Goal: Information Seeking & Learning: Understand process/instructions

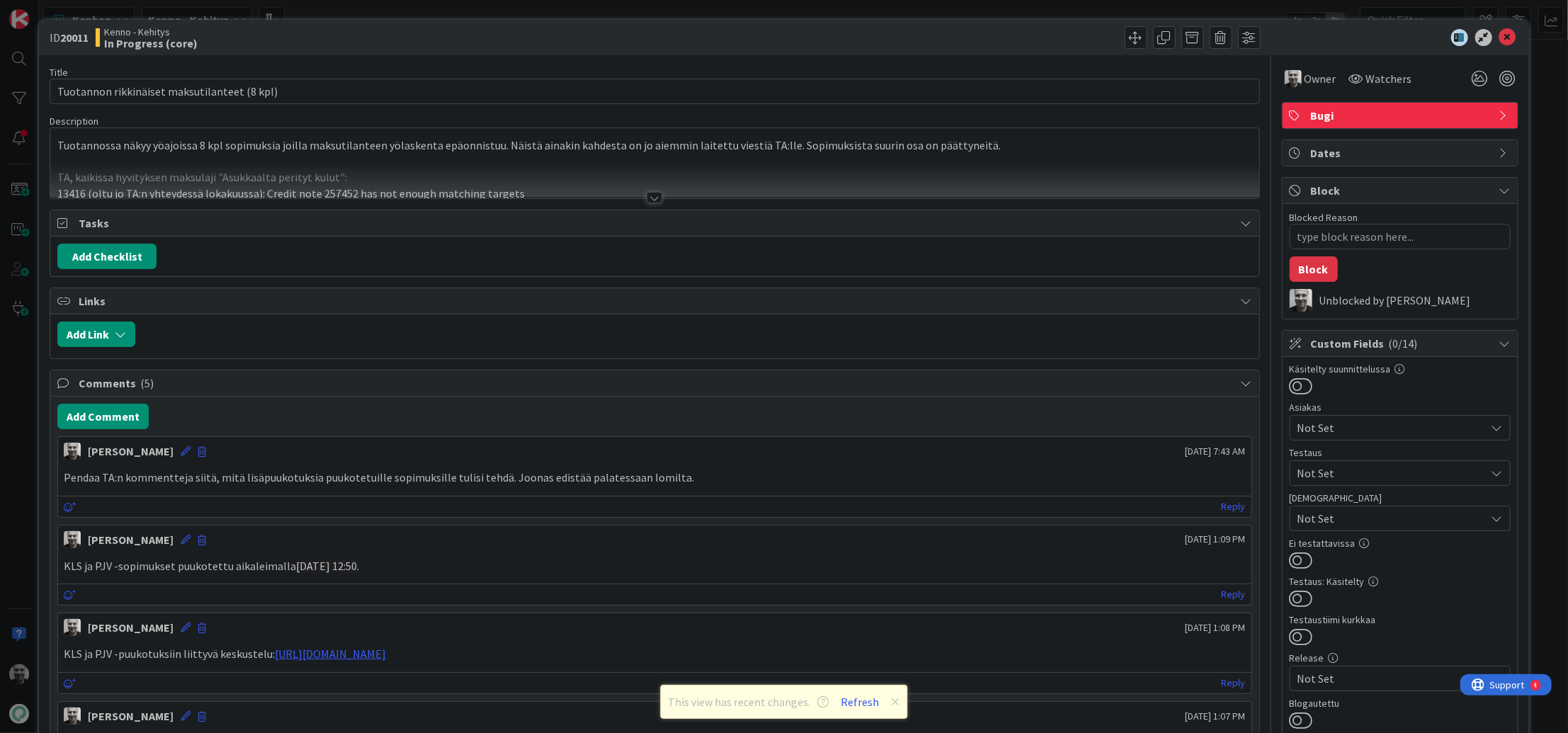
click at [656, 194] on div at bounding box center [655, 197] width 15 height 11
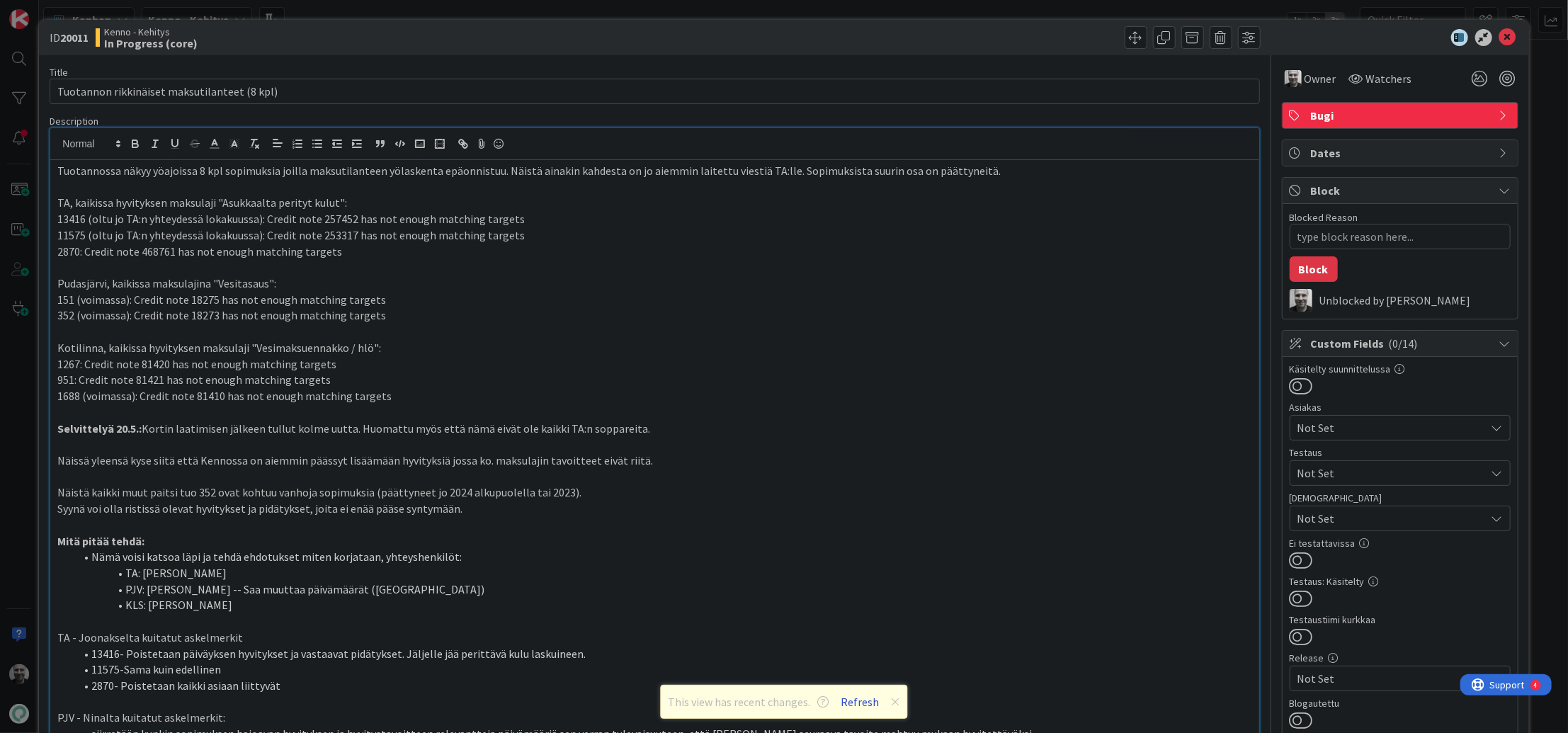
click at [855, 706] on button "Refresh" at bounding box center [861, 701] width 48 height 18
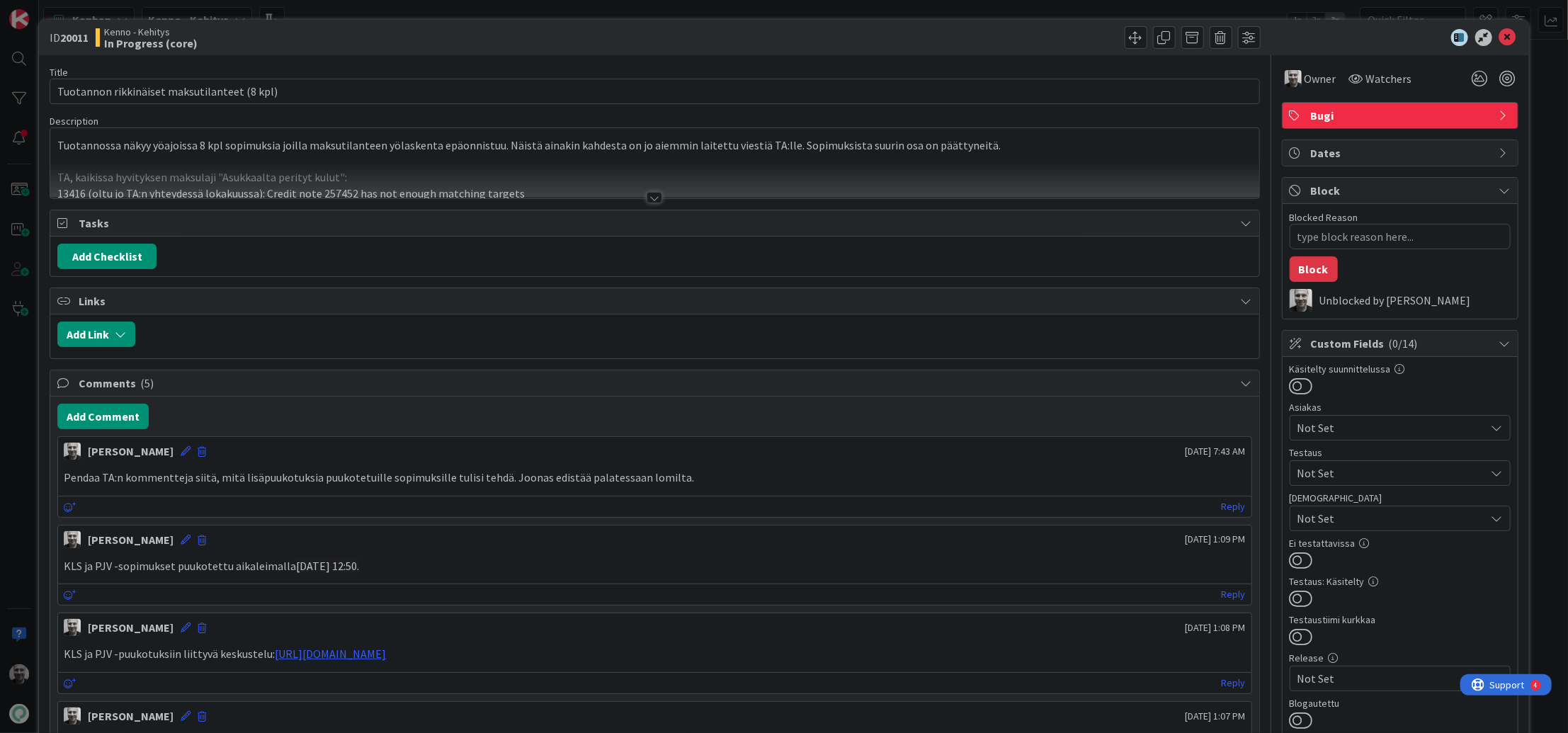
type textarea "x"
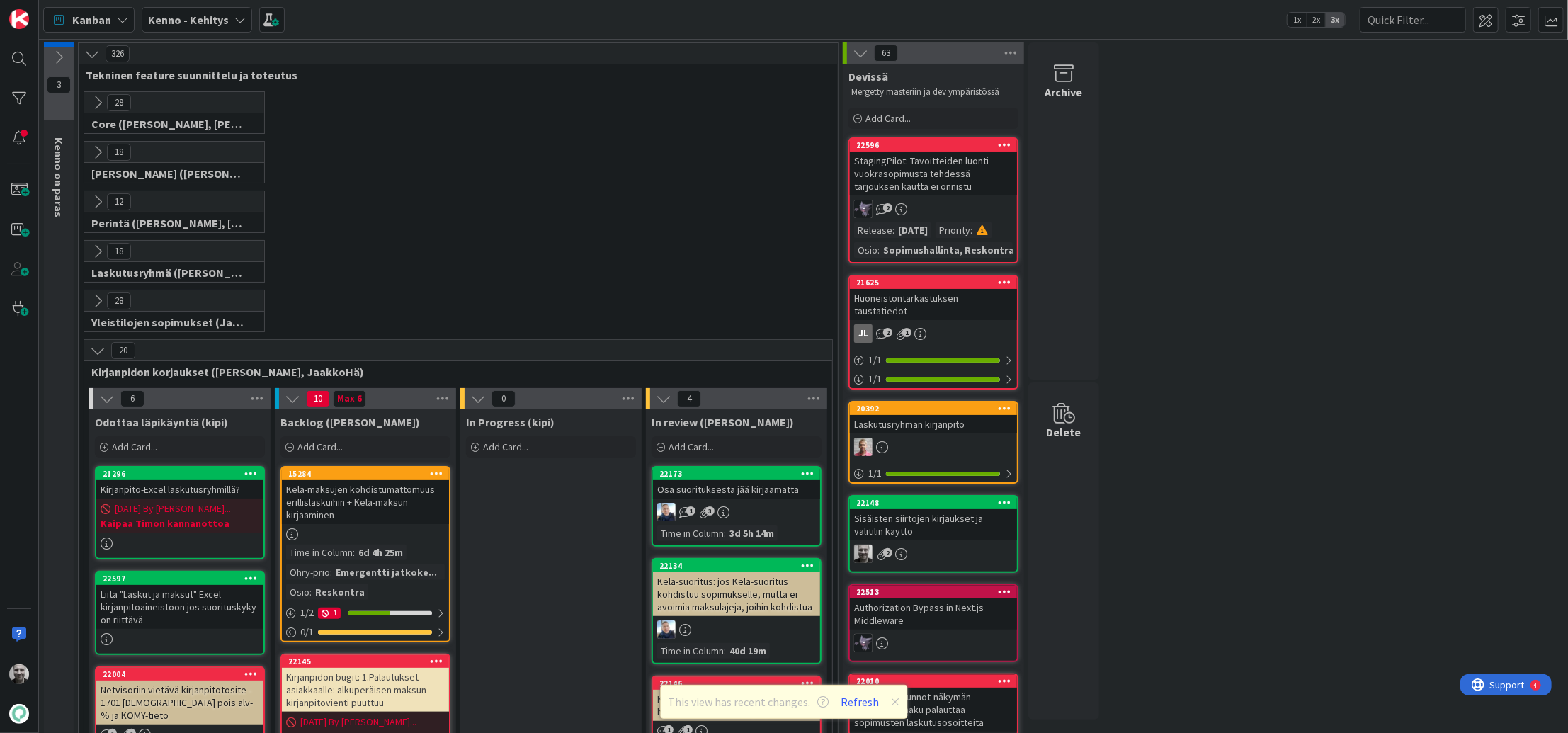
scroll to position [337, 0]
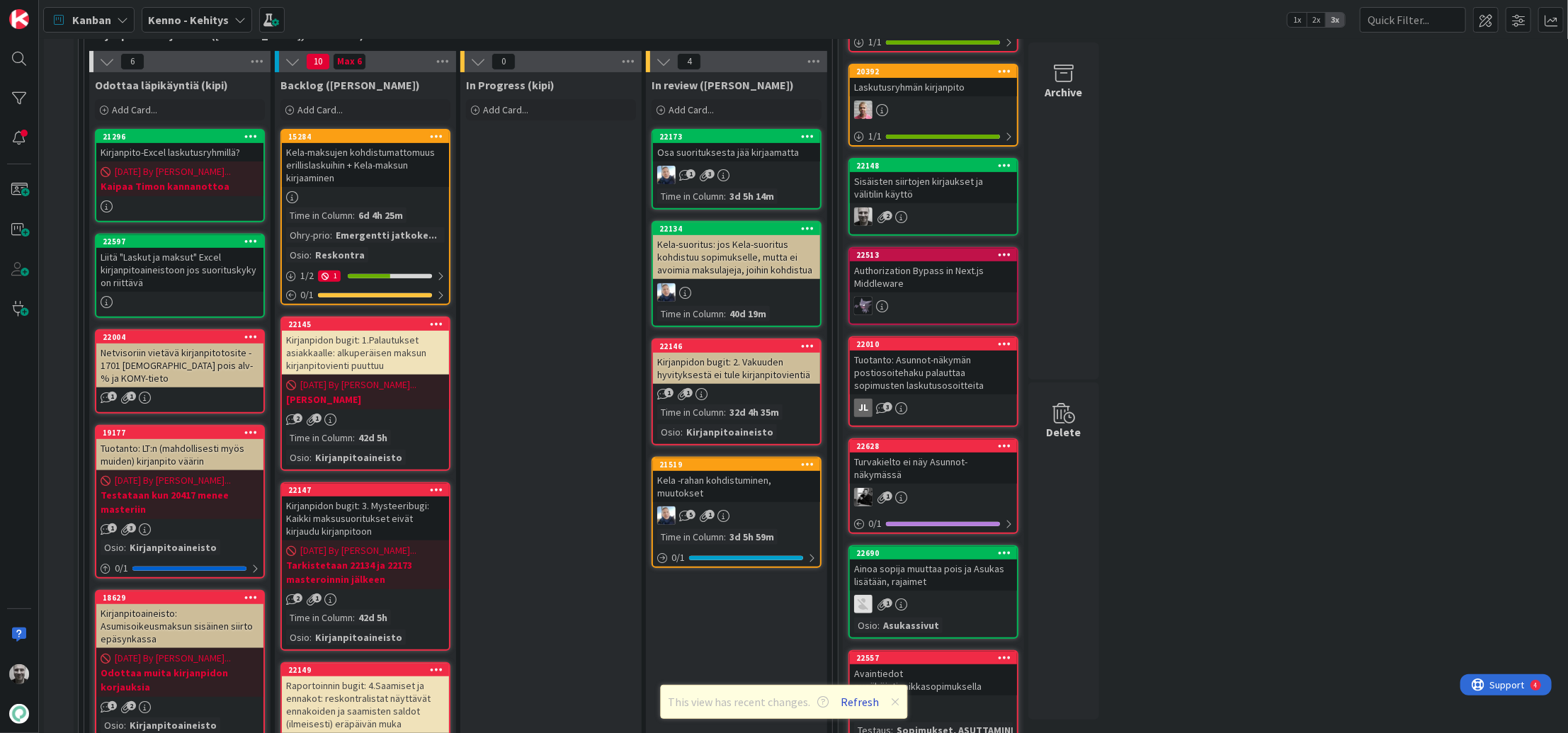
click at [859, 702] on button "Refresh" at bounding box center [861, 701] width 48 height 18
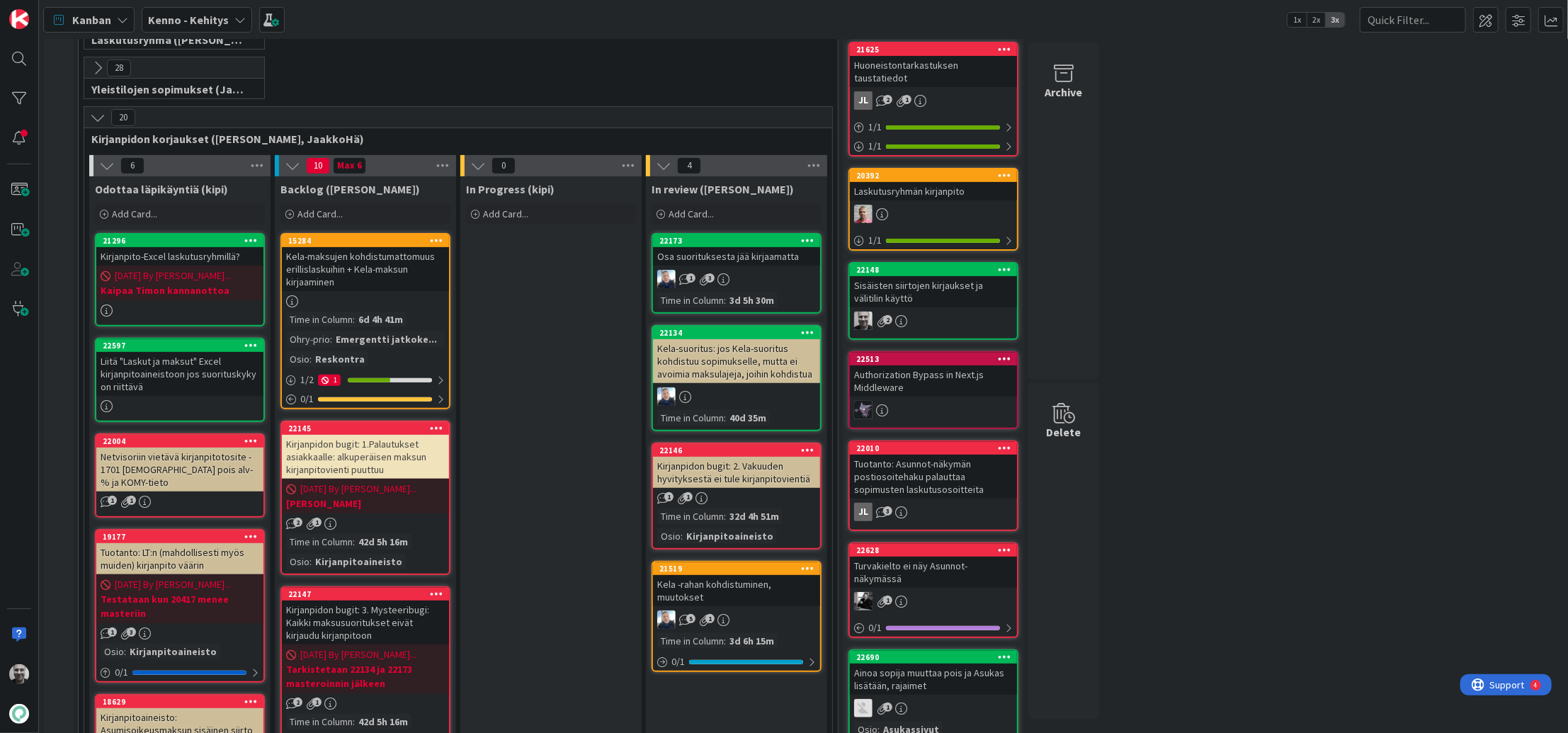
scroll to position [236, 0]
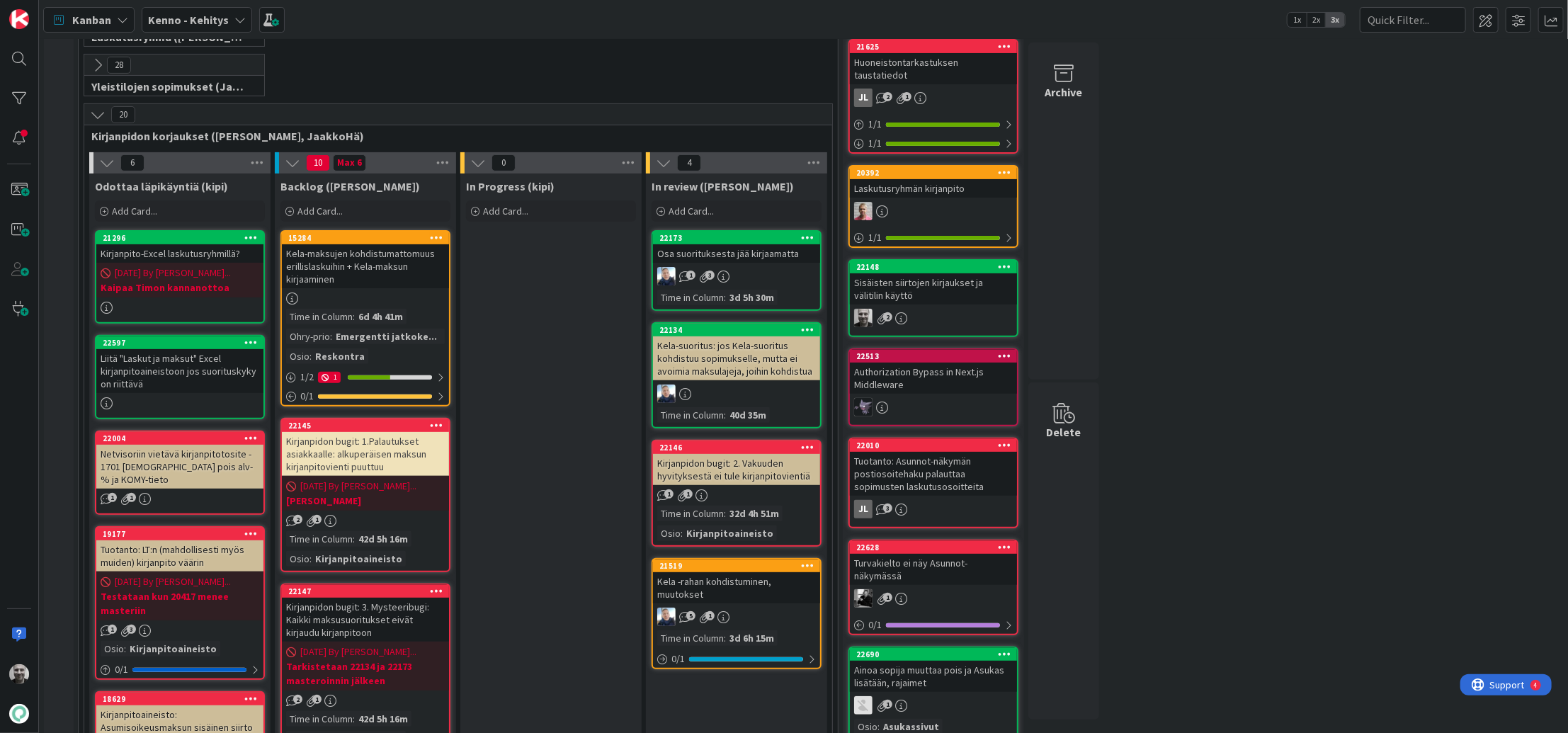
click at [398, 266] on div "Kela-maksujen kohdistumattomuus erillislaskuihin + Kela-maksun kirjaaminen" at bounding box center [365, 266] width 167 height 43
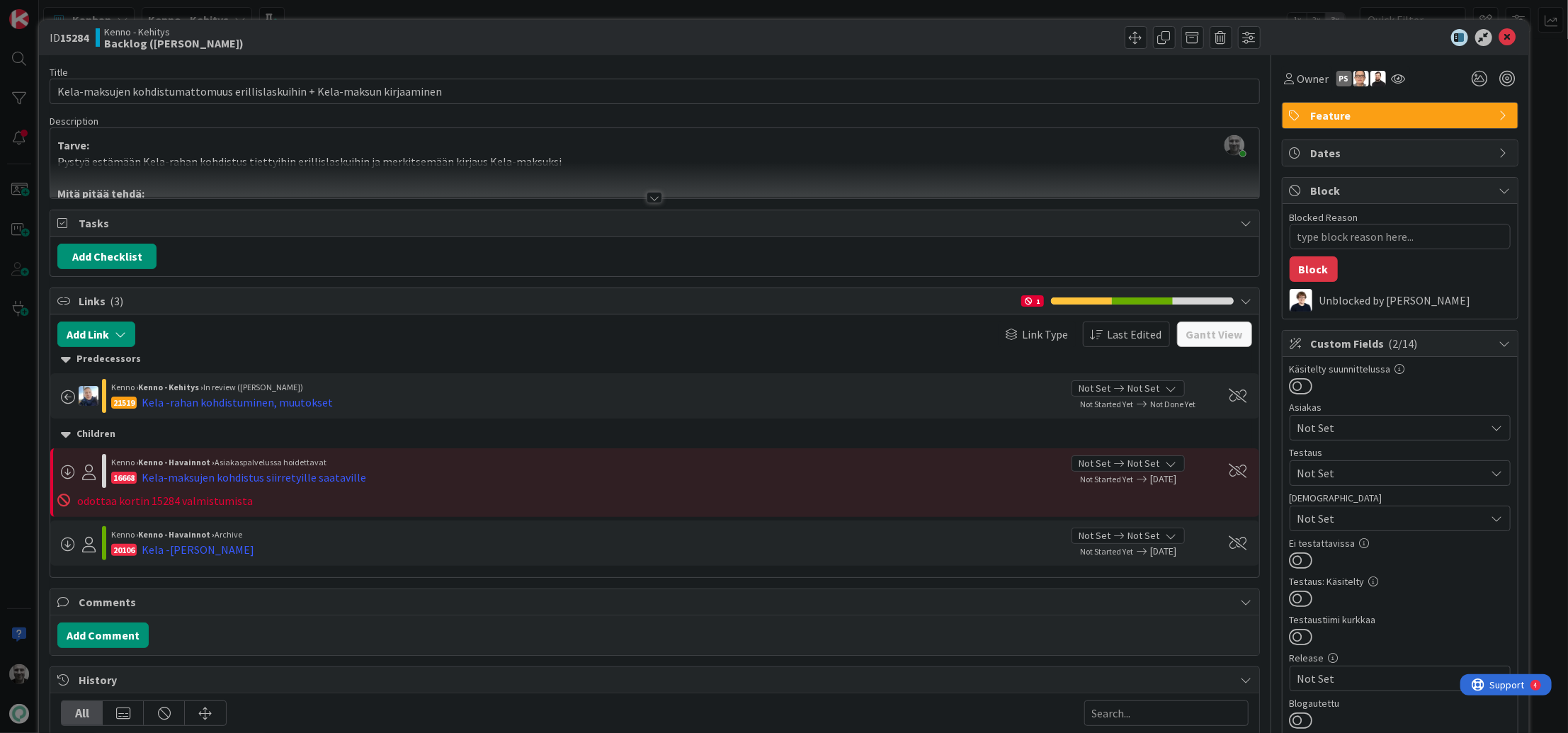
click at [539, 10] on div "ID 15284 Kenno - Kehitys Backlog (kipi) Title 74 / 128 Kela-maksujen kohdistuma…" at bounding box center [784, 366] width 1568 height 733
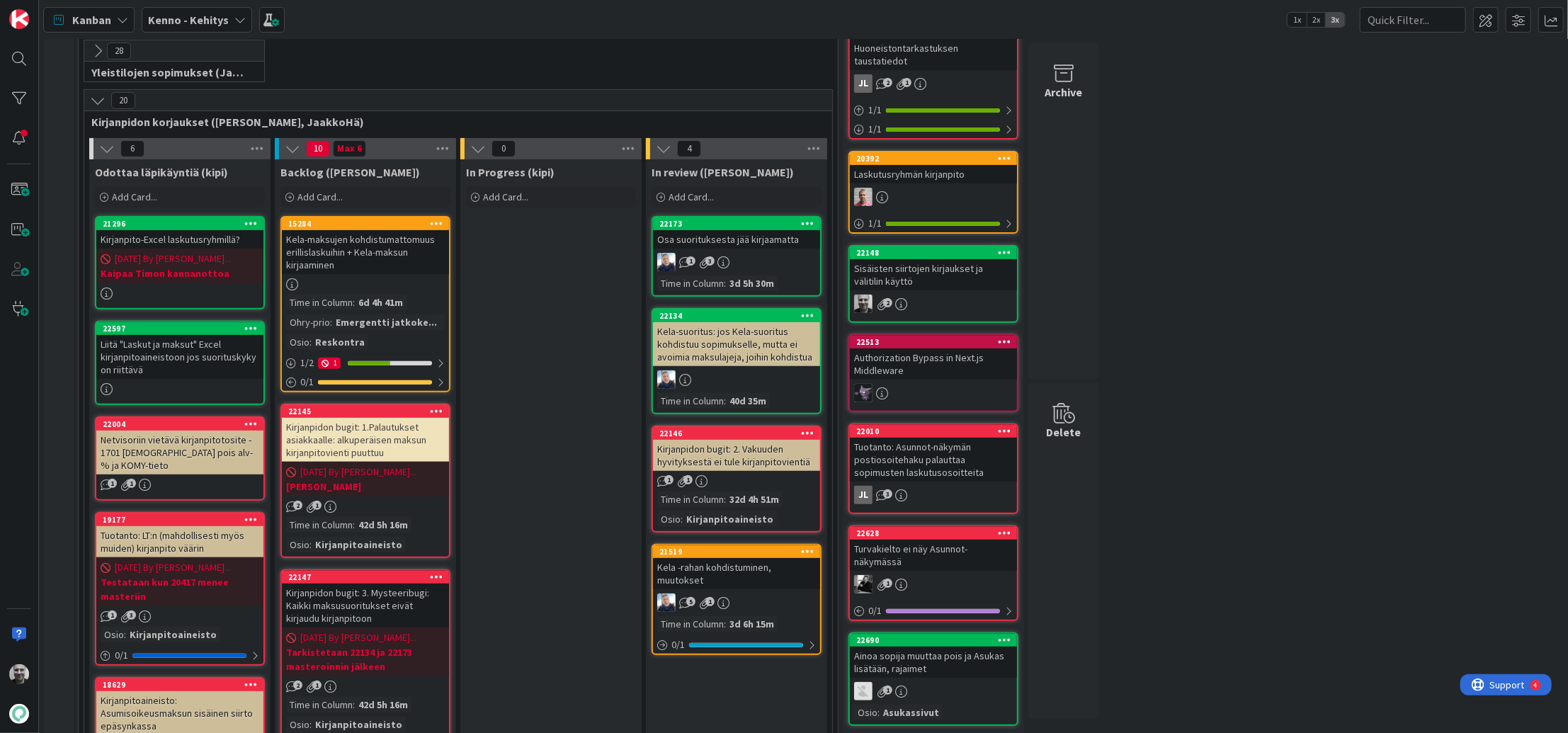
scroll to position [257, 0]
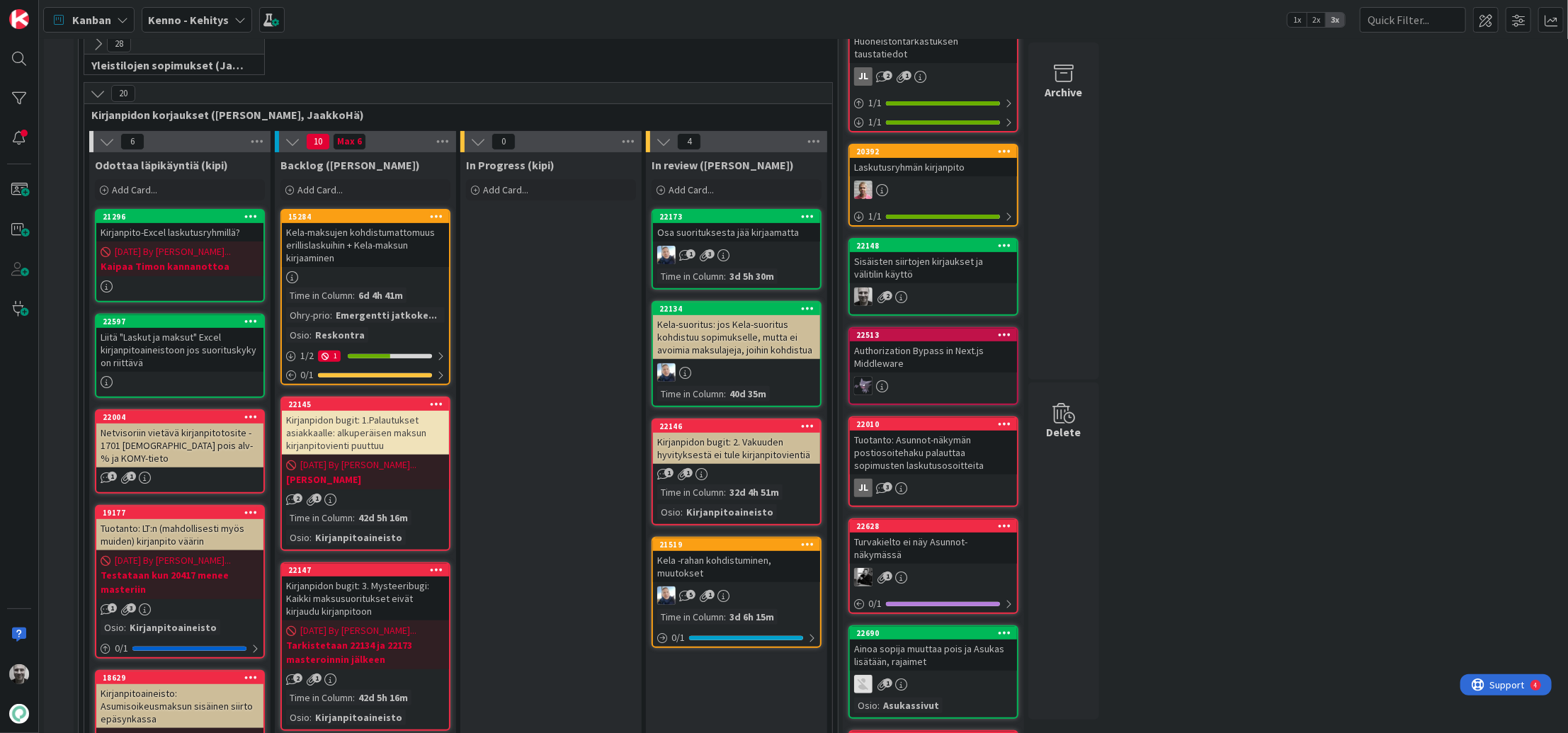
click at [755, 571] on div "Kela -rahan kohdistuminen, muutokset" at bounding box center [736, 566] width 167 height 31
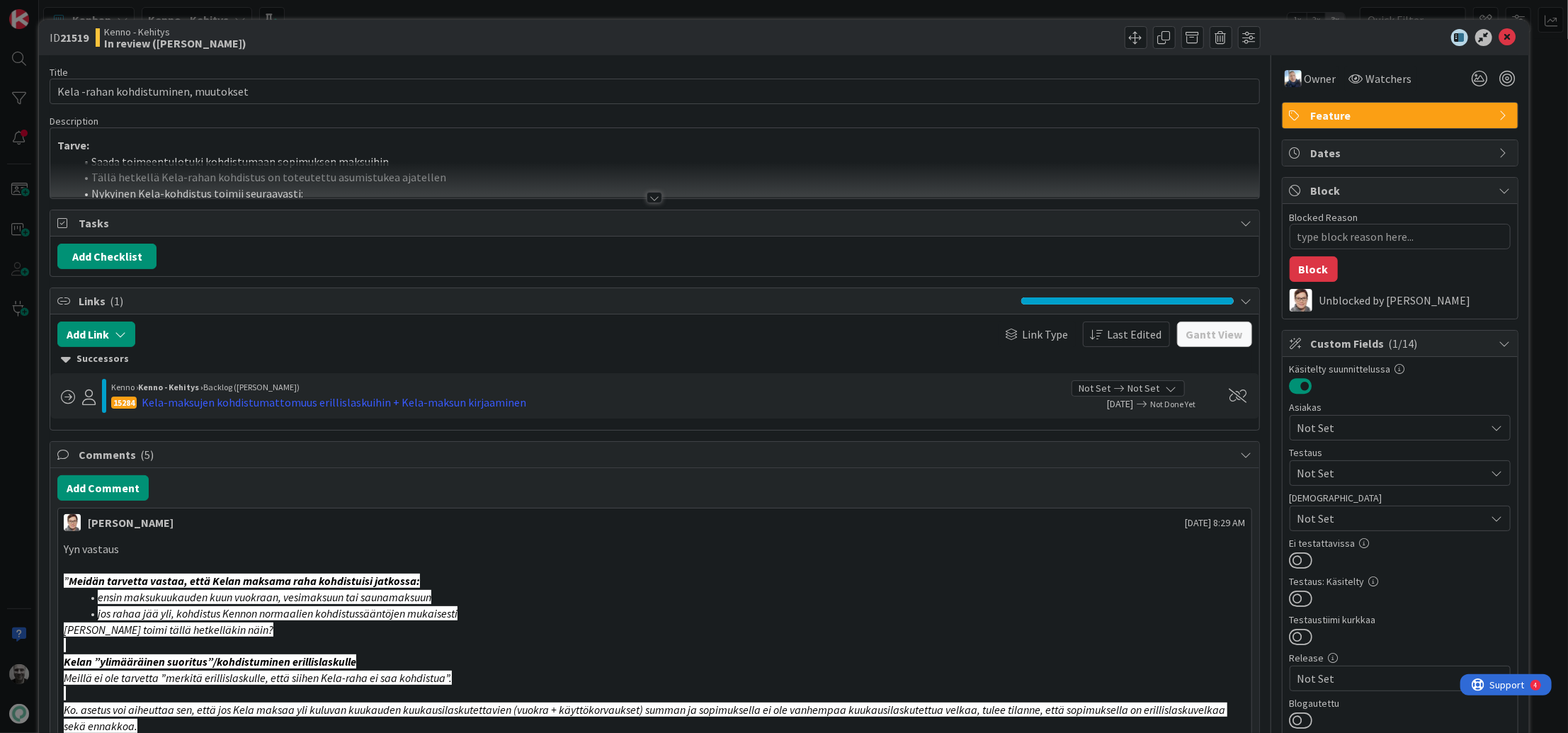
click at [653, 199] on div at bounding box center [655, 197] width 15 height 11
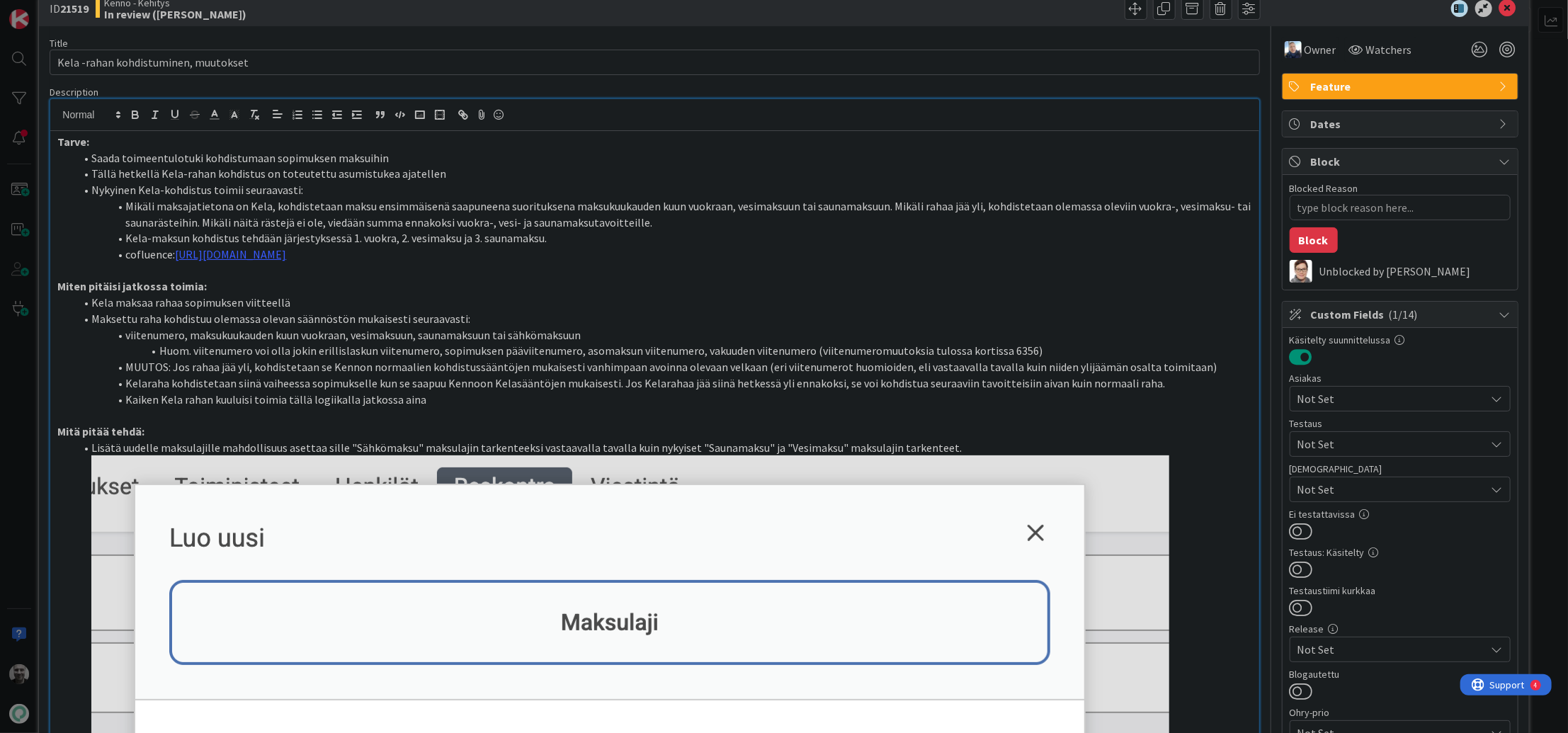
scroll to position [30, 0]
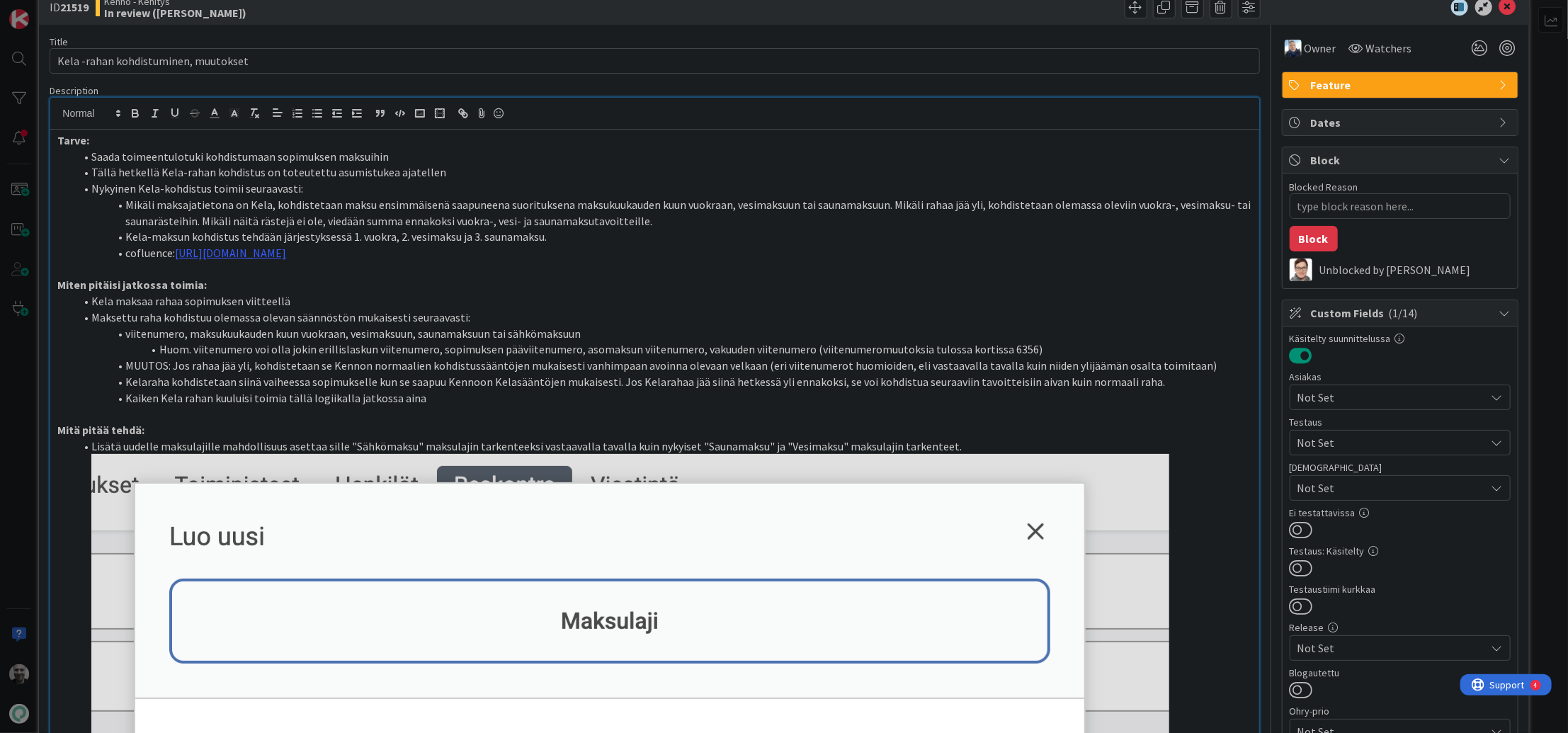
click at [460, 216] on li "Mikäli maksajatietona on Kela, kohdistetaan maksu ensimmäisenä saapuneena suori…" at bounding box center [663, 213] width 1177 height 32
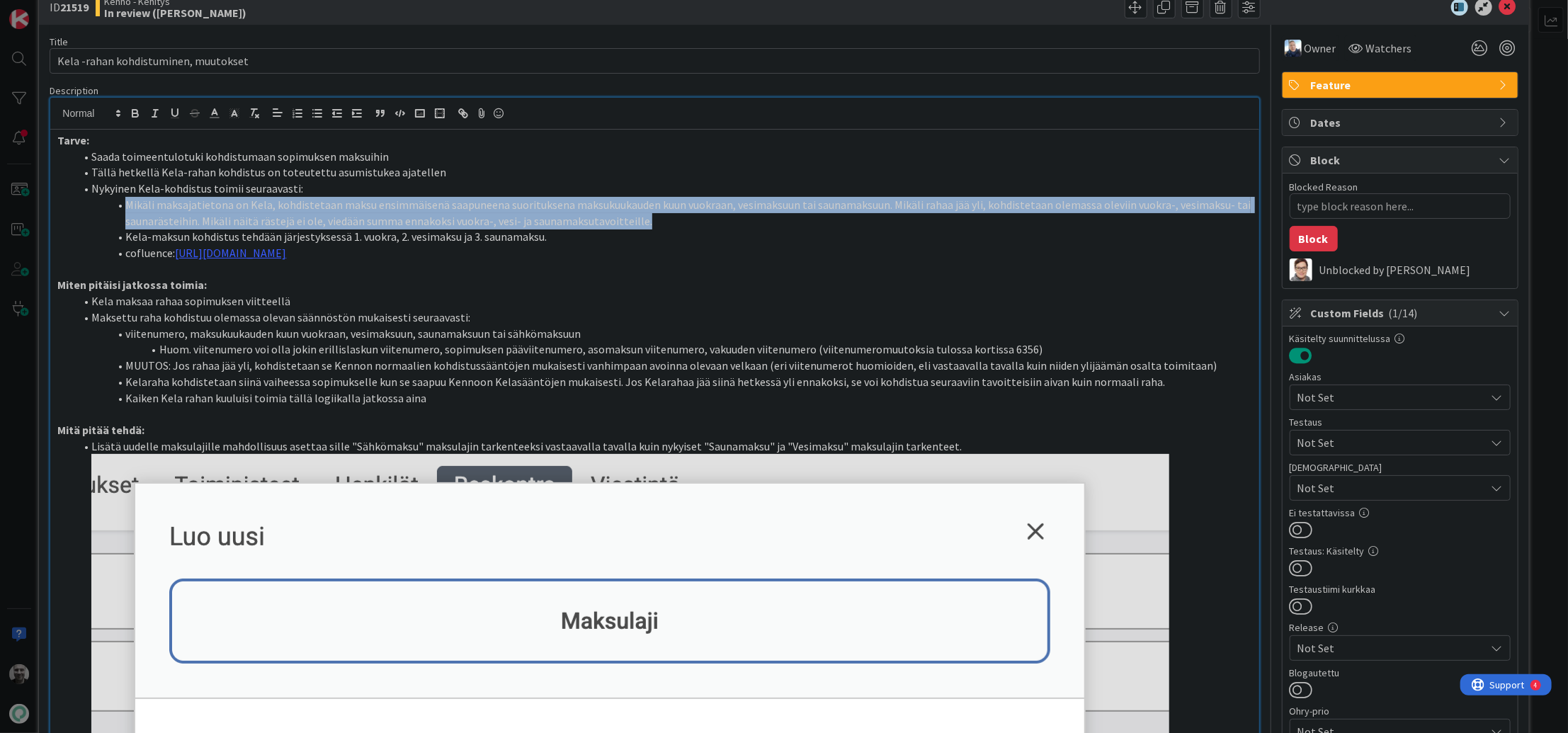
click at [460, 216] on li "Mikäli maksajatietona on Kela, kohdistetaan maksu ensimmäisenä saapuneena suori…" at bounding box center [663, 213] width 1177 height 32
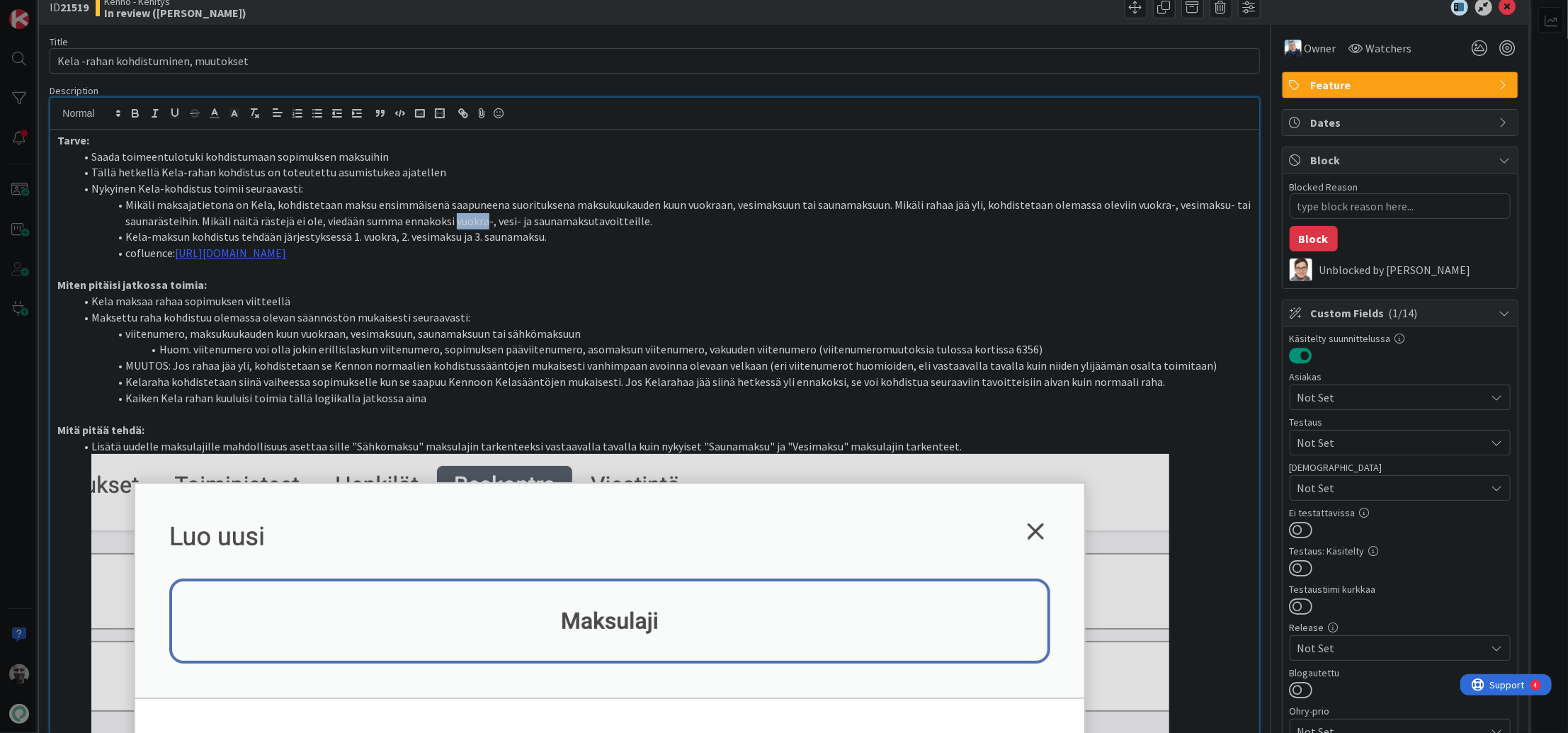
click at [460, 216] on li "Mikäli maksajatietona on Kela, kohdistetaan maksu ensimmäisenä saapuneena suori…" at bounding box center [663, 213] width 1177 height 32
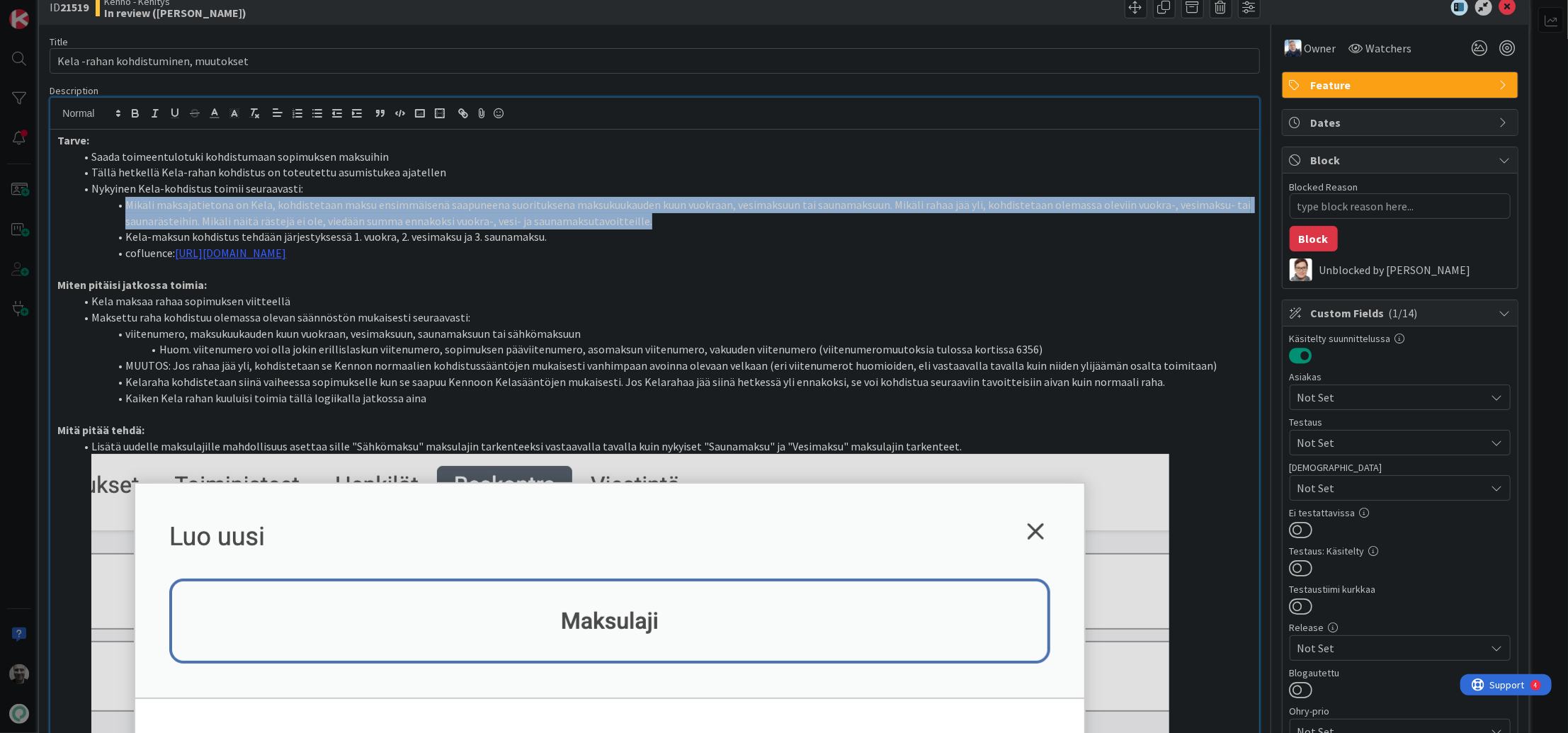
click at [460, 216] on li "Mikäli maksajatietona on Kela, kohdistetaan maksu ensimmäisenä saapuneena suori…" at bounding box center [663, 213] width 1177 height 32
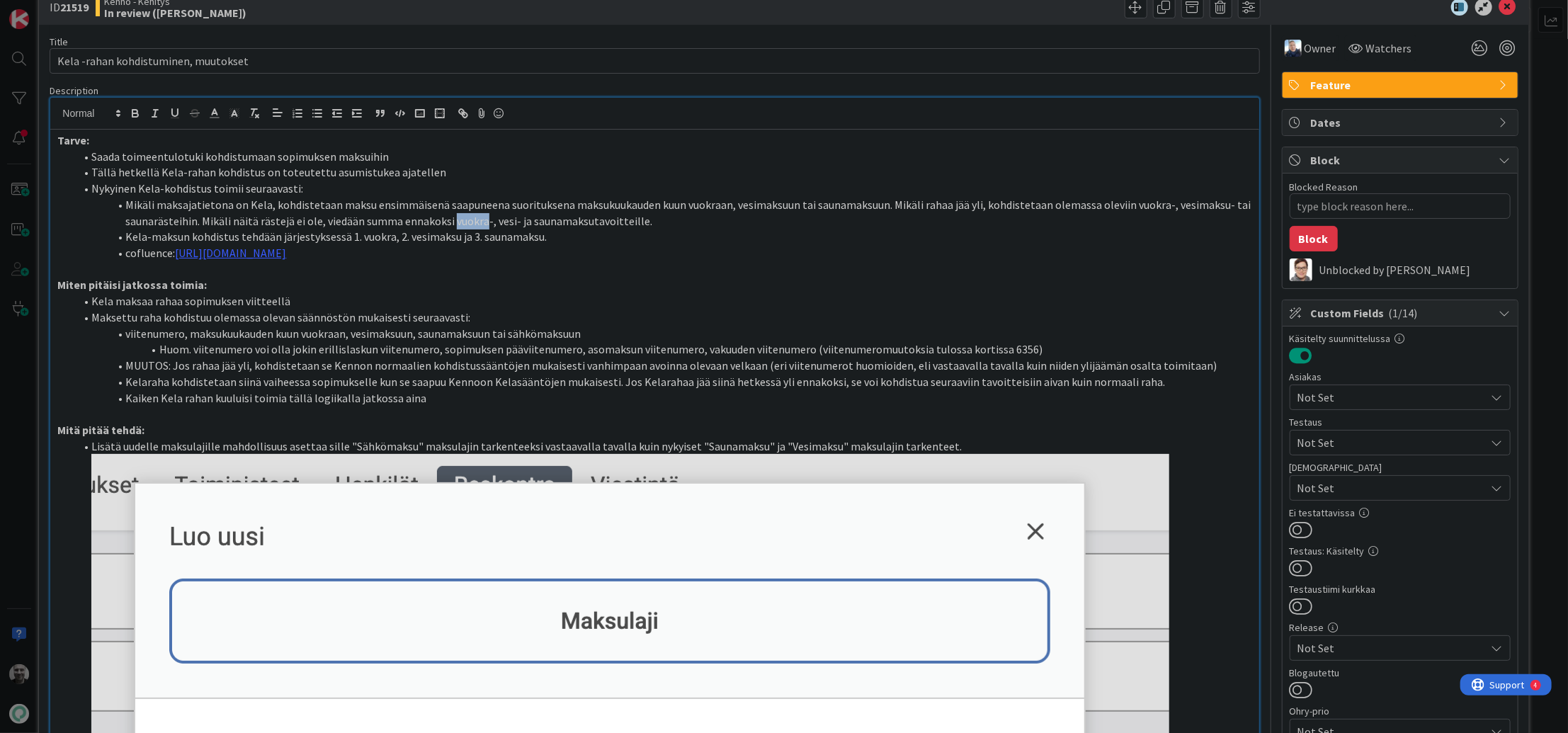
click at [460, 216] on li "Mikäli maksajatietona on Kela, kohdistetaan maksu ensimmäisenä saapuneena suori…" at bounding box center [663, 213] width 1177 height 32
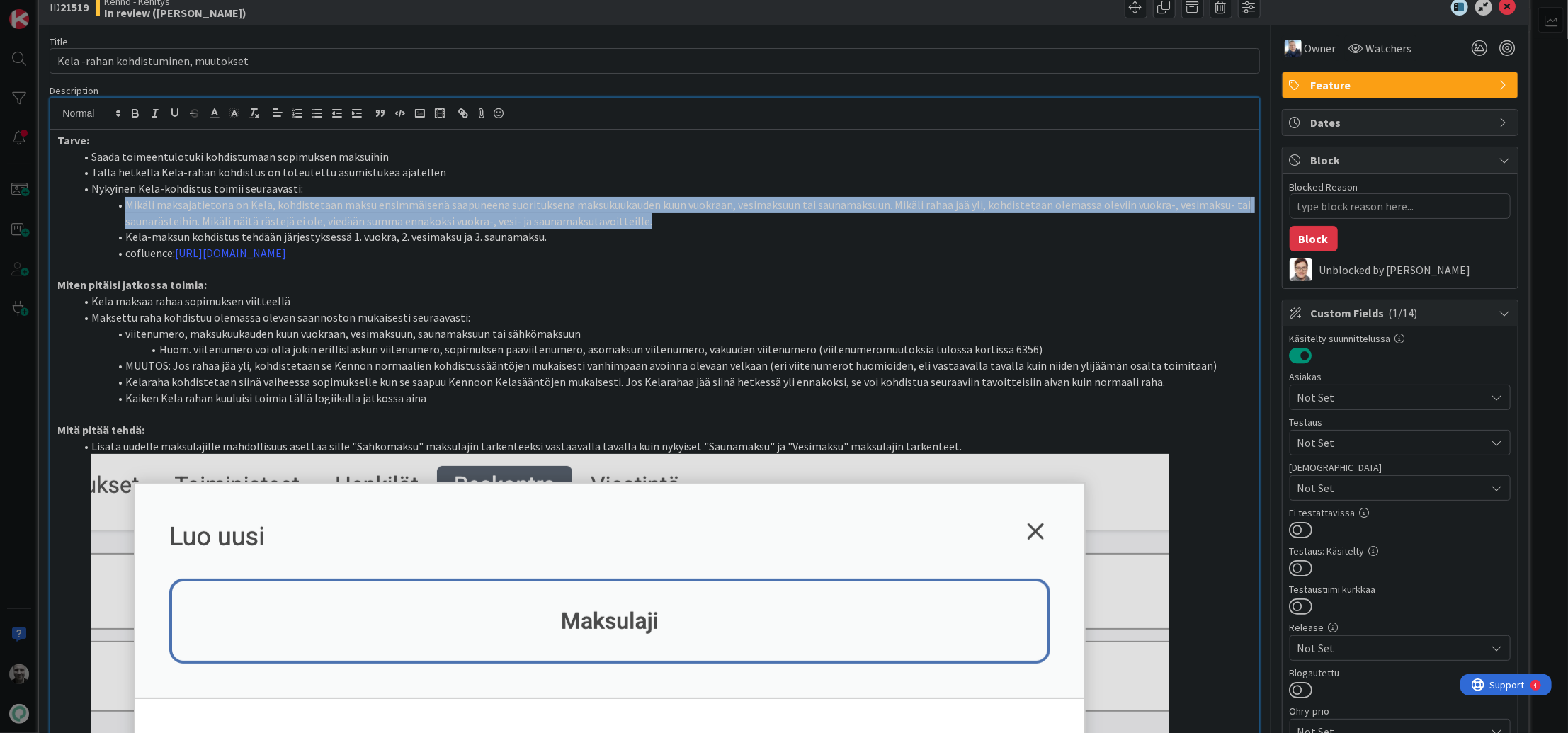
click at [460, 216] on li "Mikäli maksajatietona on Kela, kohdistetaan maksu ensimmäisenä saapuneena suori…" at bounding box center [663, 213] width 1177 height 32
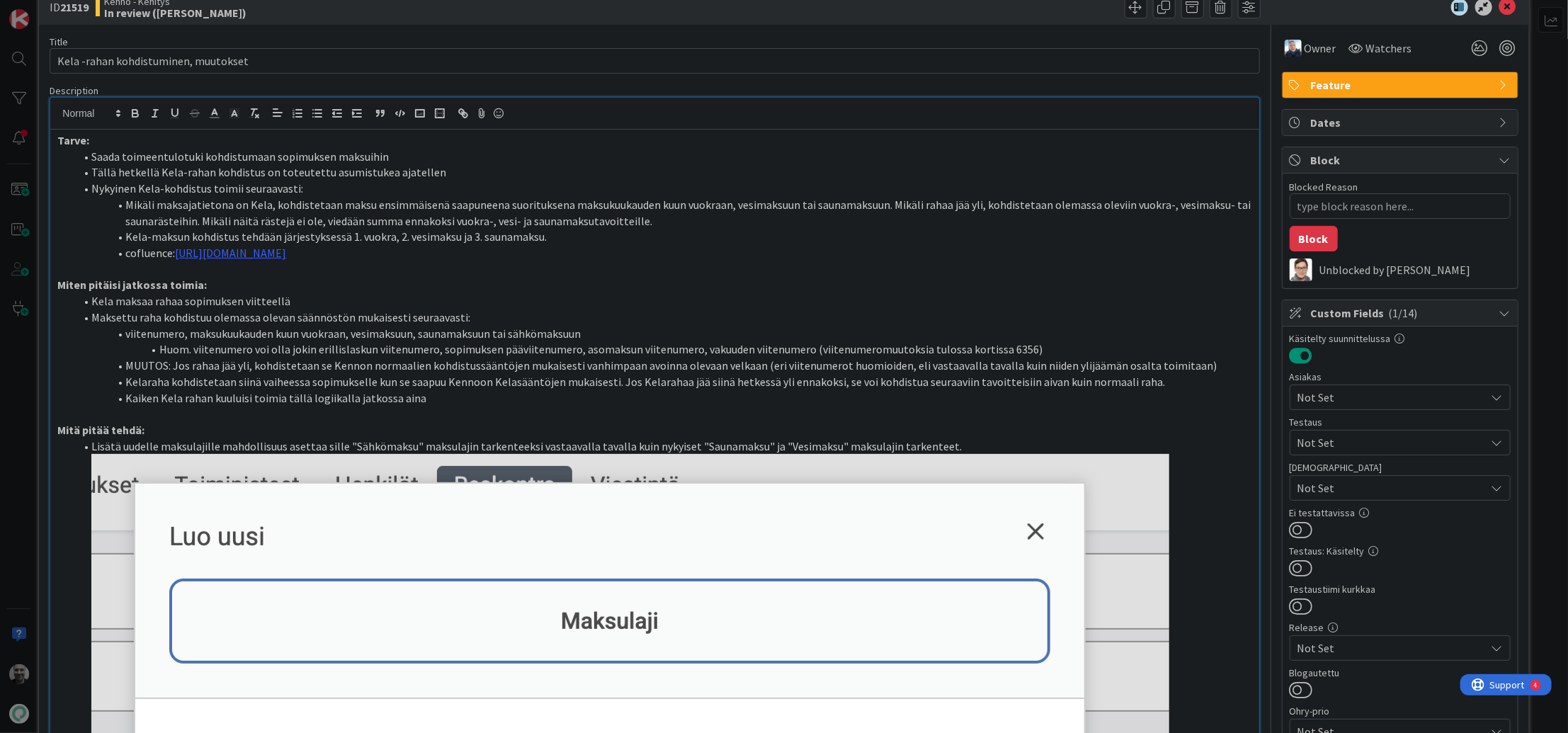
click at [339, 326] on li "viitenumero, maksukuukauden kuun vuokraan, vesimaksuun, saunamaksuun tai sähköm…" at bounding box center [663, 333] width 1177 height 16
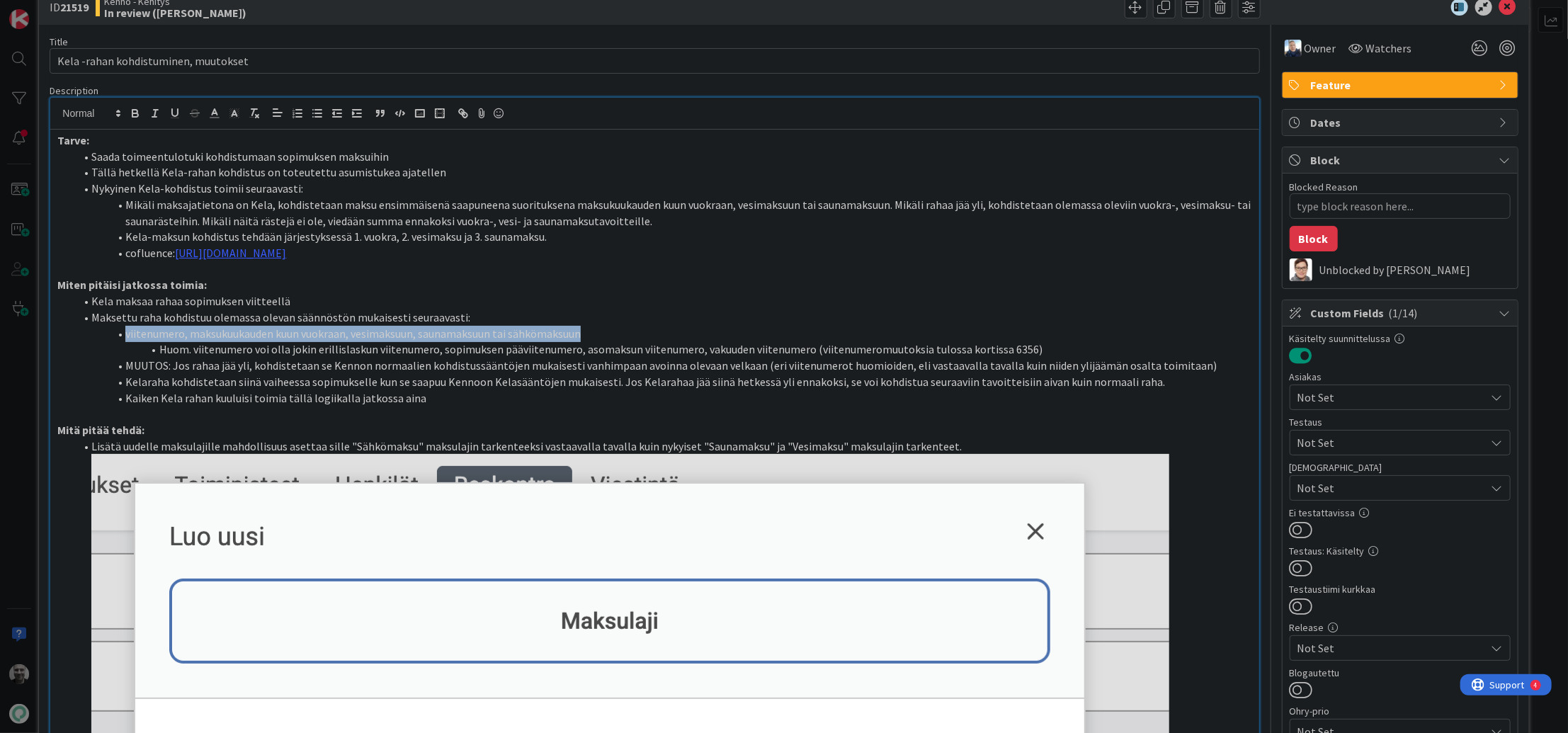
click at [339, 326] on li "viitenumero, maksukuukauden kuun vuokraan, vesimaksuun, saunamaksuun tai sähköm…" at bounding box center [663, 333] width 1177 height 16
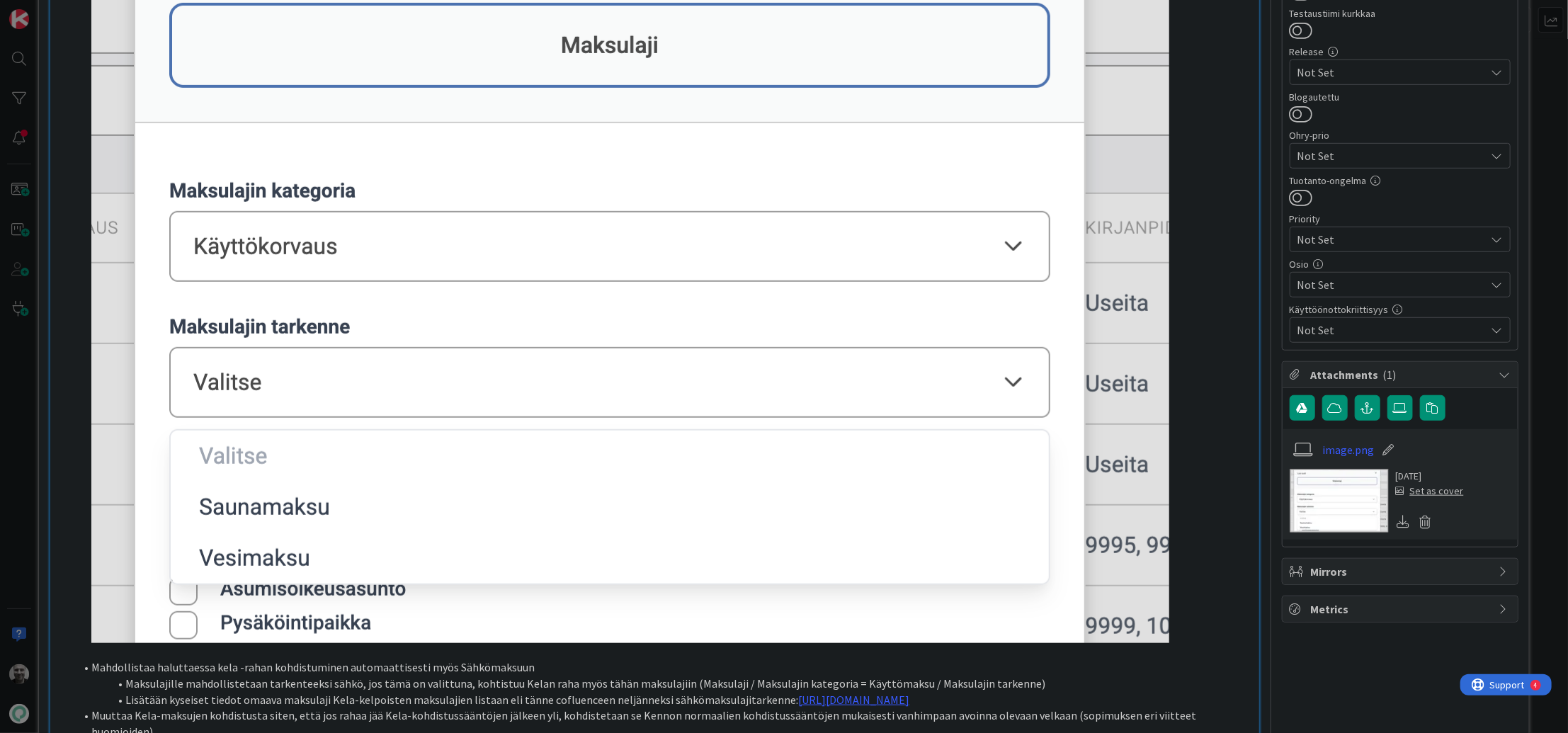
scroll to position [496, 0]
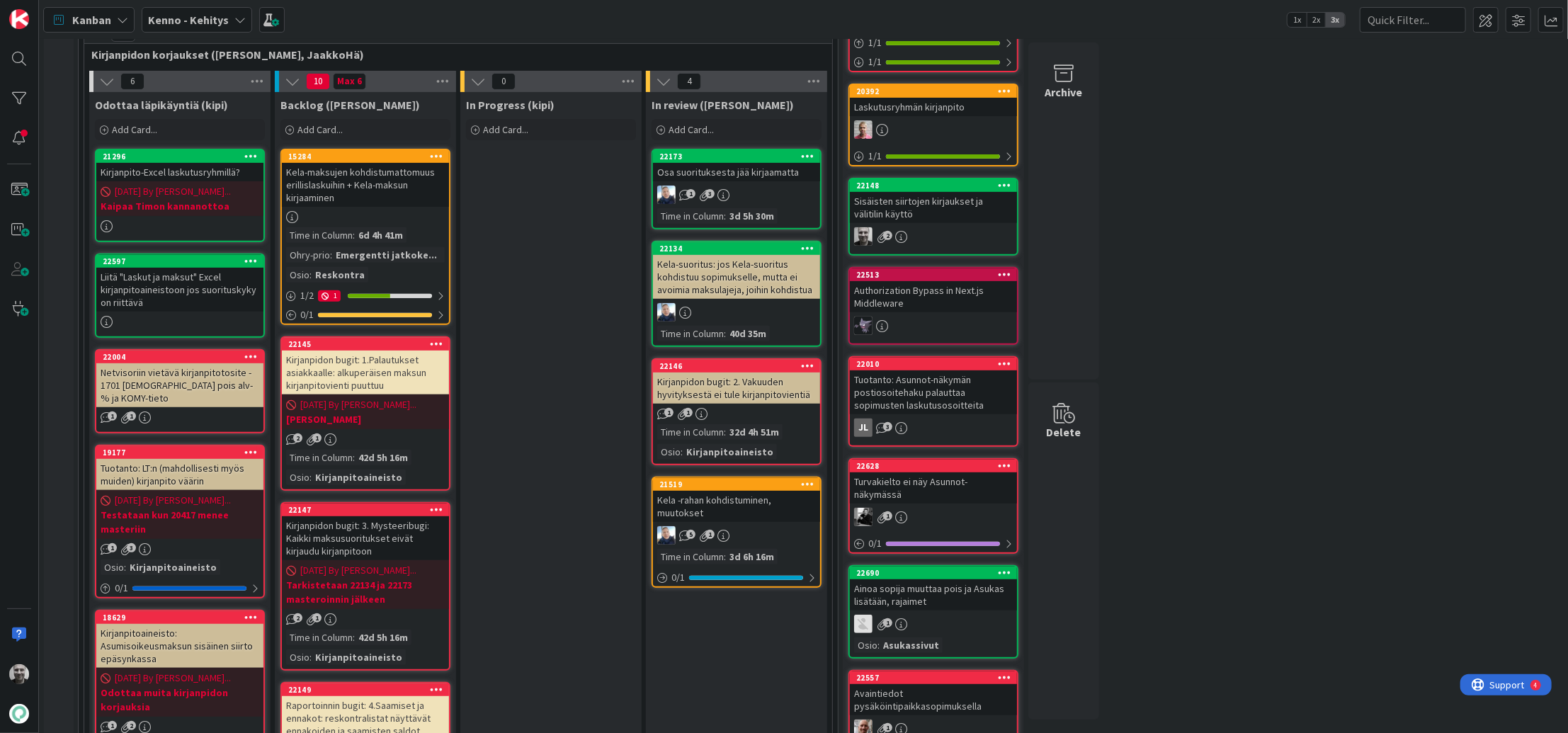
scroll to position [318, 0]
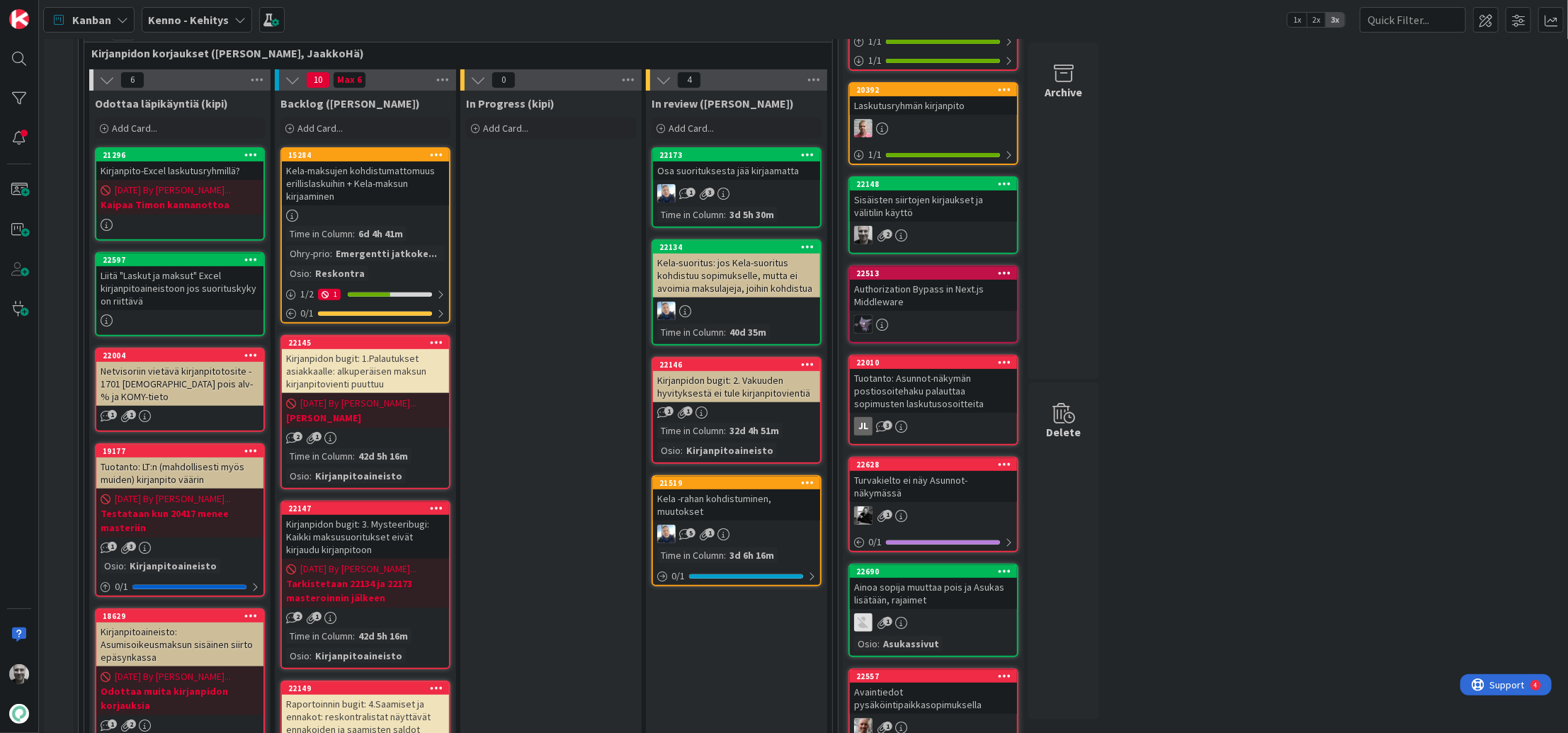
click at [713, 499] on div "Kela -rahan kohdistuminen, muutokset" at bounding box center [736, 504] width 167 height 31
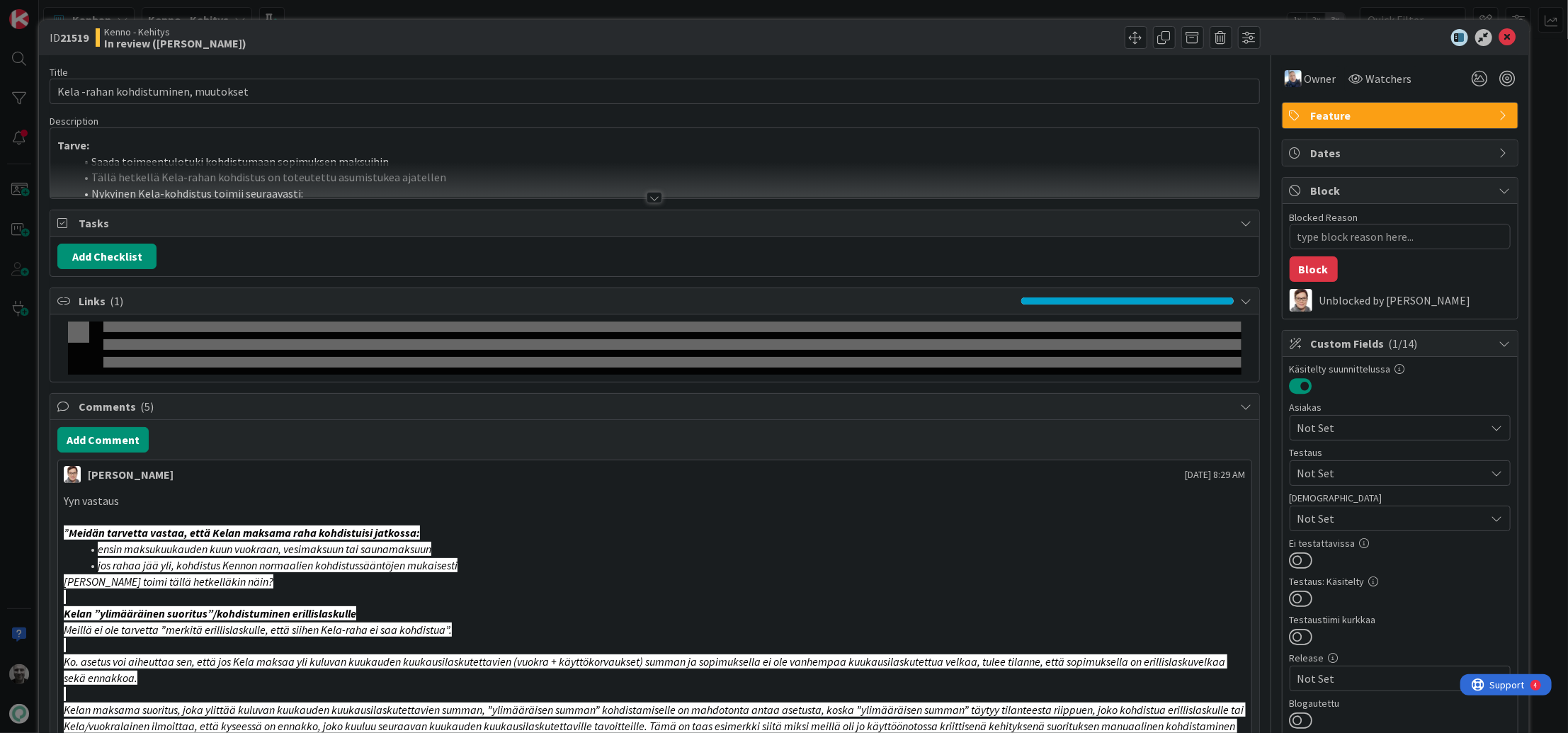
type textarea "x"
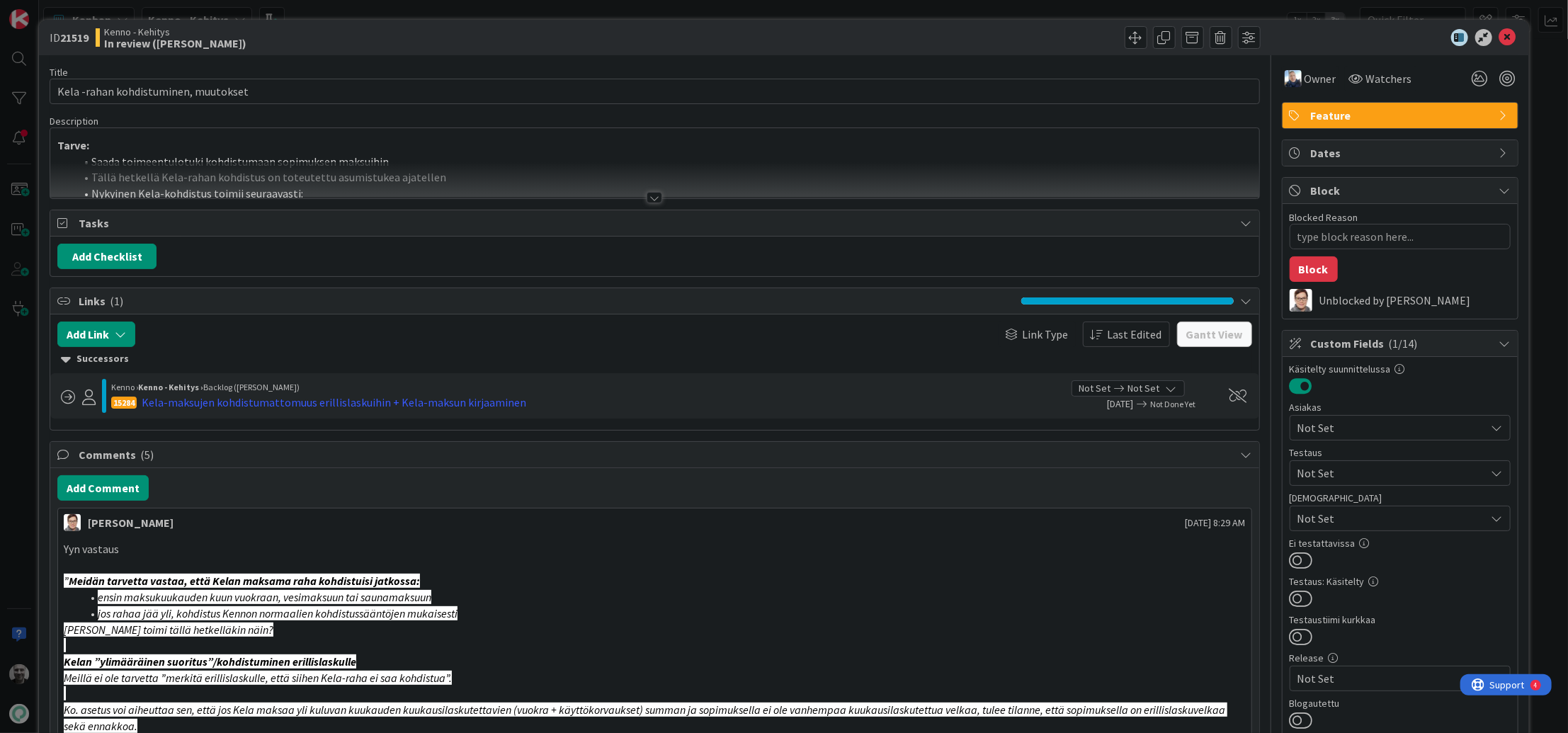
click at [651, 199] on div at bounding box center [655, 197] width 15 height 11
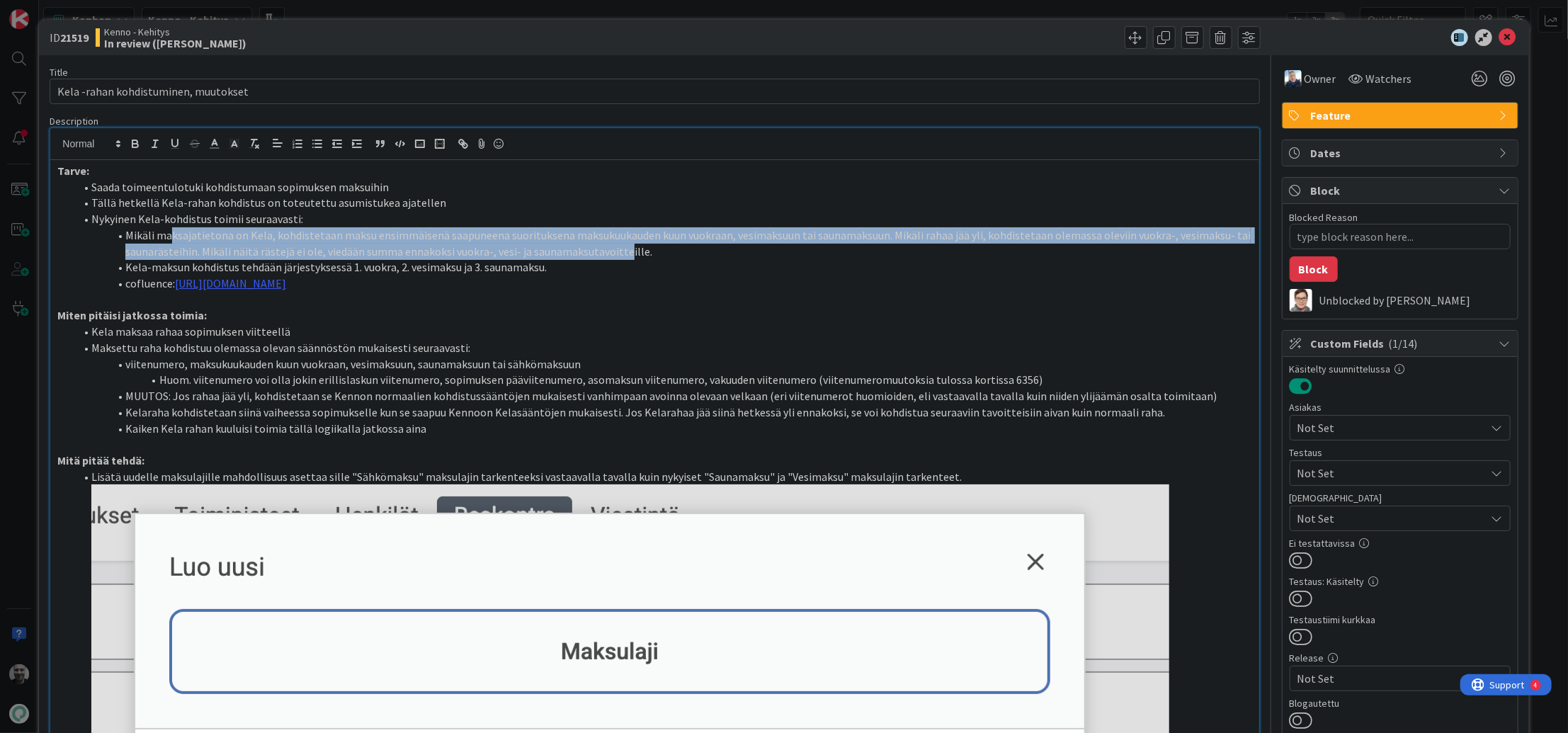
drag, startPoint x: 171, startPoint y: 235, endPoint x: 623, endPoint y: 255, distance: 452.4
click at [623, 255] on li "Mikäli maksajatietona on Kela, kohdistetaan maksu ensimmäisenä saapuneena suori…" at bounding box center [663, 244] width 1177 height 32
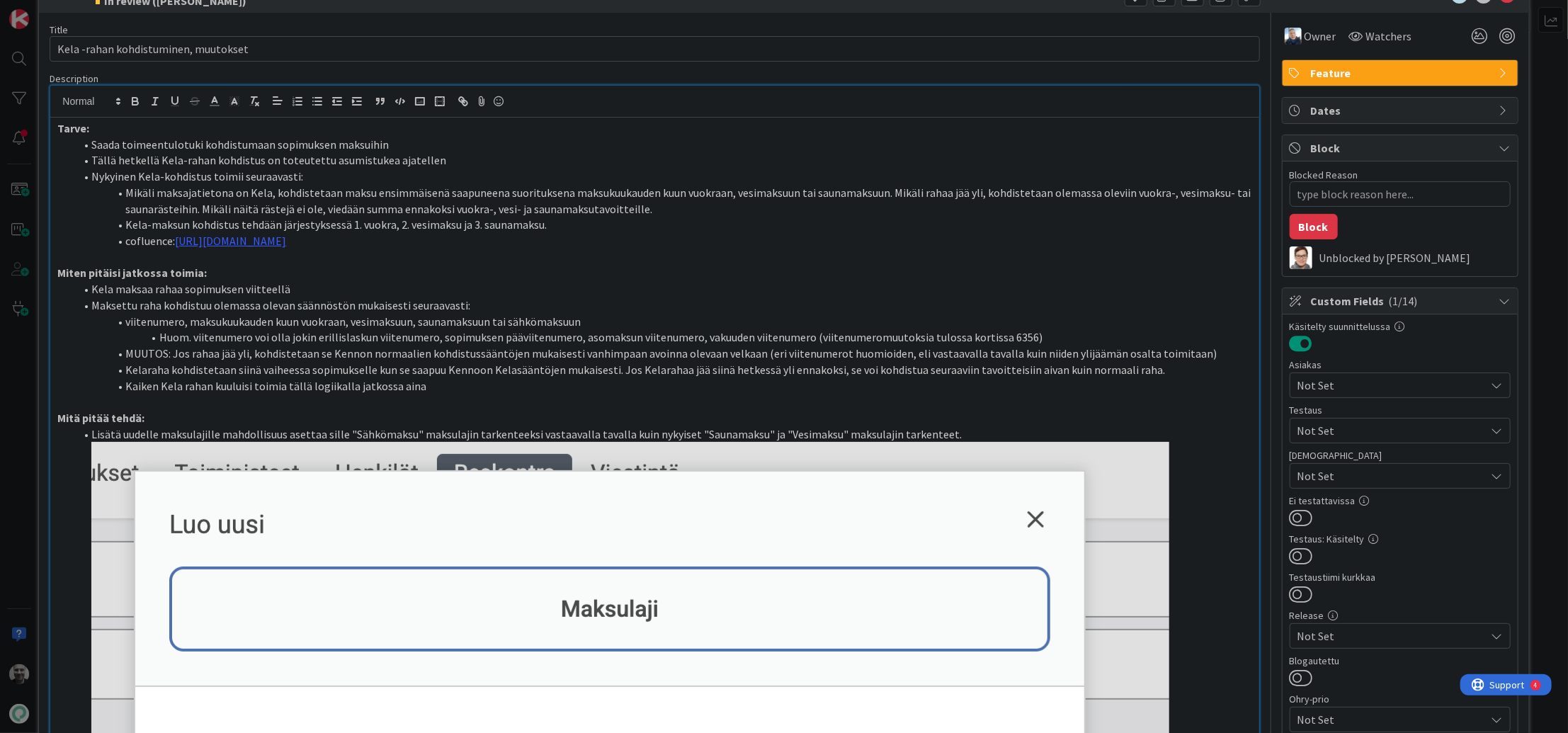
scroll to position [44, 0]
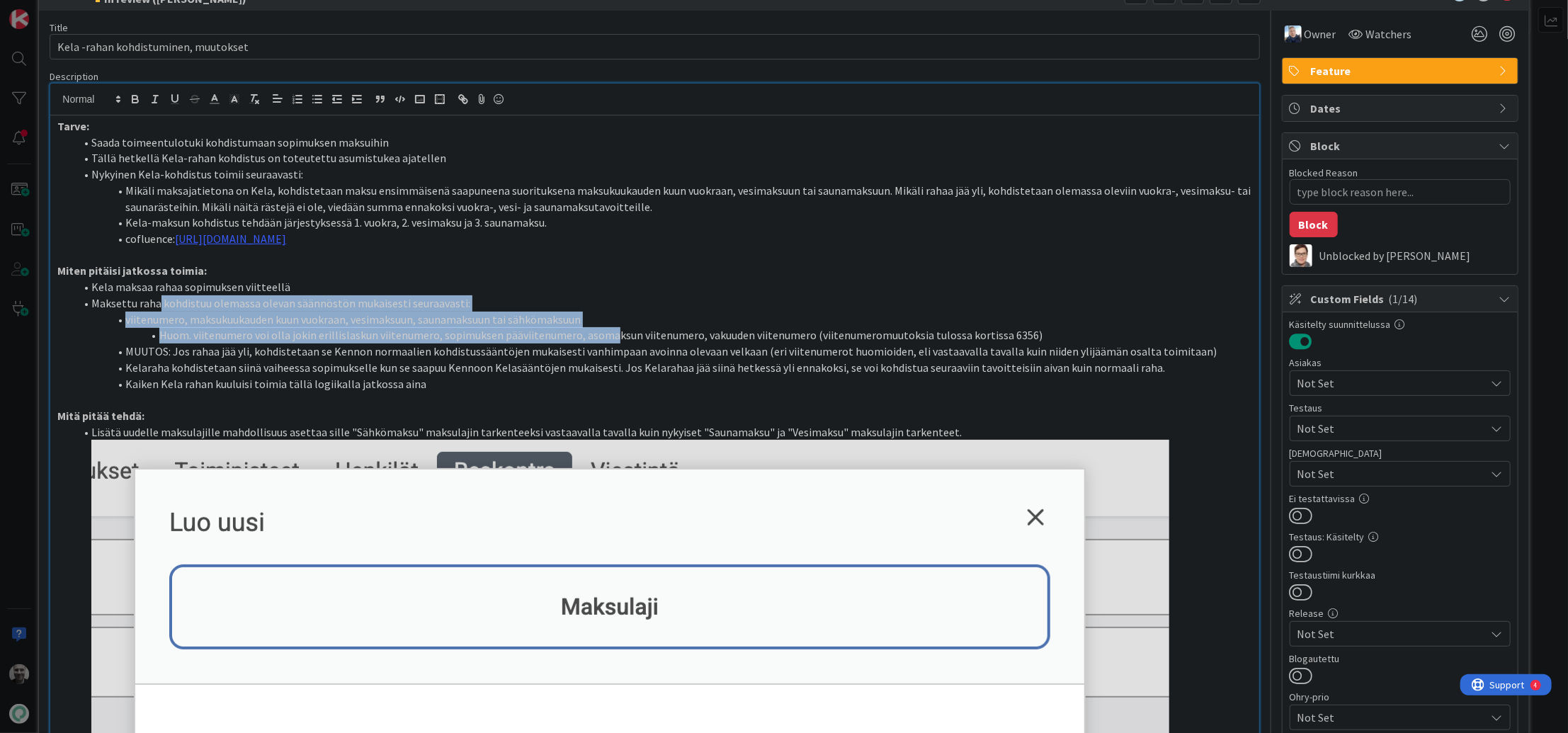
drag, startPoint x: 160, startPoint y: 299, endPoint x: 608, endPoint y: 330, distance: 449.1
click at [609, 330] on ol "Kela maksaa rahaa sopimuksen viitteellä Maksettu raha kohdistuu olemassa olevan…" at bounding box center [655, 334] width 1194 height 112
click at [608, 330] on li "Huom. viitenumero voi olla jokin erillislaskun viitenumero, sopimuksen pääviite…" at bounding box center [663, 334] width 1177 height 16
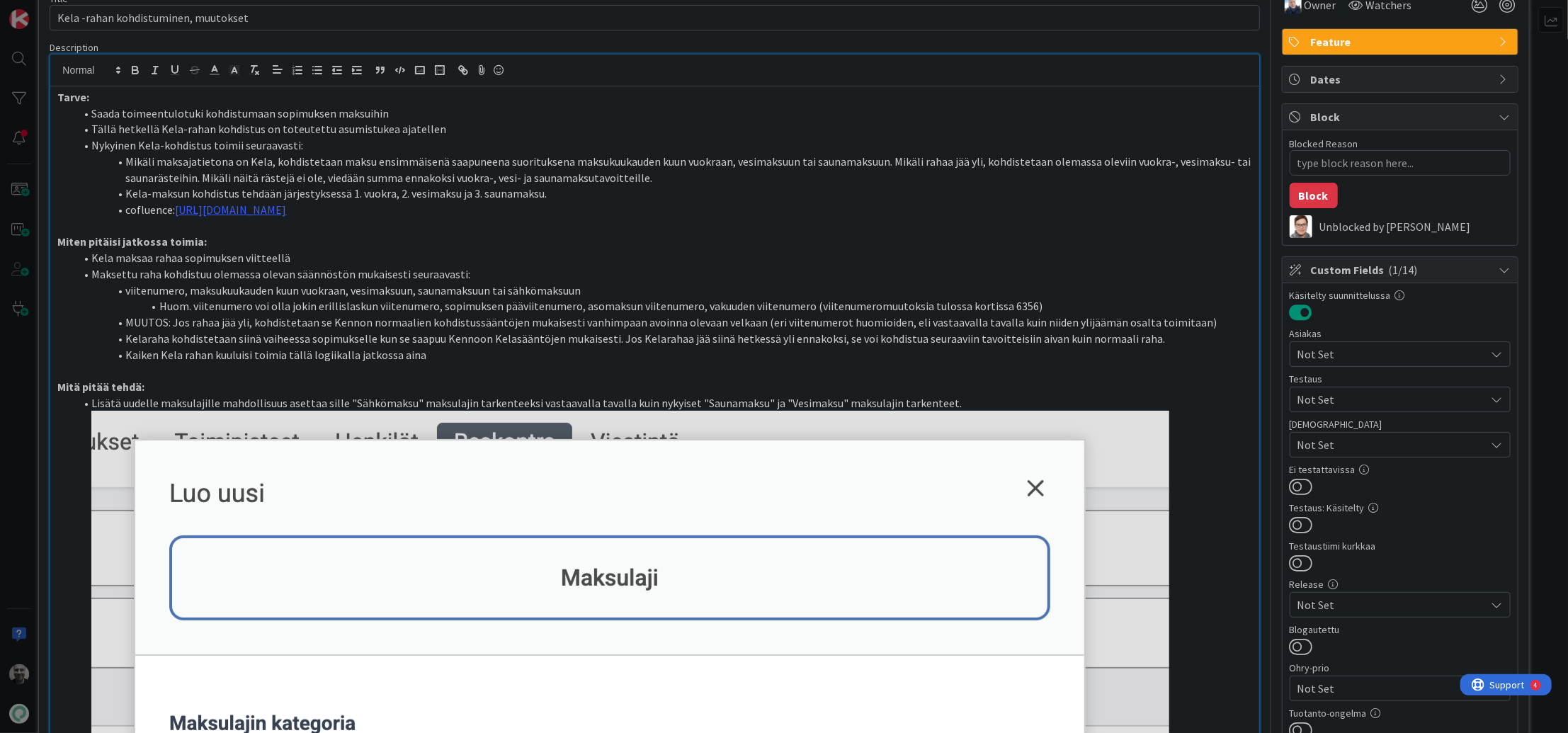
scroll to position [74, 0]
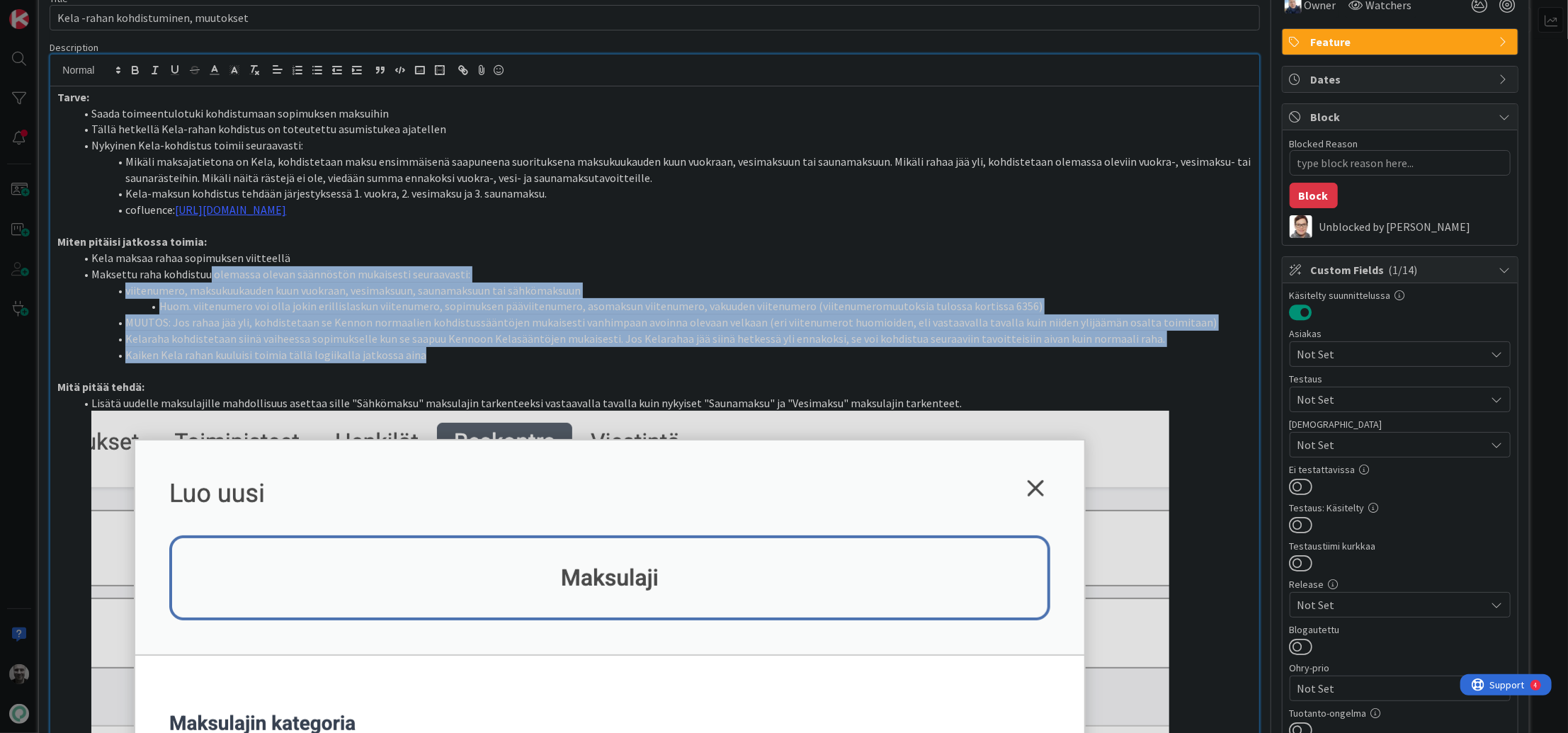
drag, startPoint x: 205, startPoint y: 277, endPoint x: 646, endPoint y: 352, distance: 447.3
click at [646, 352] on ol "Kela maksaa rahaa sopimuksen viitteellä Maksettu raha kohdistuu olemassa olevan…" at bounding box center [655, 306] width 1194 height 112
click at [646, 352] on li "Kaiken Kela rahan kuuluisi toimia tällä logiikalla jatkossa aina" at bounding box center [663, 354] width 1177 height 16
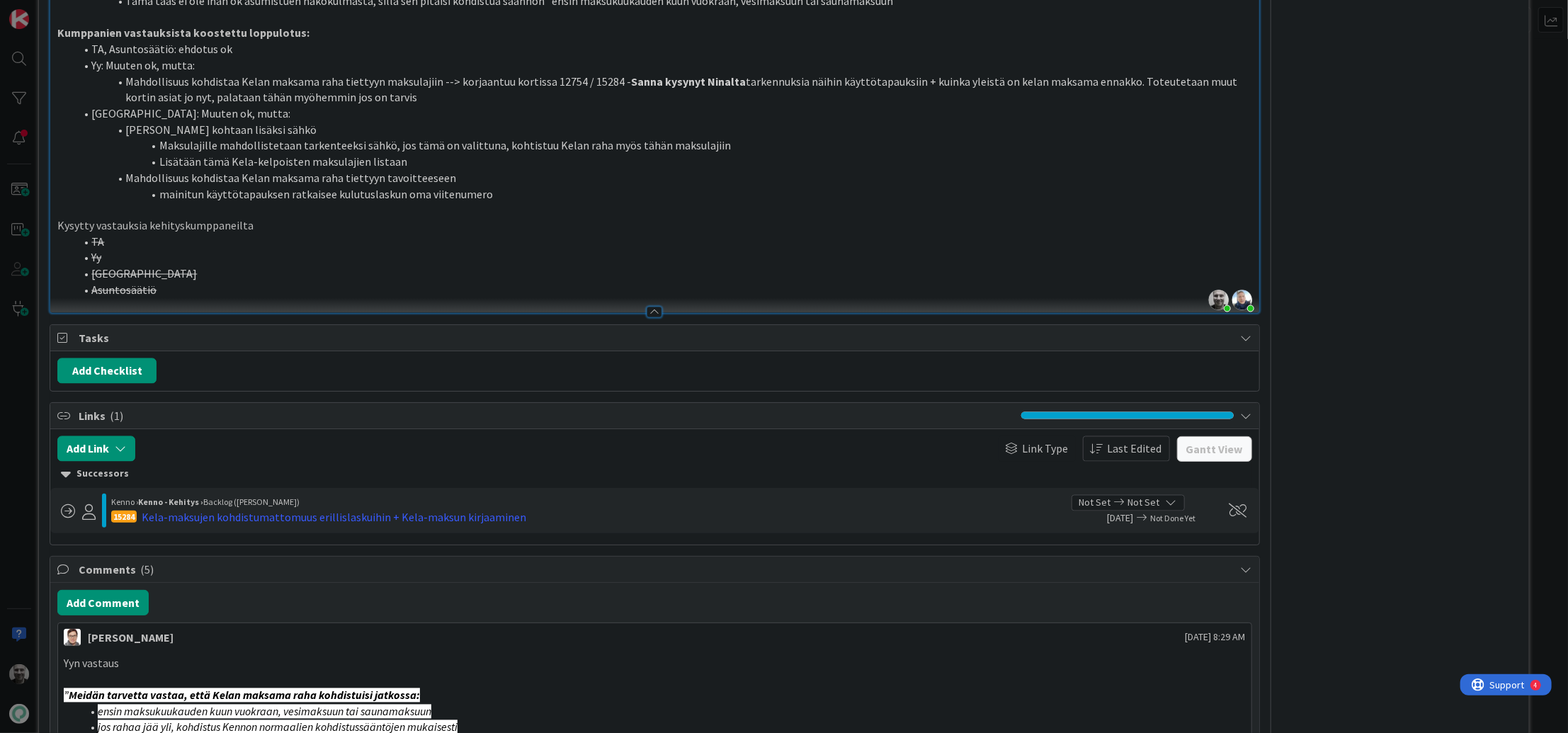
scroll to position [1740, 0]
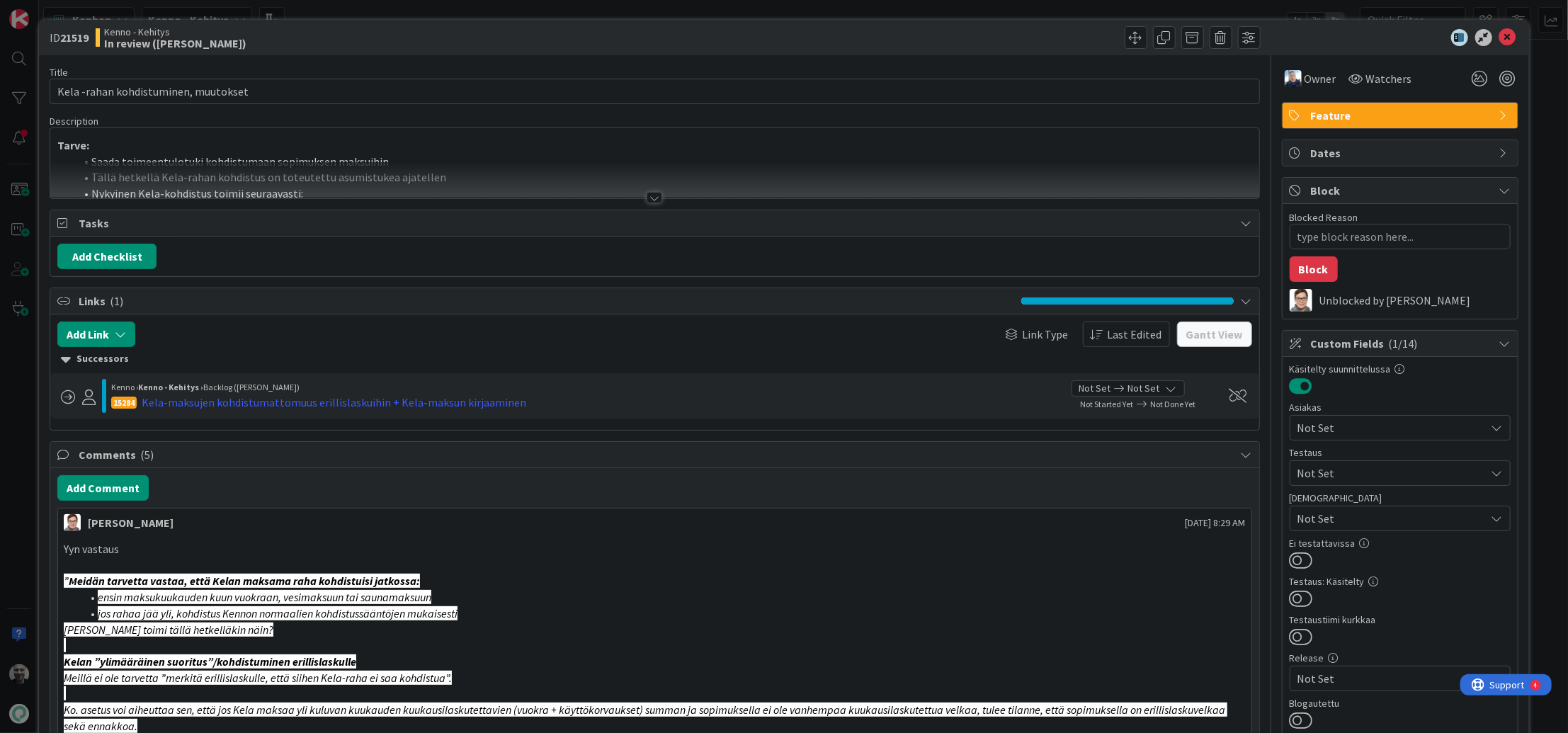
click at [671, 197] on div at bounding box center [654, 191] width 1210 height 15
click at [658, 197] on div at bounding box center [655, 197] width 15 height 11
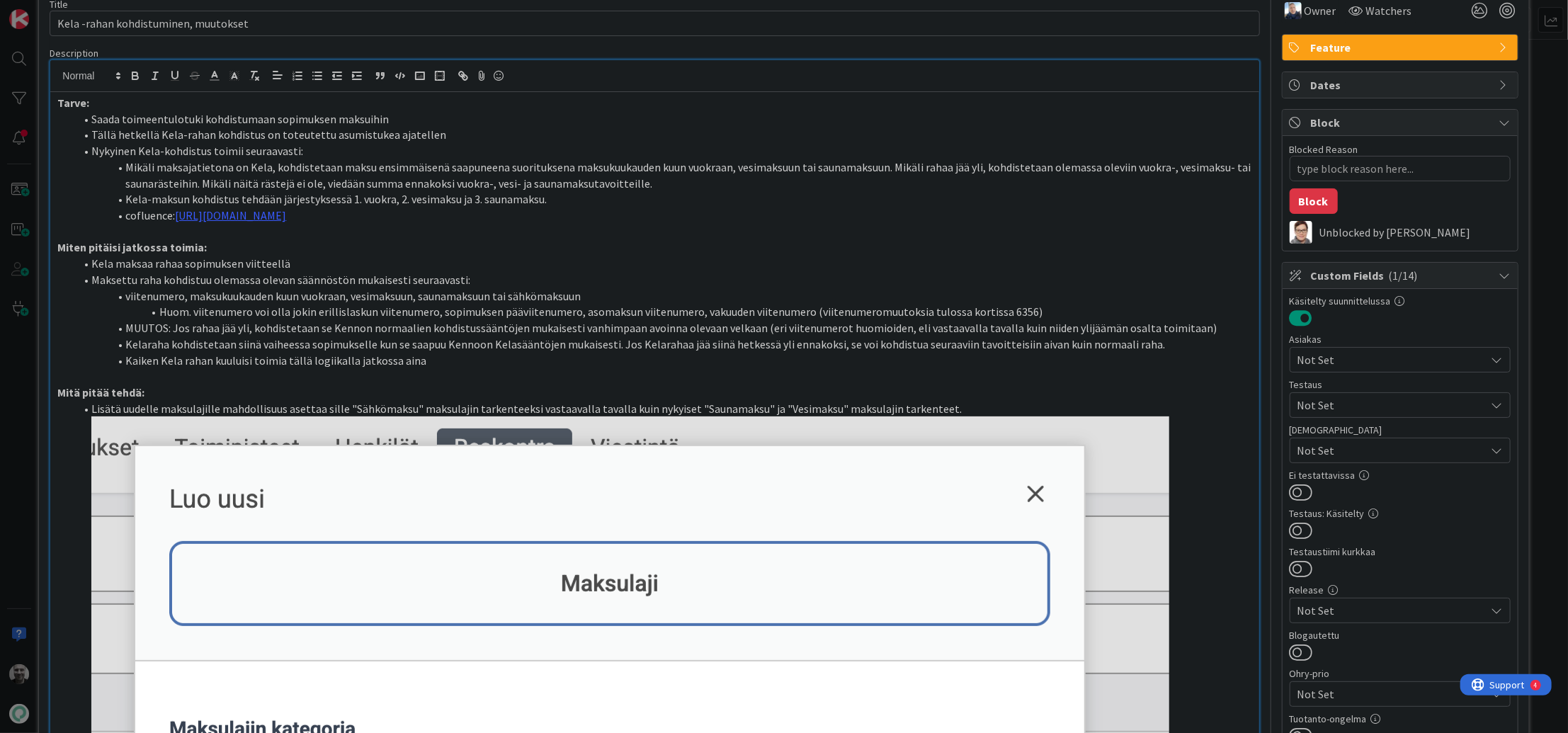
scroll to position [71, 0]
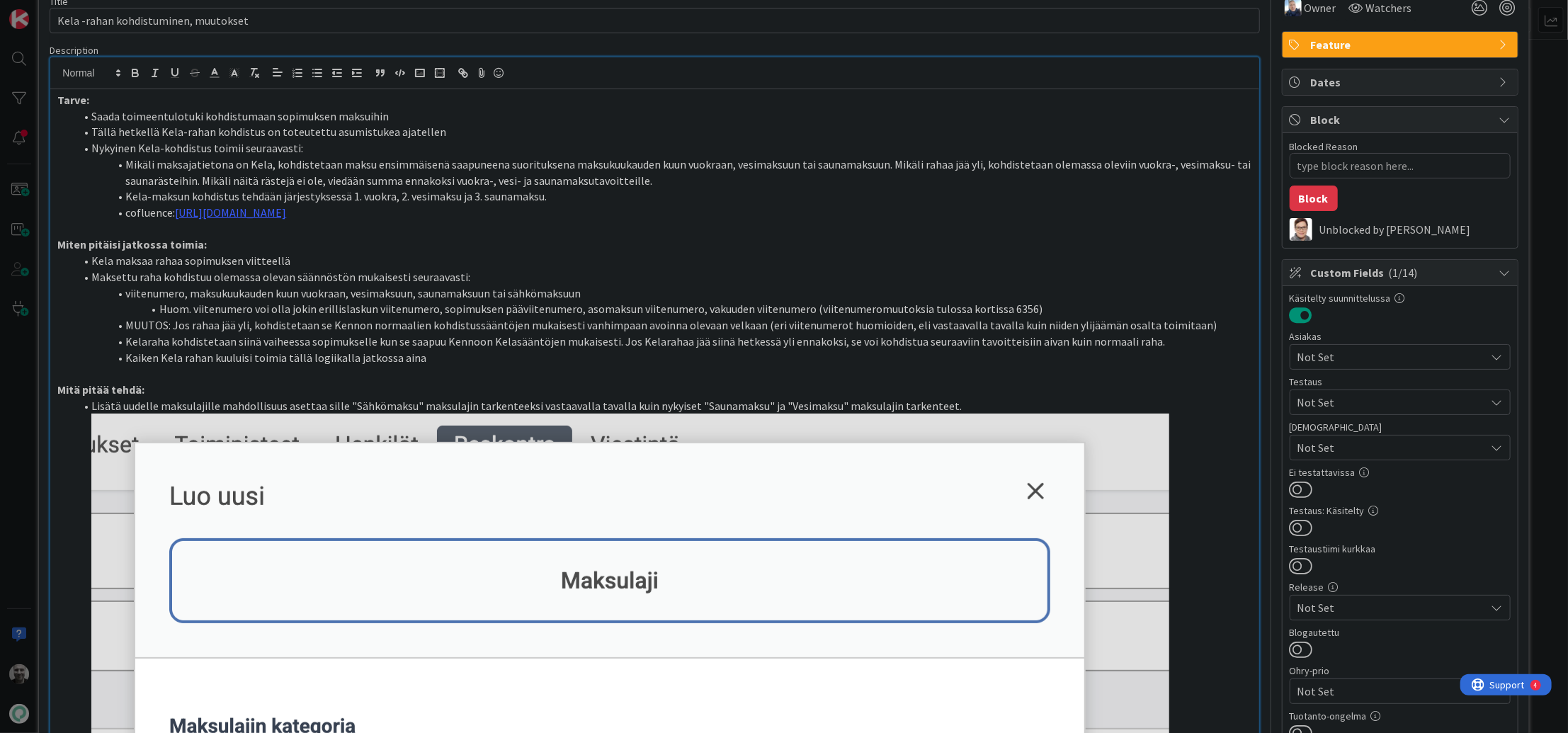
click at [281, 292] on li "viitenumero, maksukuukauden kuun vuokraan, vesimaksuun, saunamaksuun tai sähköm…" at bounding box center [663, 293] width 1177 height 16
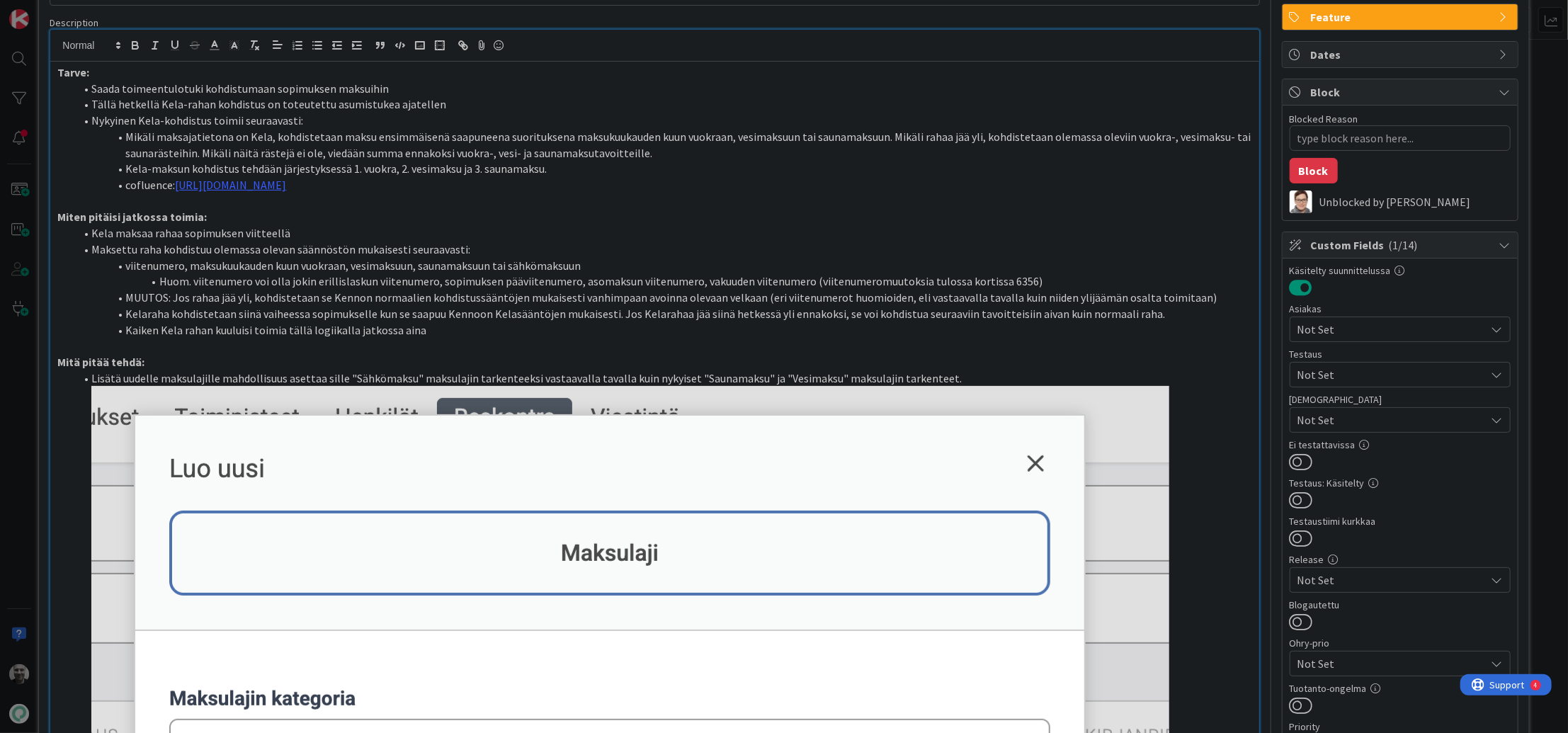
scroll to position [101, 0]
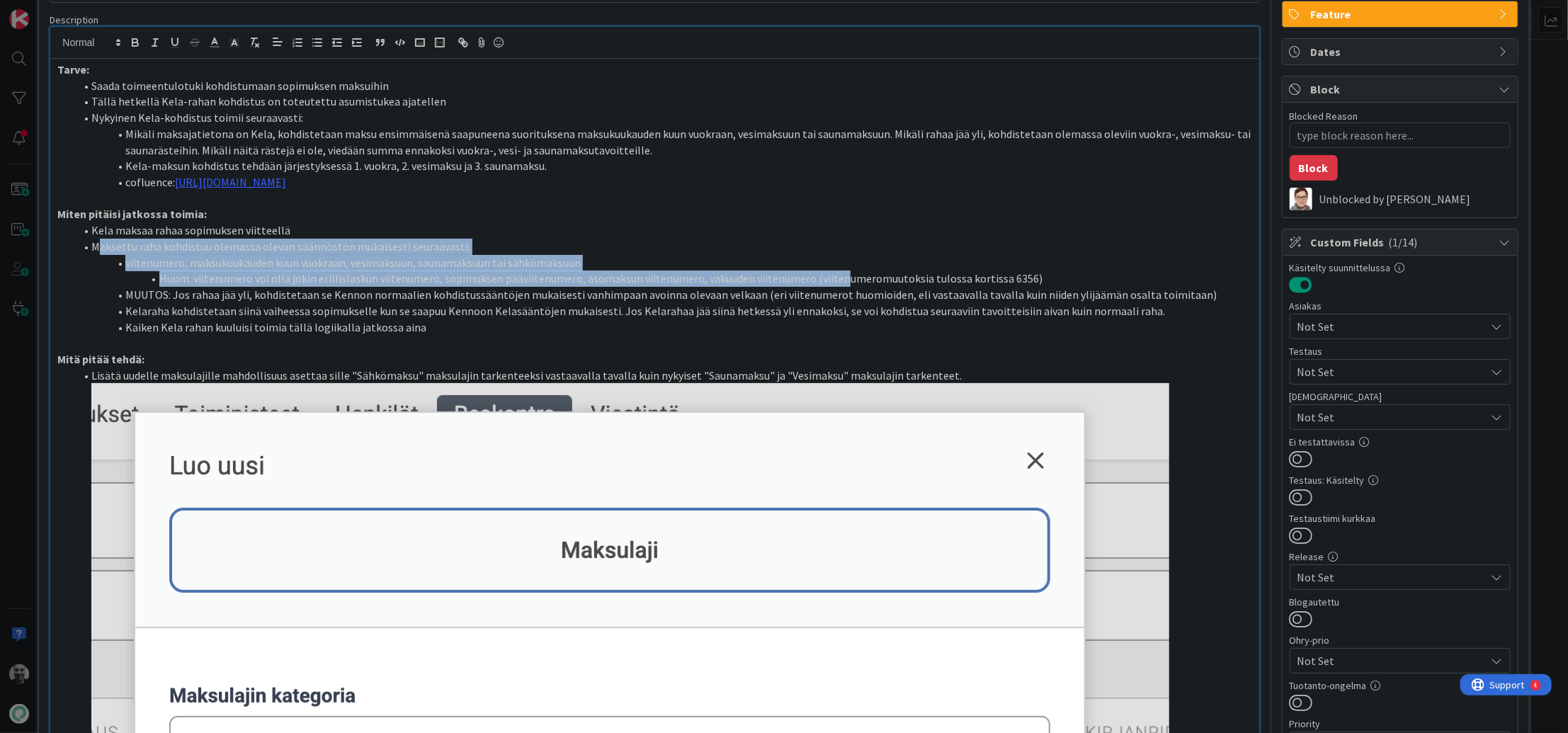
drag, startPoint x: 100, startPoint y: 245, endPoint x: 834, endPoint y: 277, distance: 734.7
click at [834, 277] on ol "Kela maksaa rahaa sopimuksen viitteellä Maksettu raha kohdistuu olemassa olevan…" at bounding box center [655, 278] width 1194 height 112
click at [834, 277] on li "Huom. viitenumero voi olla jokin erillislaskun viitenumero, sopimuksen pääviite…" at bounding box center [663, 278] width 1177 height 16
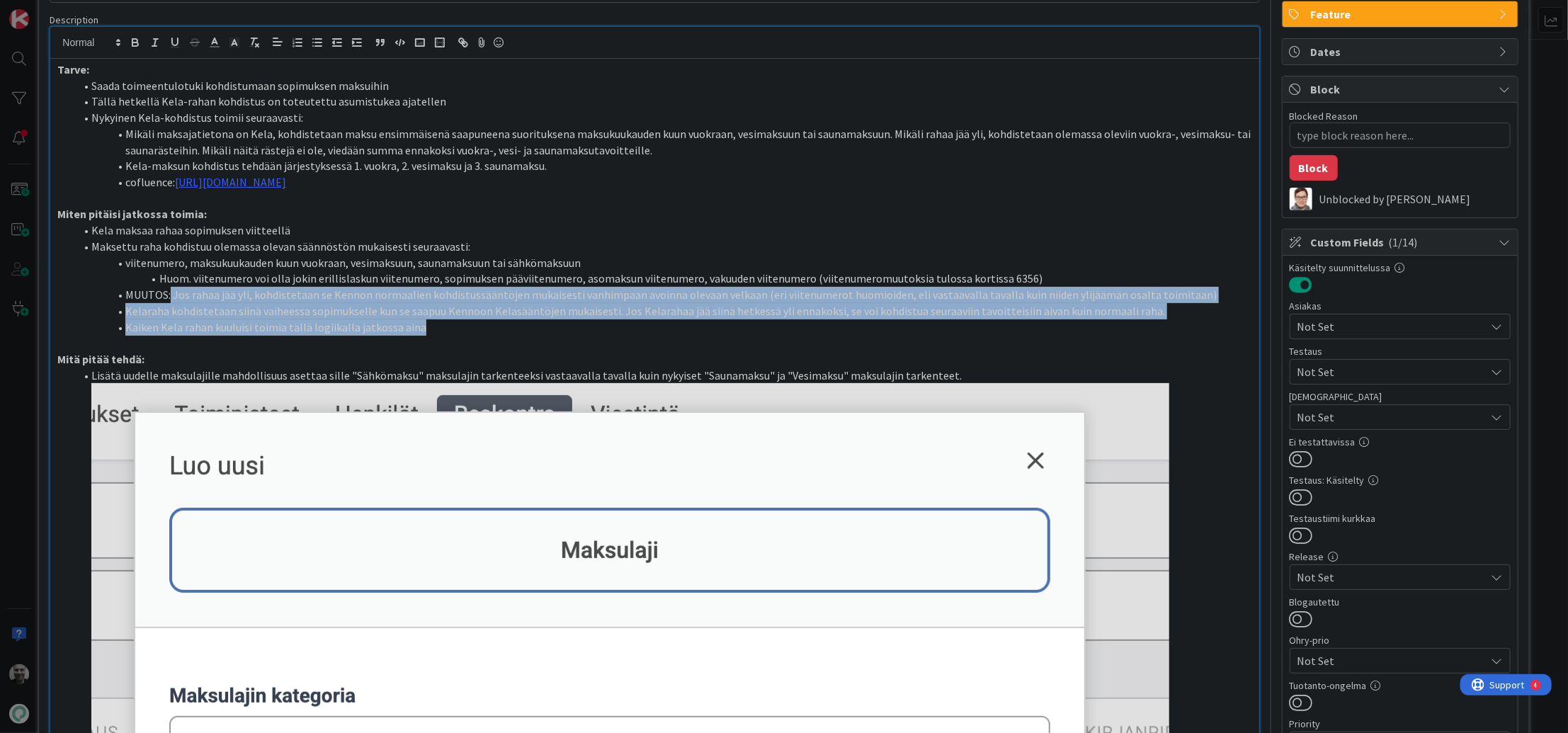
drag, startPoint x: 171, startPoint y: 297, endPoint x: 641, endPoint y: 321, distance: 470.6
click at [641, 321] on ol "Kela maksaa rahaa sopimuksen viitteellä Maksettu raha kohdistuu olemassa olevan…" at bounding box center [655, 278] width 1194 height 112
click at [641, 321] on li "Kaiken Kela rahan kuuluisi toimia tällä logiikalla jatkossa aina" at bounding box center [663, 327] width 1177 height 16
drag, startPoint x: 645, startPoint y: 282, endPoint x: 834, endPoint y: 322, distance: 193.2
click at [834, 322] on ol "Kela maksaa rahaa sopimuksen viitteellä Maksettu raha kohdistuu olemassa olevan…" at bounding box center [655, 278] width 1194 height 112
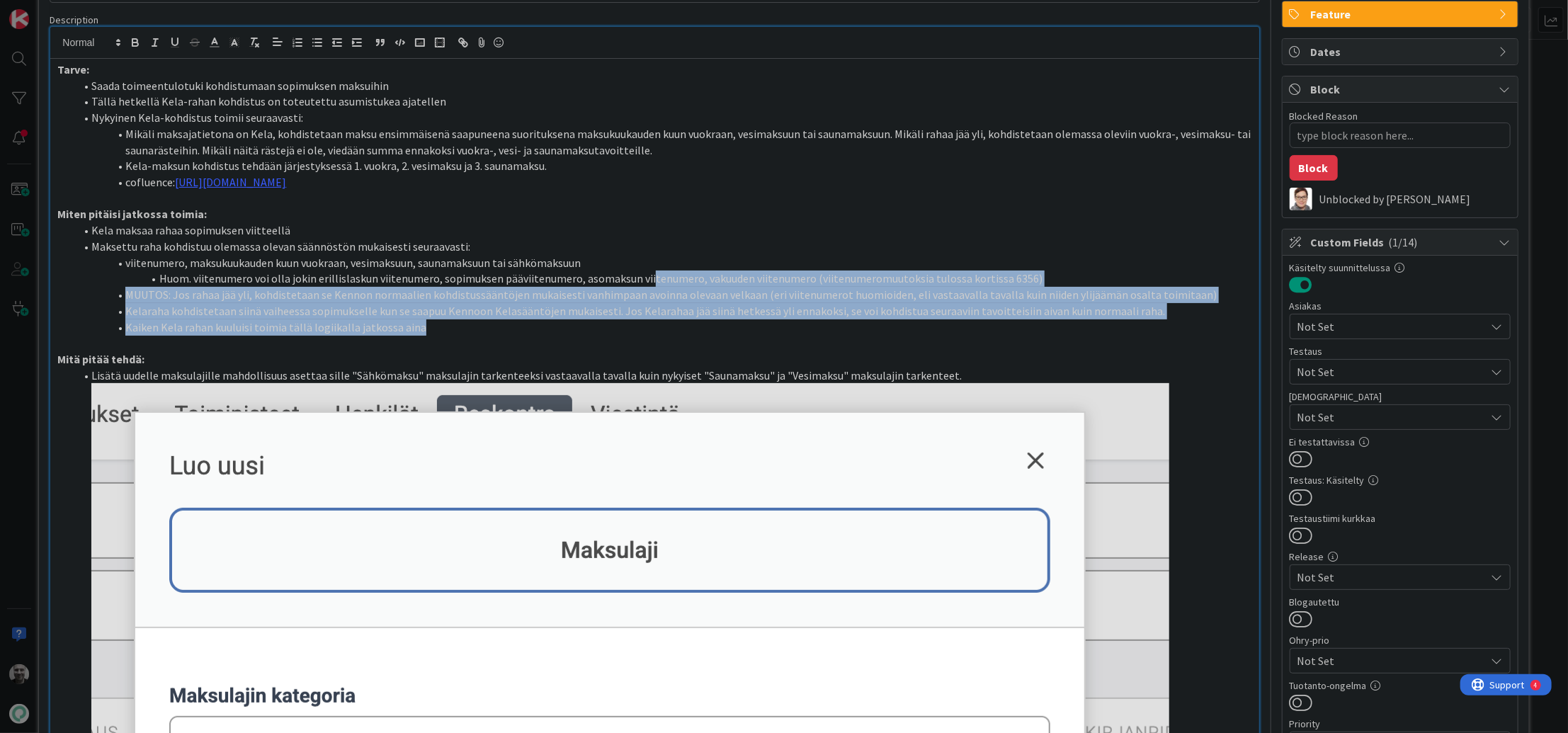
click at [834, 322] on li "Kaiken Kela rahan kuuluisi toimia tällä logiikalla jatkossa aina" at bounding box center [663, 327] width 1177 height 16
drag, startPoint x: 129, startPoint y: 296, endPoint x: 854, endPoint y: 321, distance: 725.4
click at [854, 321] on ol "Kela maksaa rahaa sopimuksen viitteellä Maksettu raha kohdistuu olemassa olevan…" at bounding box center [655, 278] width 1194 height 112
click at [854, 321] on li "Kaiken Kela rahan kuuluisi toimia tällä logiikalla jatkossa aina" at bounding box center [663, 327] width 1177 height 16
drag, startPoint x: 140, startPoint y: 298, endPoint x: 623, endPoint y: 329, distance: 484.0
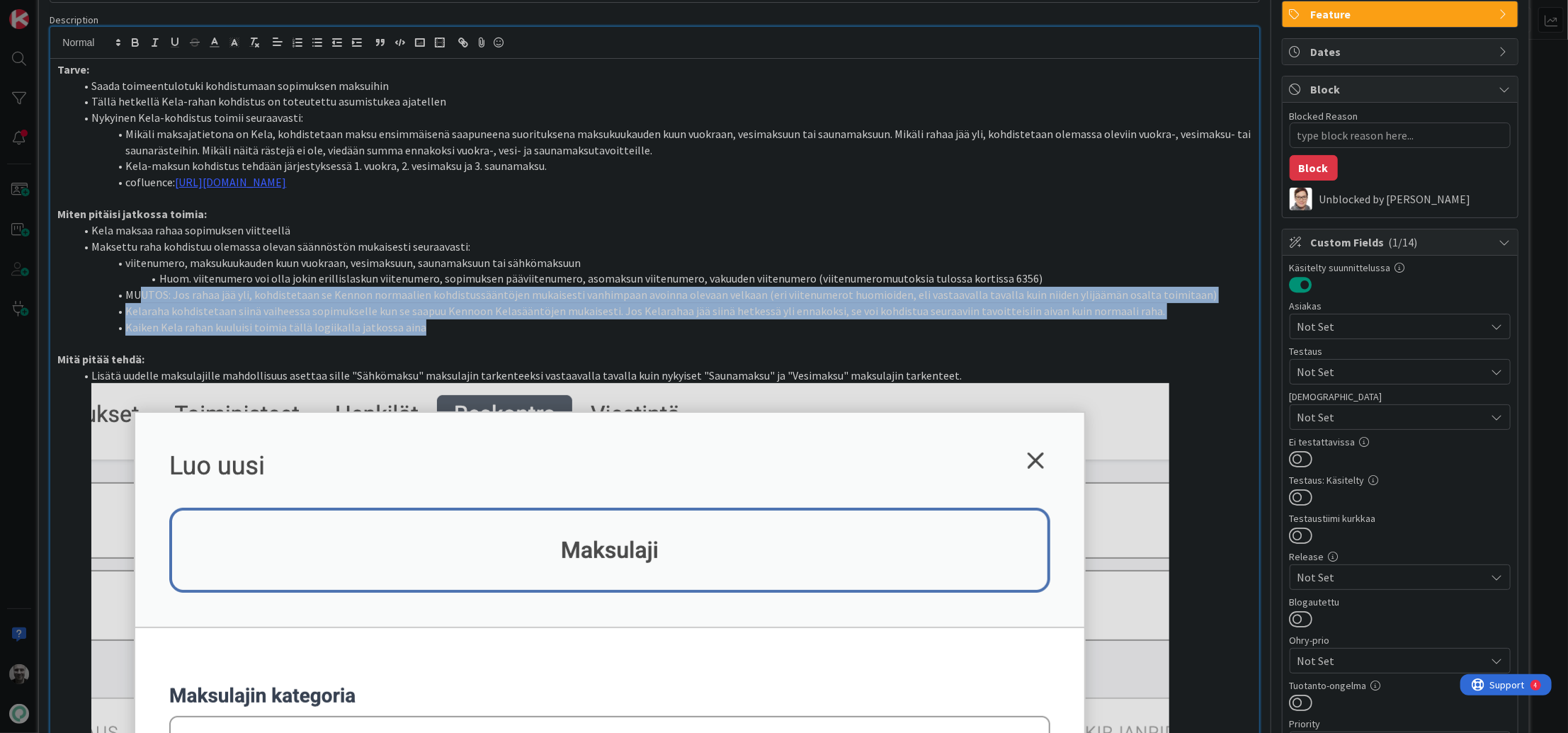
click at [623, 329] on ol "Kela maksaa rahaa sopimuksen viitteellä Maksettu raha kohdistuu olemassa olevan…" at bounding box center [655, 278] width 1194 height 112
click at [623, 329] on li "Kaiken Kela rahan kuuluisi toimia tällä logiikalla jatkossa aina" at bounding box center [663, 327] width 1177 height 16
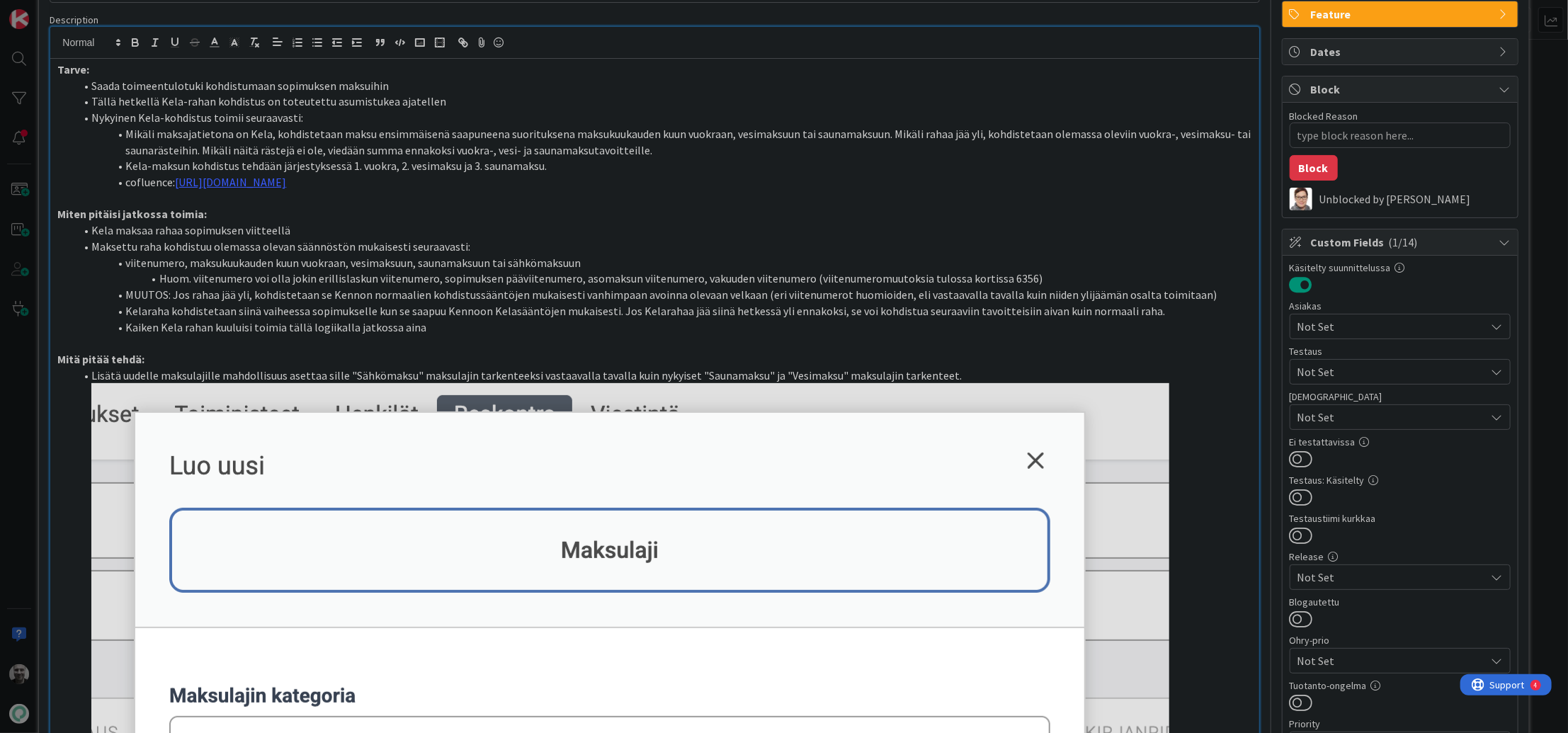
click at [183, 311] on li "Kelaraha kohdistetaan siinä vaiheessa sopimukselle kun se saapuu Kennoon Kelasä…" at bounding box center [663, 311] width 1177 height 16
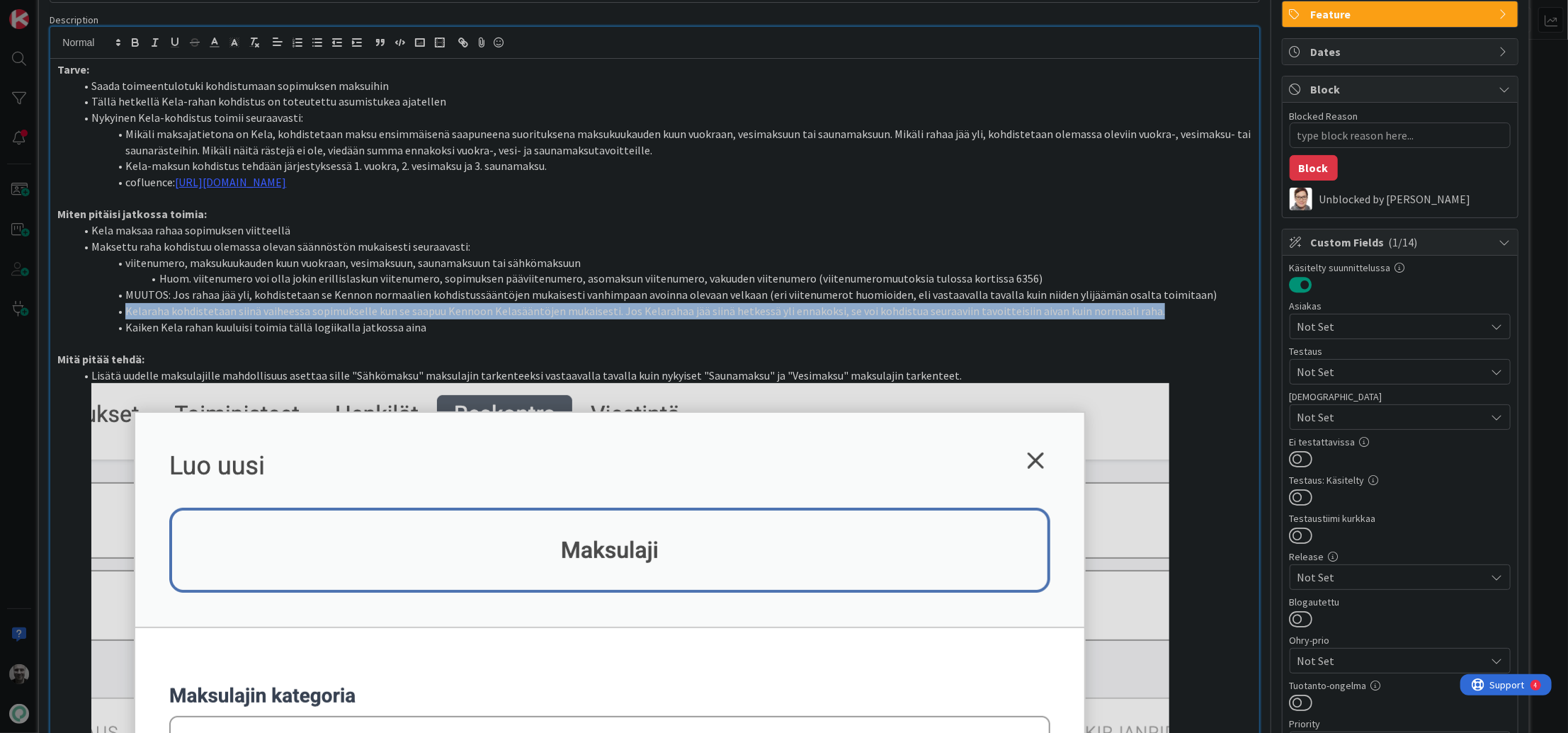
click at [183, 311] on li "Kelaraha kohdistetaan siinä vaiheessa sopimukselle kun se saapuu Kennoon Kelasä…" at bounding box center [663, 311] width 1177 height 16
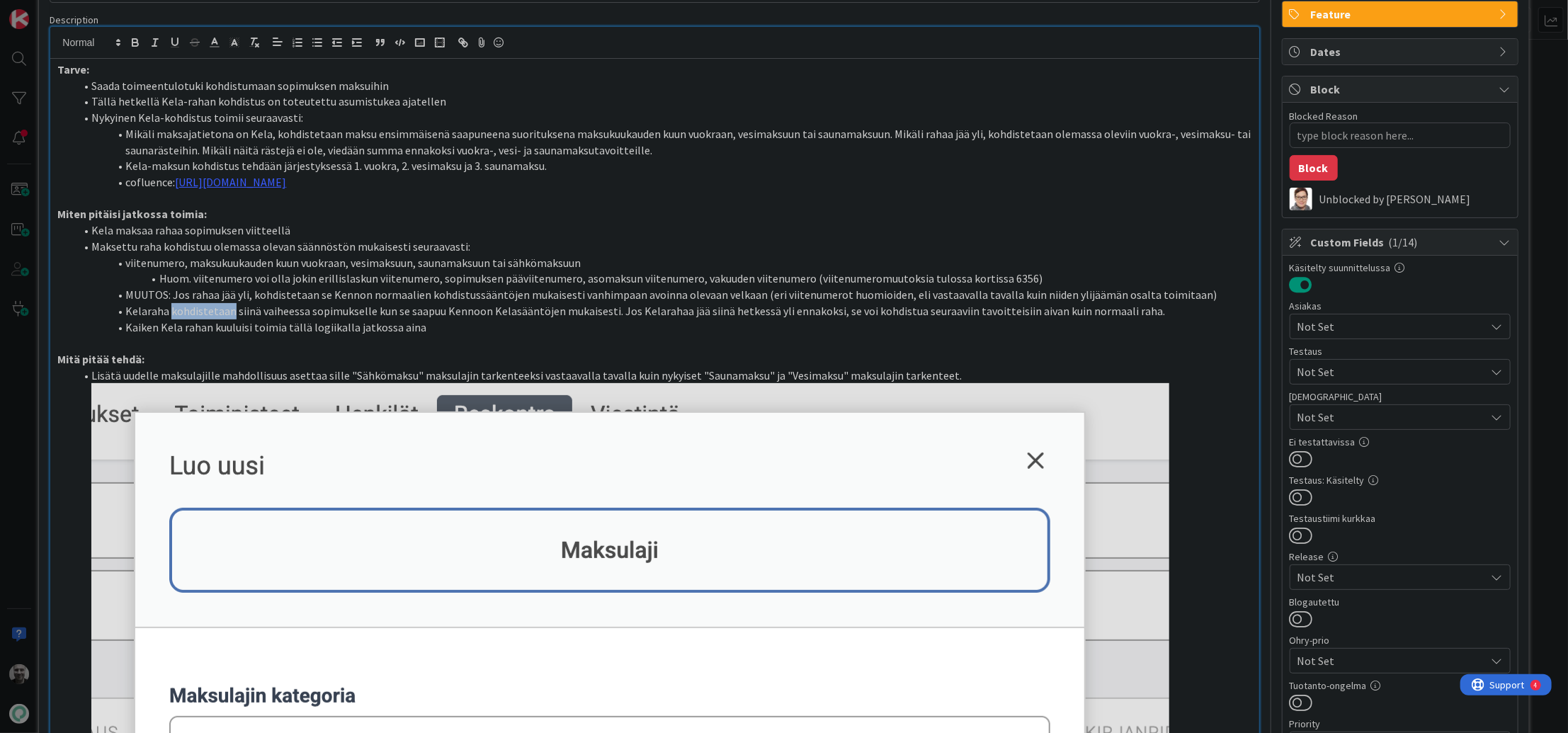
click at [183, 311] on li "Kelaraha kohdistetaan siinä vaiheessa sopimukselle kun se saapuu Kennoon Kelasä…" at bounding box center [663, 311] width 1177 height 16
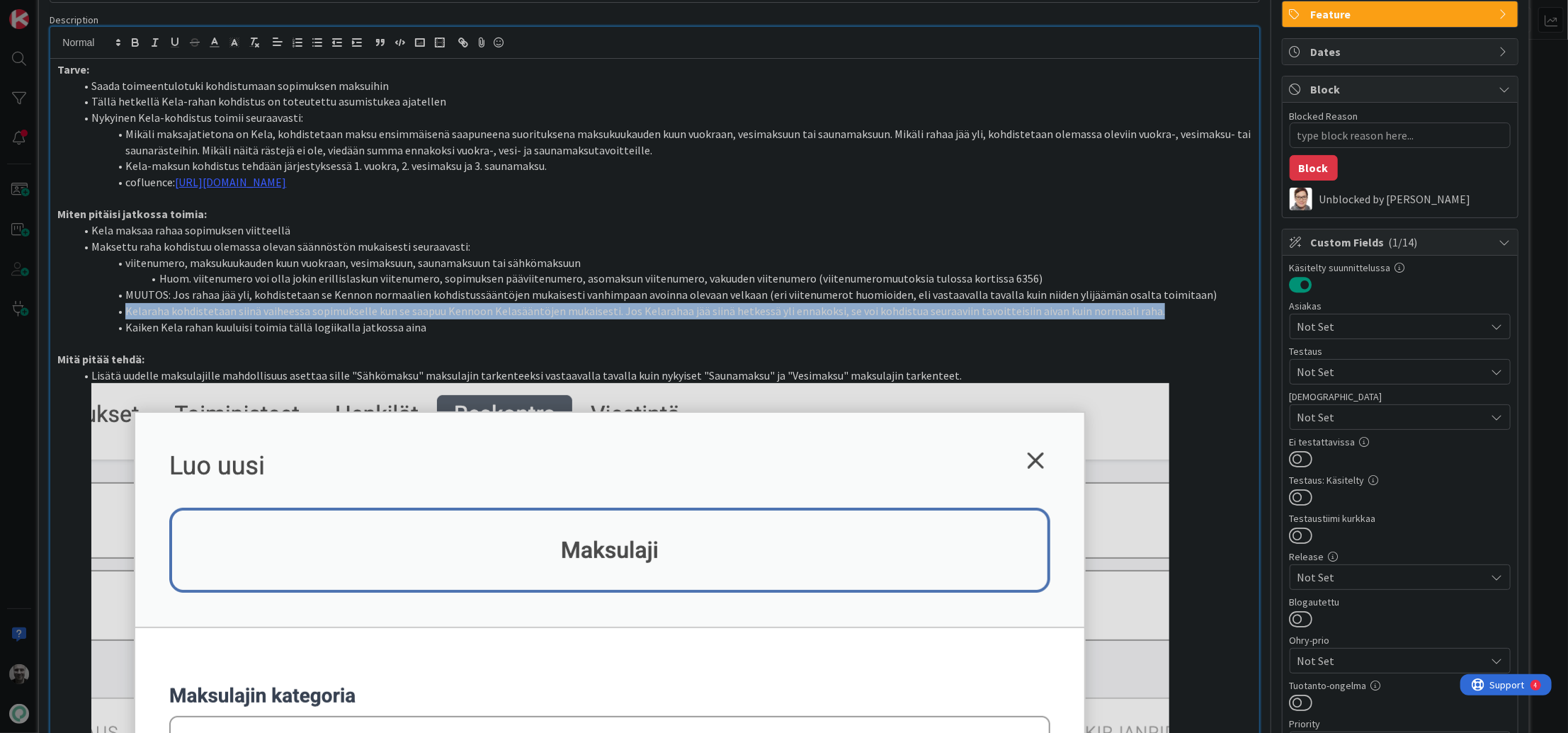
click at [183, 311] on li "Kelaraha kohdistetaan siinä vaiheessa sopimukselle kun se saapuu Kennoon Kelasä…" at bounding box center [663, 311] width 1177 height 16
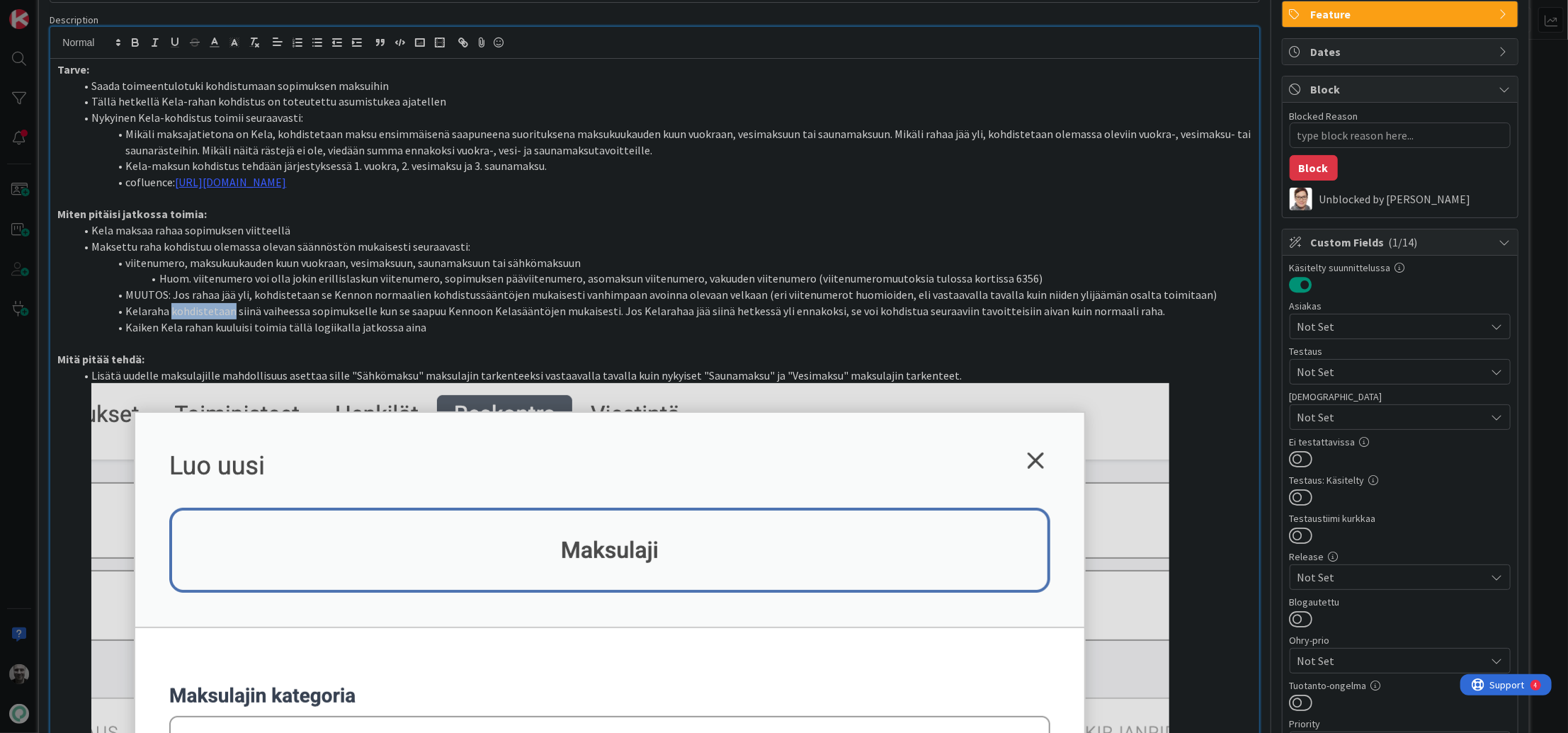
click at [183, 311] on li "Kelaraha kohdistetaan siinä vaiheessa sopimukselle kun se saapuu Kennoon Kelasä…" at bounding box center [663, 311] width 1177 height 16
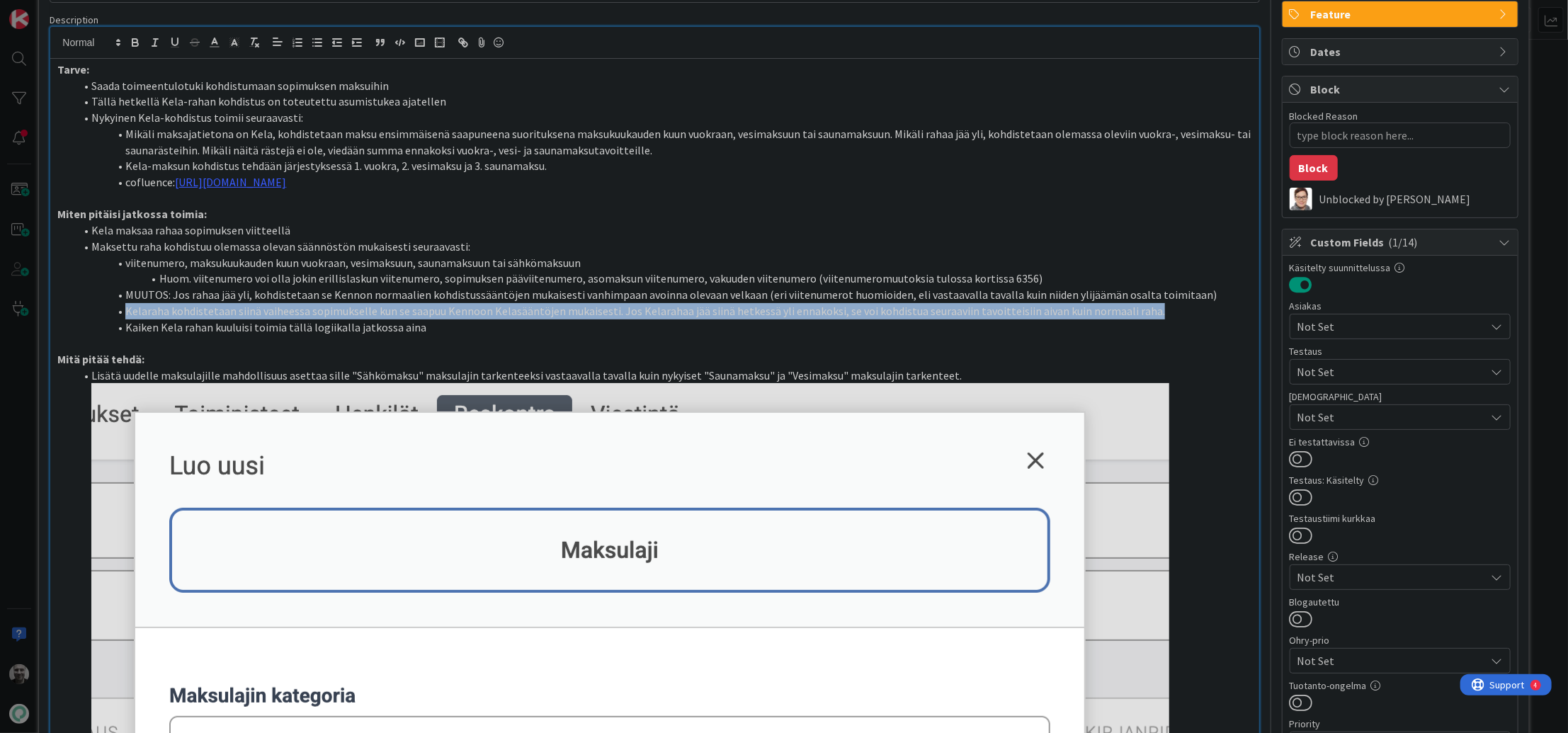
click at [183, 311] on li "Kelaraha kohdistetaan siinä vaiheessa sopimukselle kun se saapuu Kennoon Kelasä…" at bounding box center [663, 311] width 1177 height 16
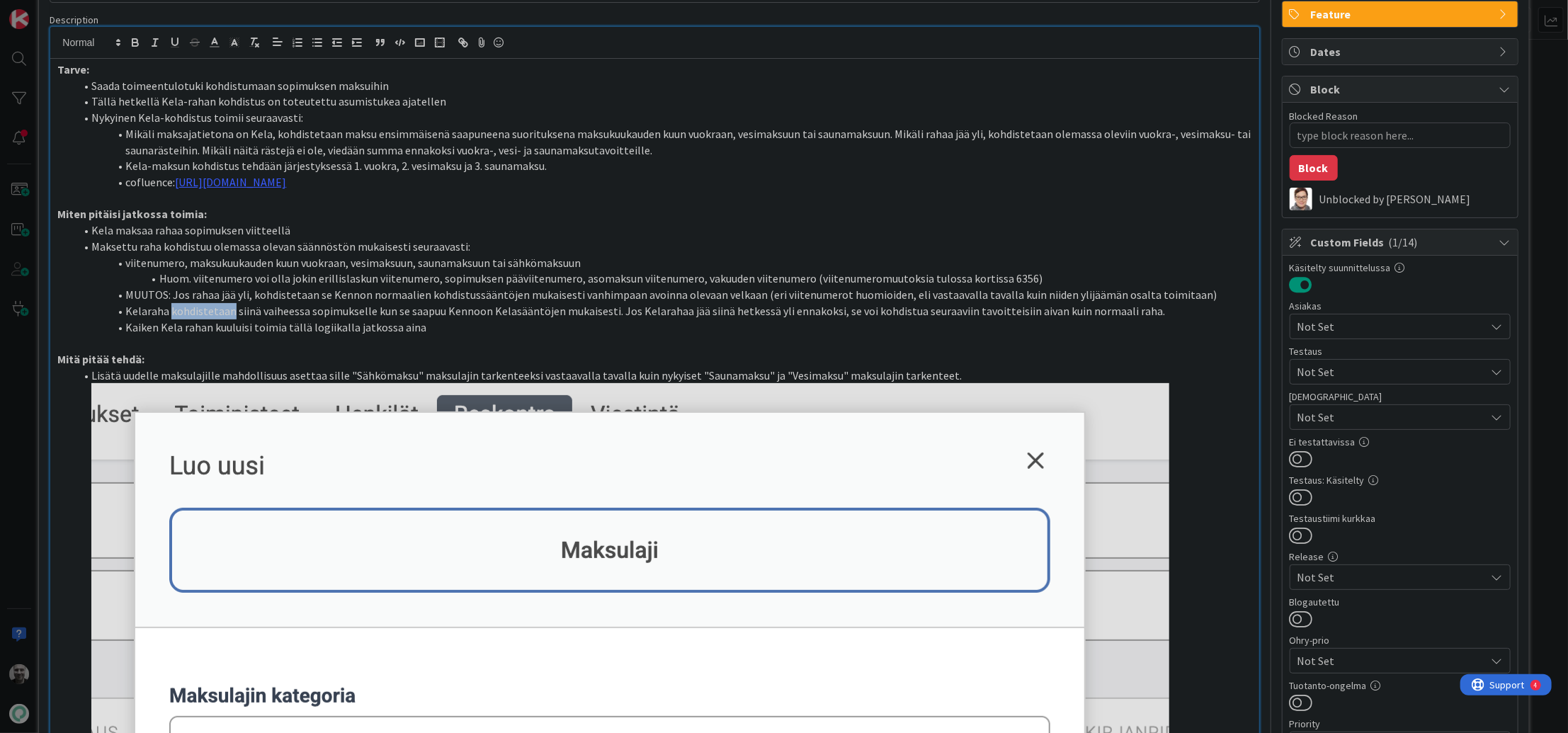
click at [183, 311] on li "Kelaraha kohdistetaan siinä vaiheessa sopimukselle kun se saapuu Kennoon Kelasä…" at bounding box center [663, 311] width 1177 height 16
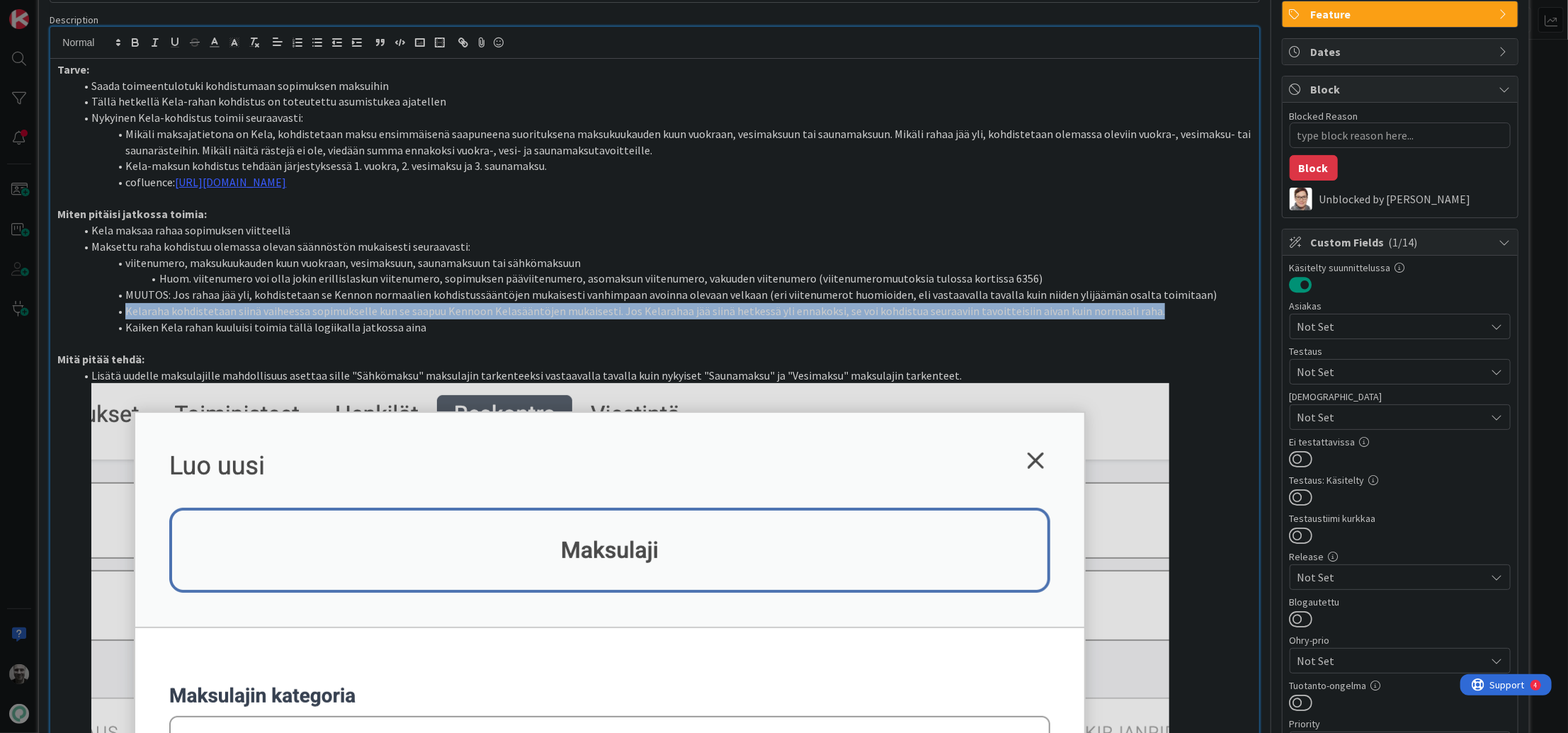
click at [183, 311] on li "Kelaraha kohdistetaan siinä vaiheessa sopimukselle kun se saapuu Kennoon Kelasä…" at bounding box center [663, 311] width 1177 height 16
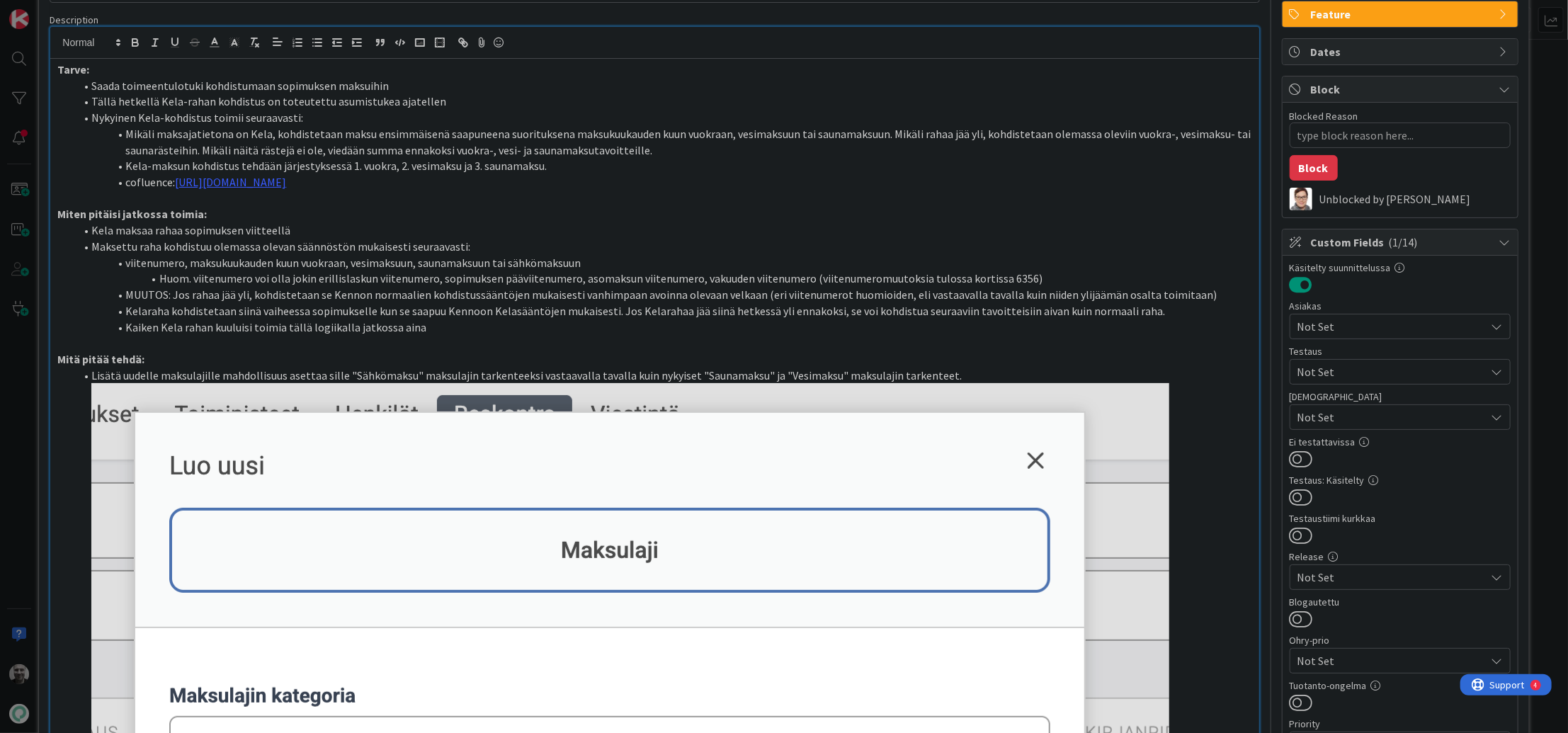
click at [183, 311] on li "Kelaraha kohdistetaan siinä vaiheessa sopimukselle kun se saapuu Kennoon Kelasä…" at bounding box center [663, 311] width 1177 height 16
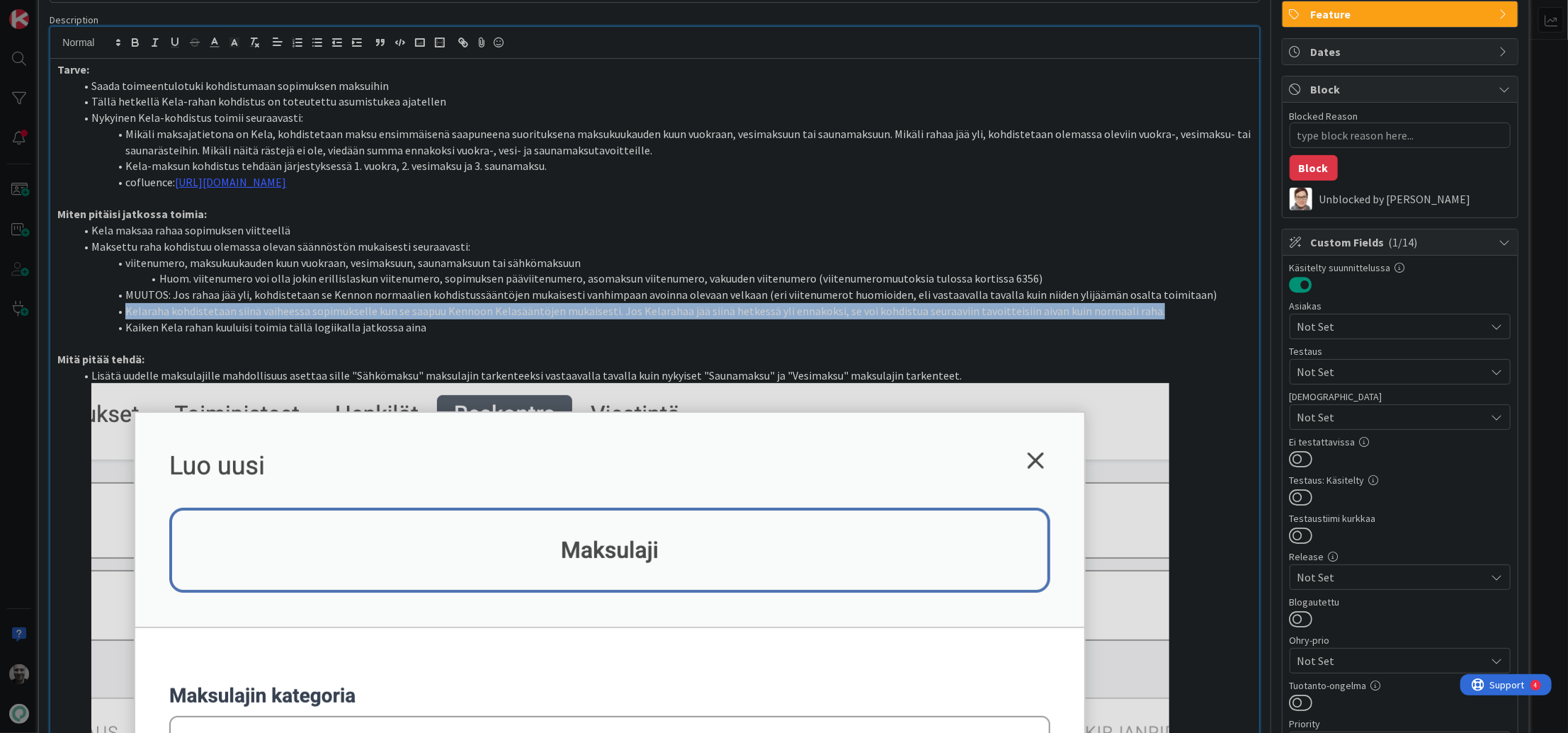
click at [183, 311] on li "Kelaraha kohdistetaan siinä vaiheessa sopimukselle kun se saapuu Kennoon Kelasä…" at bounding box center [663, 311] width 1177 height 16
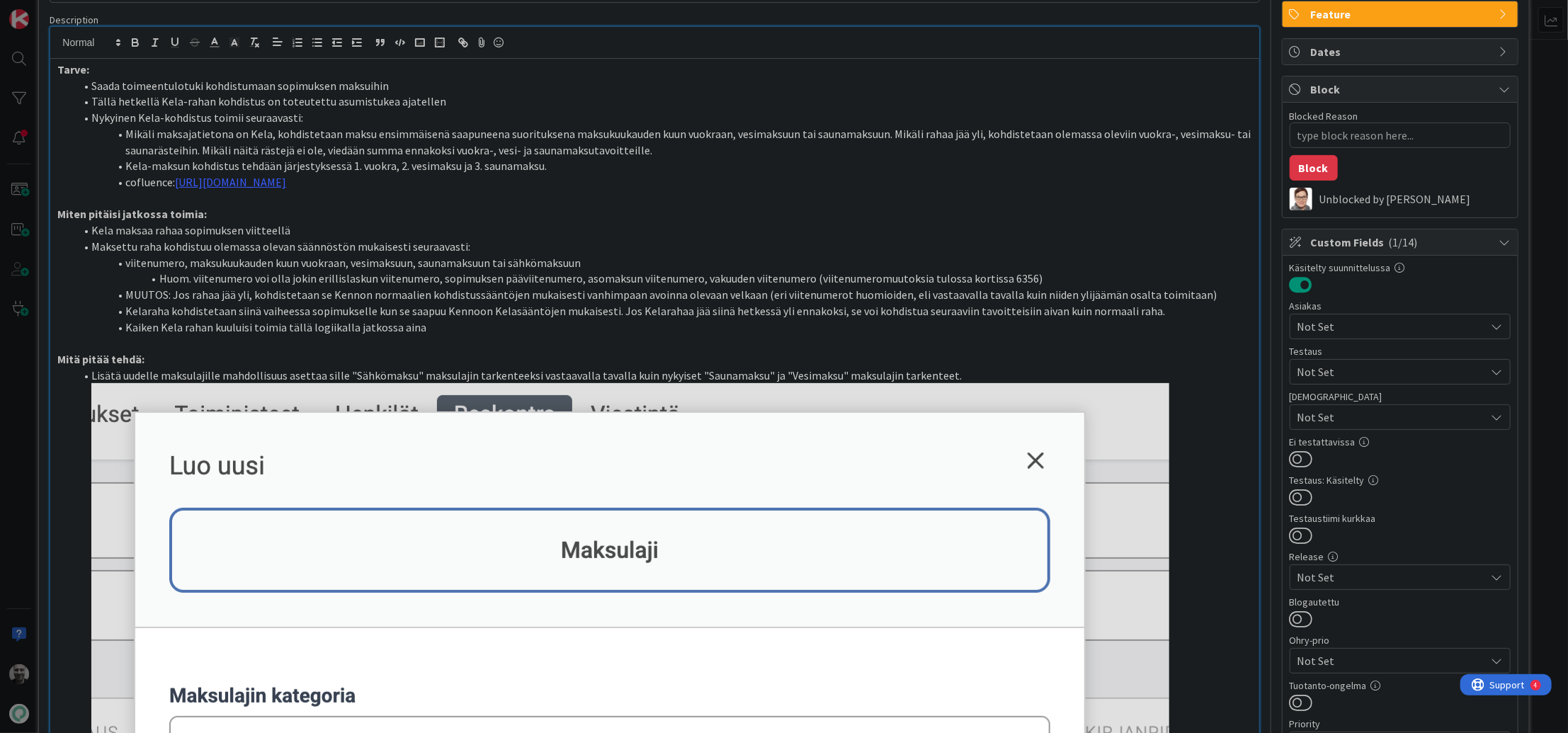
click at [183, 311] on li "Kelaraha kohdistetaan siinä vaiheessa sopimukselle kun se saapuu Kennoon Kelasä…" at bounding box center [663, 311] width 1177 height 16
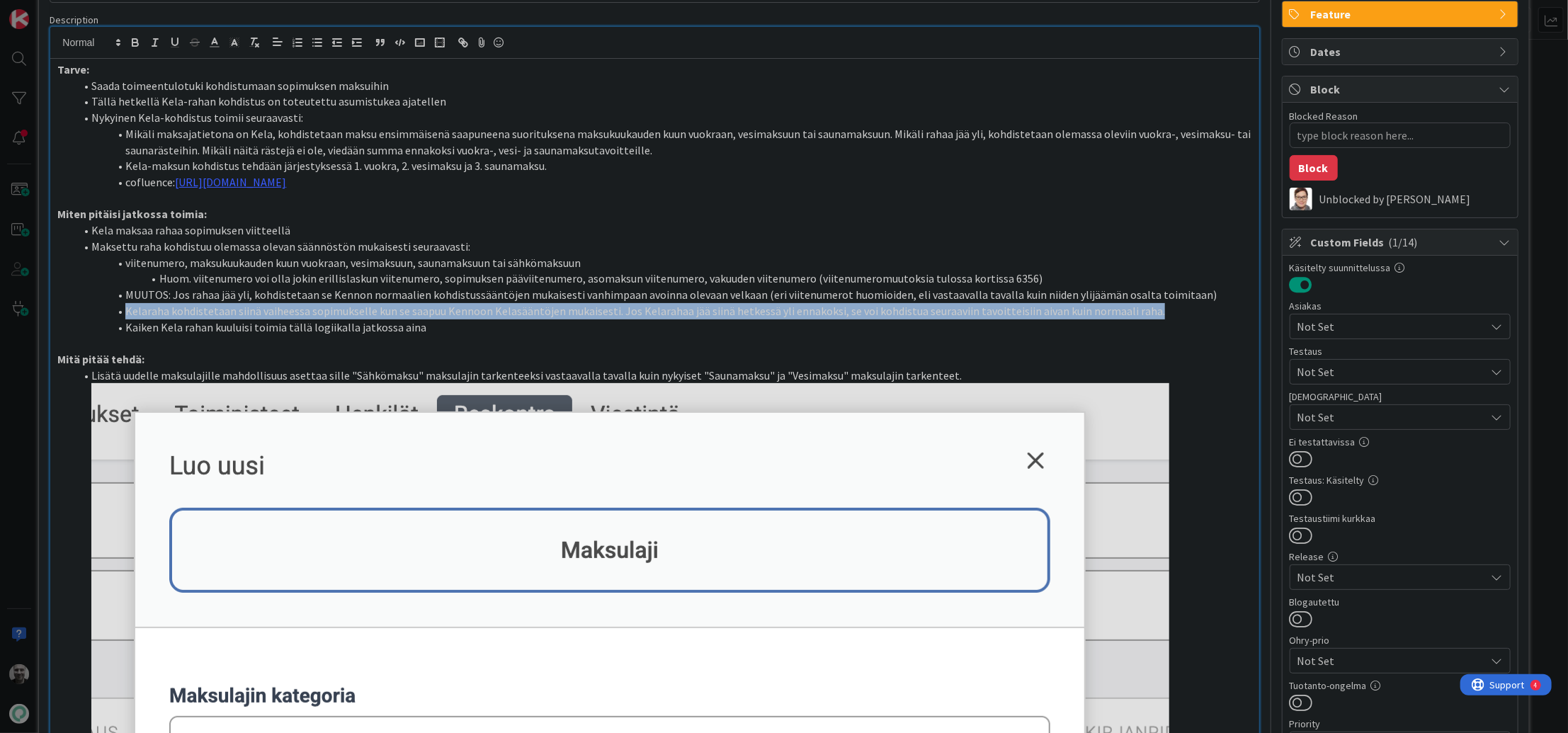
click at [183, 311] on li "Kelaraha kohdistetaan siinä vaiheessa sopimukselle kun se saapuu Kennoon Kelasä…" at bounding box center [663, 311] width 1177 height 16
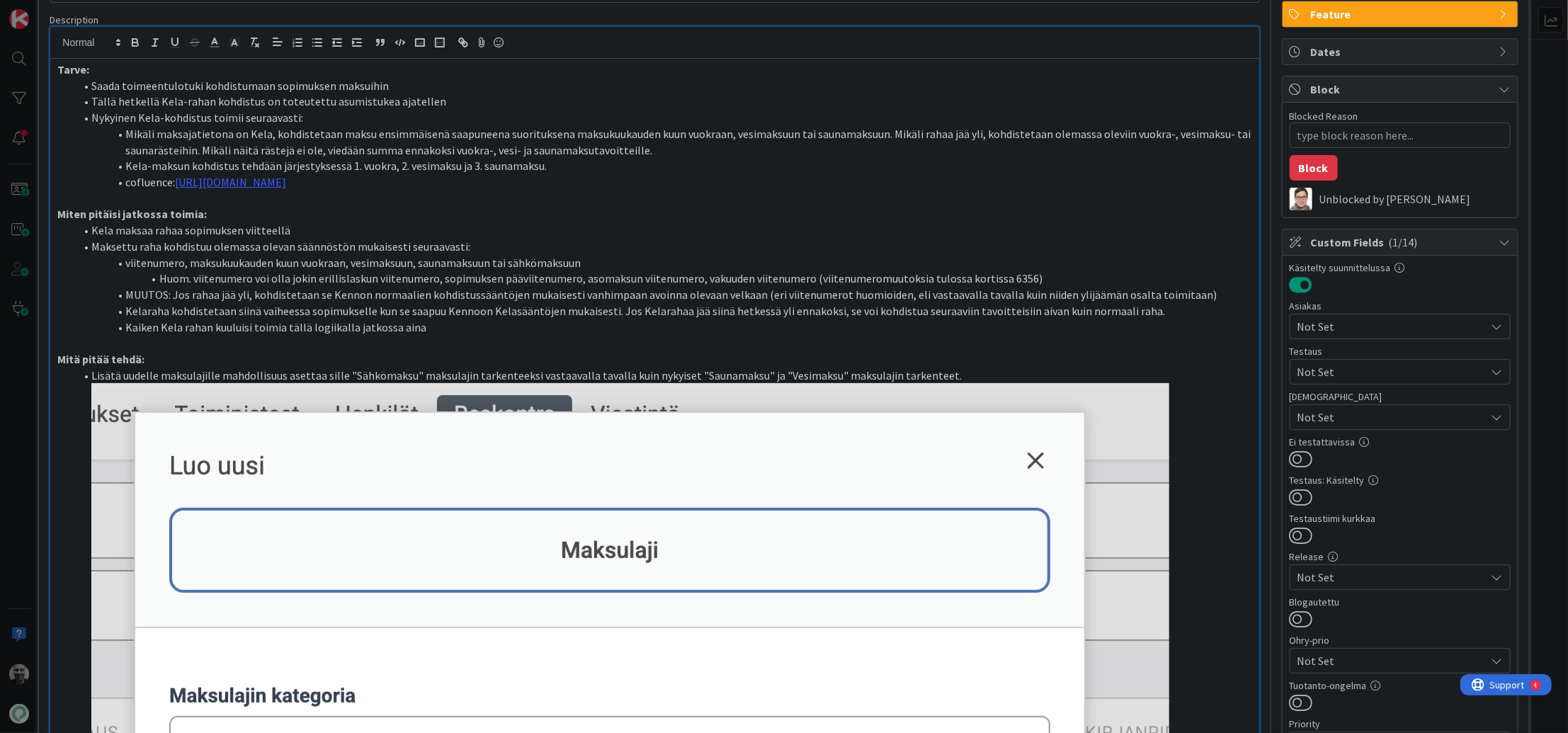
click at [183, 311] on li "Kelaraha kohdistetaan siinä vaiheessa sopimukselle kun se saapuu Kennoon Kelasä…" at bounding box center [663, 311] width 1177 height 16
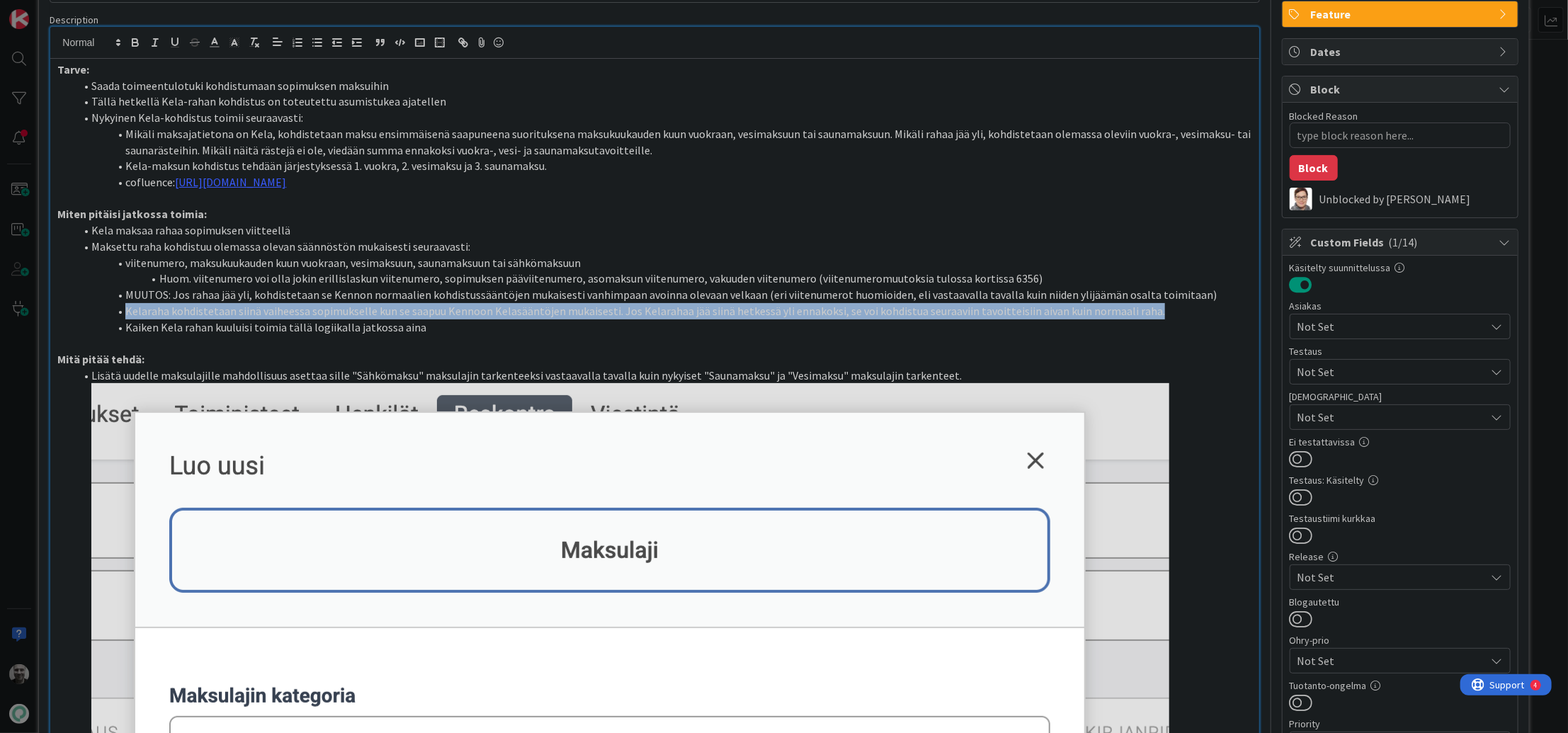
click at [183, 311] on li "Kelaraha kohdistetaan siinä vaiheessa sopimukselle kun se saapuu Kennoon Kelasä…" at bounding box center [663, 311] width 1177 height 16
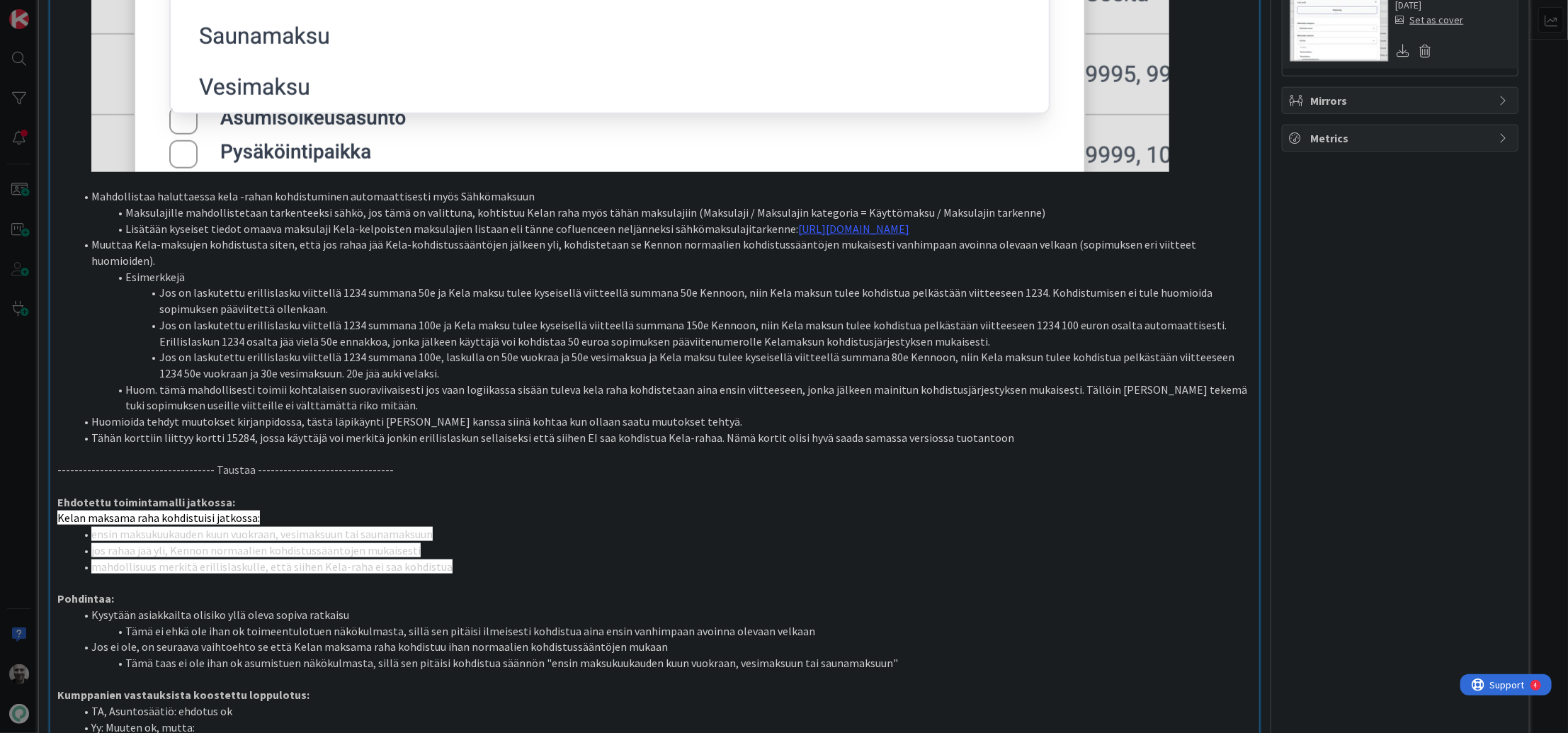
scroll to position [1077, 0]
click at [336, 227] on li "Lisätään kyseiset tiedot omaava maksulaji Kela-kelpoisten maksulajien listaan e…" at bounding box center [663, 230] width 1177 height 16
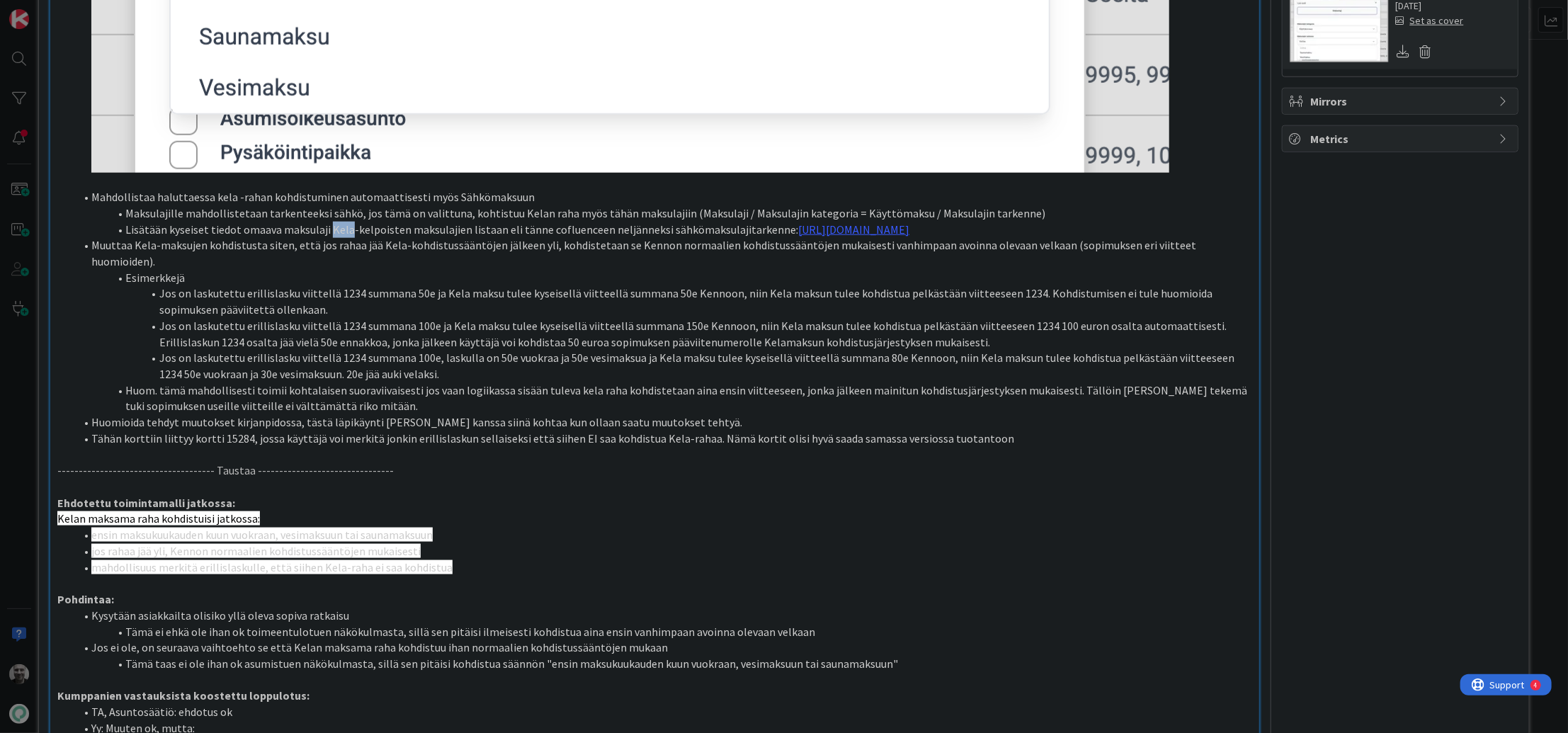
click at [336, 227] on li "Lisätään kyseiset tiedot omaava maksulaji Kela-kelpoisten maksulajien listaan e…" at bounding box center [663, 230] width 1177 height 16
click at [335, 227] on li "Lisätään kyseiset tiedot omaava maksulaji Kela-kelpoisten maksulajien listaan e…" at bounding box center [663, 230] width 1177 height 16
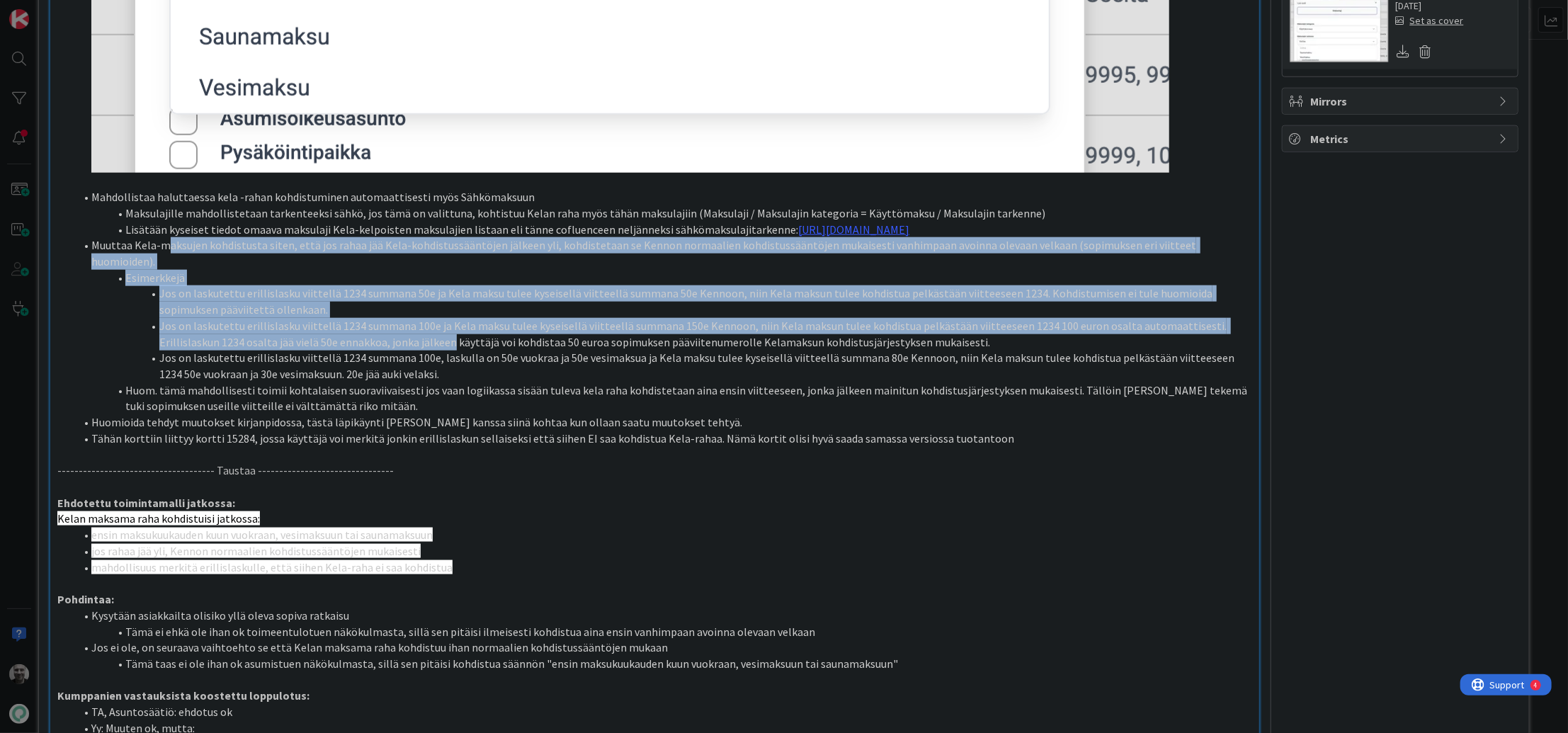
drag, startPoint x: 165, startPoint y: 259, endPoint x: 389, endPoint y: 332, distance: 235.6
click at [389, 332] on ol "Mahdollistaa haluttaessa kela -rahan kohdistuminen automaattisesti myös Sähköma…" at bounding box center [655, 317] width 1194 height 258
click at [389, 332] on li "Jos on laskutettu erillislasku viittellä 1234 summana 100e ja Kela maksu tulee …" at bounding box center [663, 334] width 1177 height 32
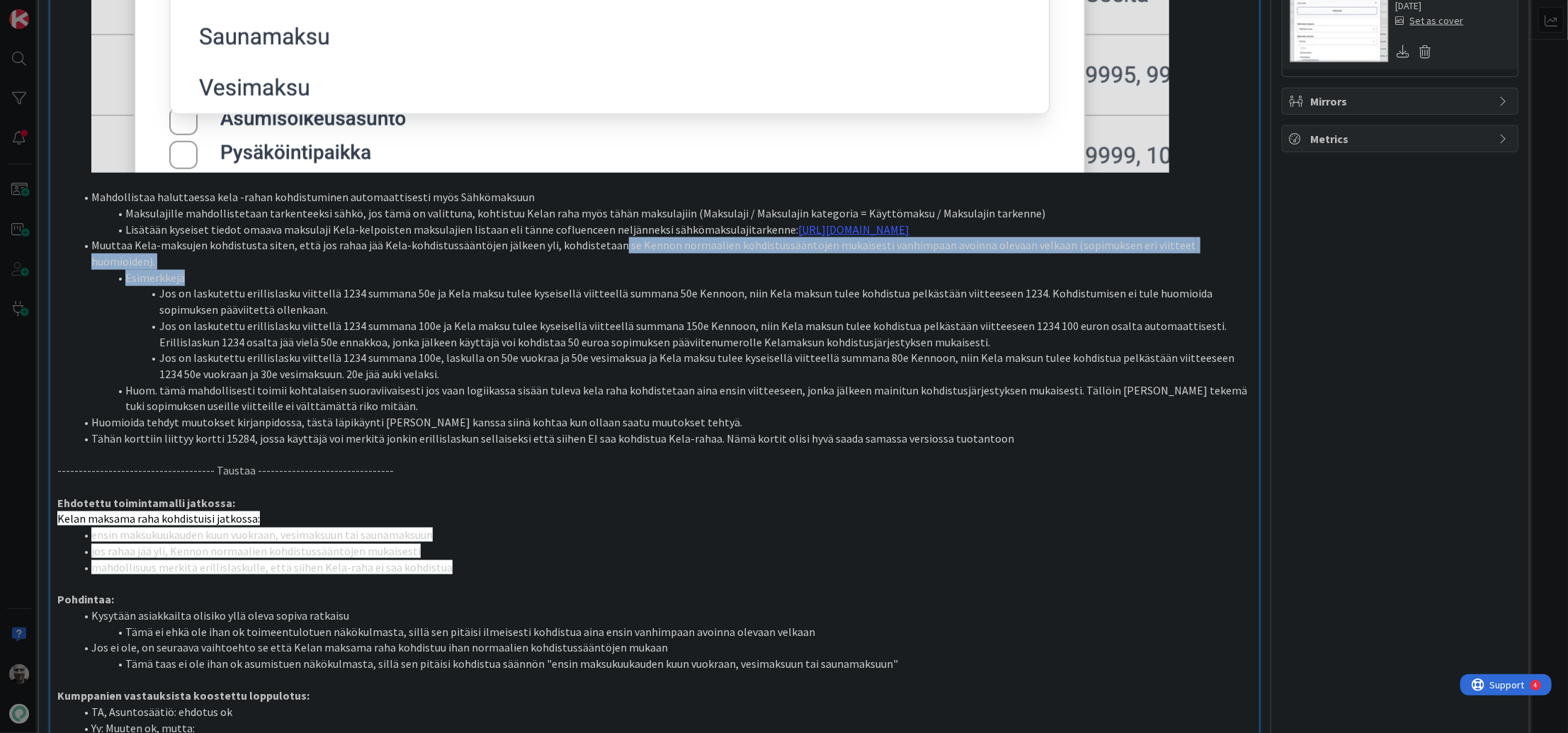
drag, startPoint x: 616, startPoint y: 260, endPoint x: 844, endPoint y: 281, distance: 229.0
click at [845, 281] on ol "Mahdollistaa haluttaessa kela -rahan kohdistuminen automaattisesti myös Sähköma…" at bounding box center [655, 317] width 1194 height 258
click at [844, 281] on li "Esimerkkejä" at bounding box center [663, 278] width 1177 height 16
drag, startPoint x: 878, startPoint y: 264, endPoint x: 1034, endPoint y: 281, distance: 156.9
click at [1034, 281] on ol "Mahdollistaa haluttaessa kela -rahan kohdistuminen automaattisesti myös Sähköma…" at bounding box center [655, 317] width 1194 height 258
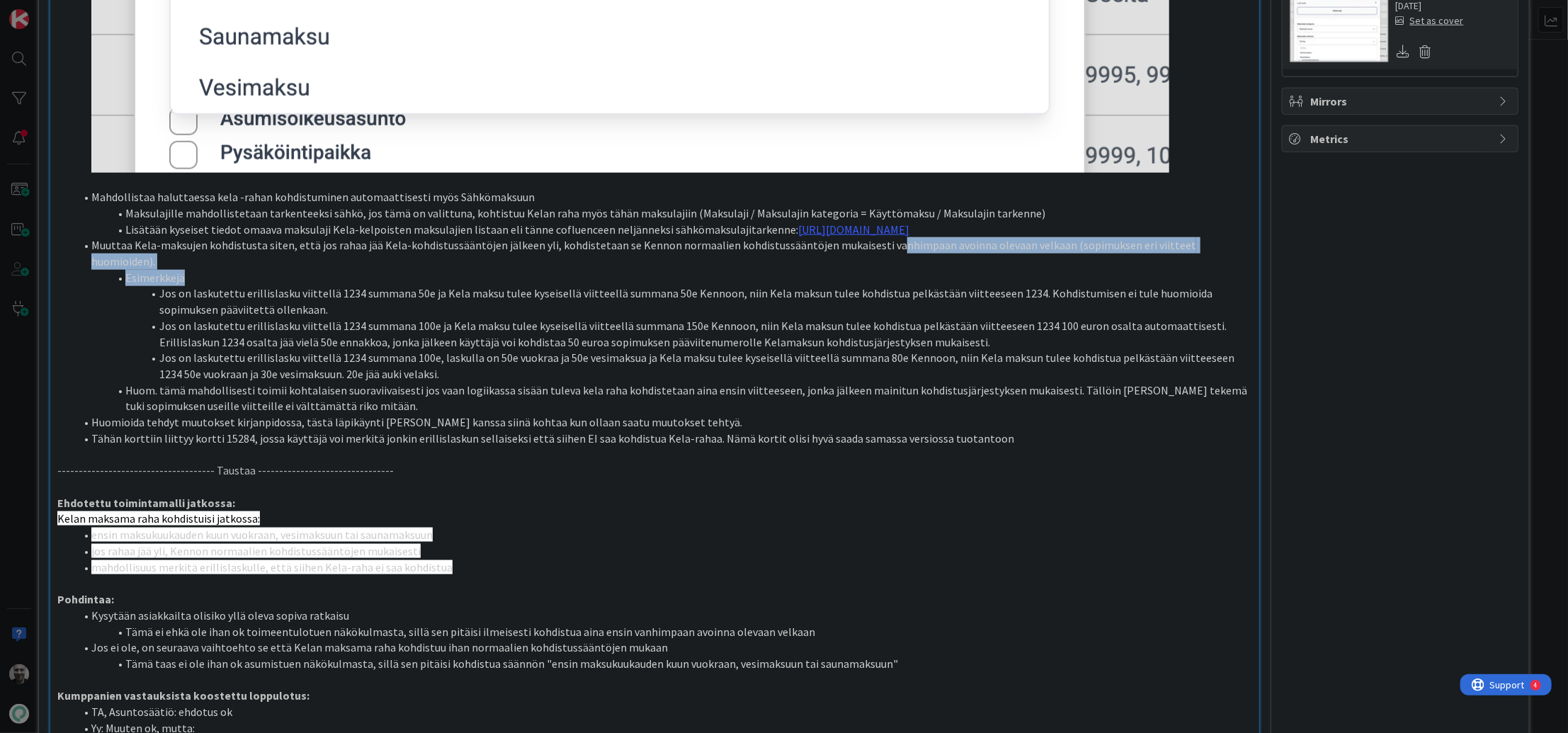
click at [1034, 281] on li "Esimerkkejä" at bounding box center [663, 278] width 1177 height 16
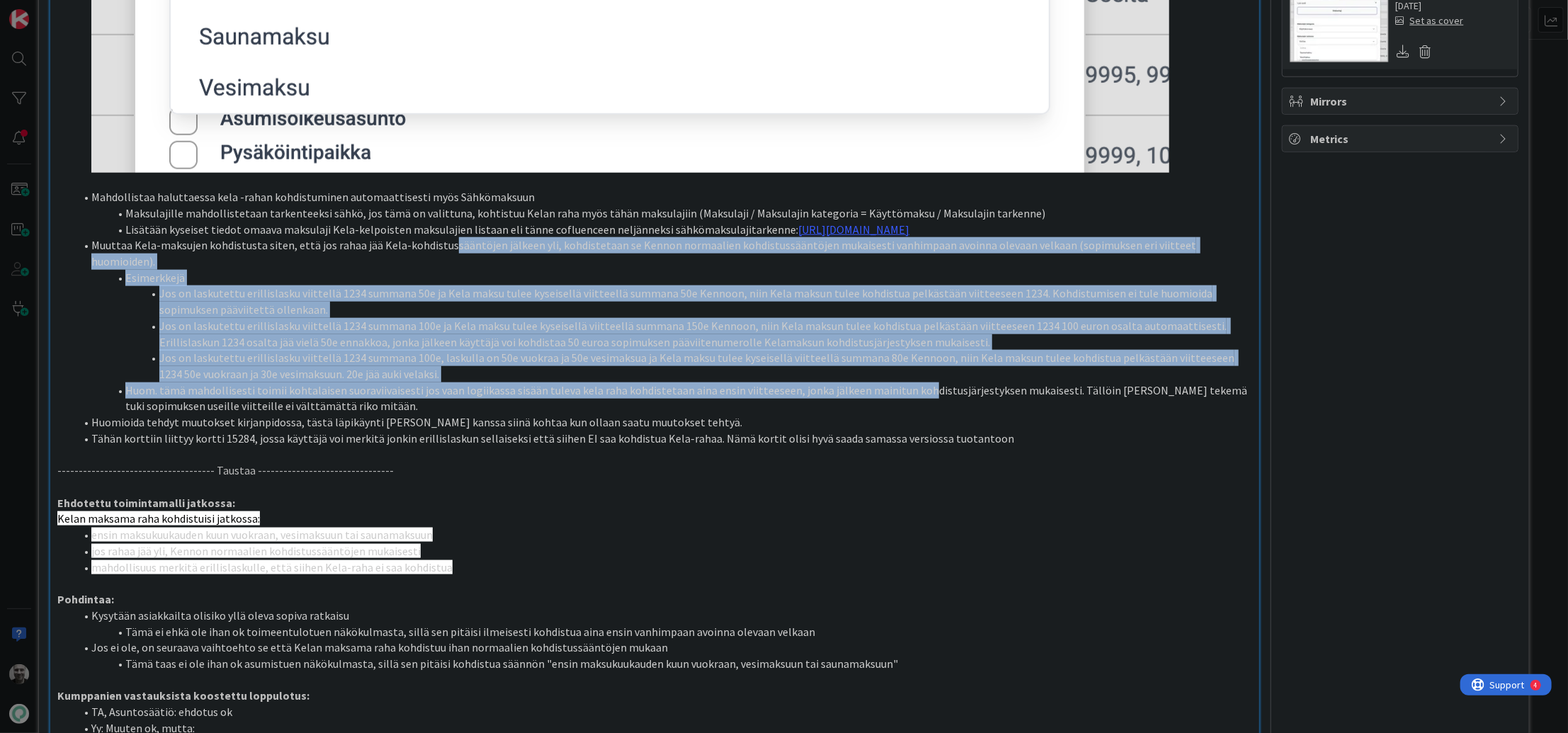
drag, startPoint x: 90, startPoint y: 259, endPoint x: 910, endPoint y: 387, distance: 829.9
click at [910, 388] on ol "Mahdollistaa haluttaessa kela -rahan kohdistuminen automaattisesti myös Sähköma…" at bounding box center [655, 317] width 1194 height 258
click at [910, 387] on li "Huom. tämä mahdollisesti toimii kohtalaisen suoraviivaisesti jos vaan logiikass…" at bounding box center [663, 399] width 1177 height 32
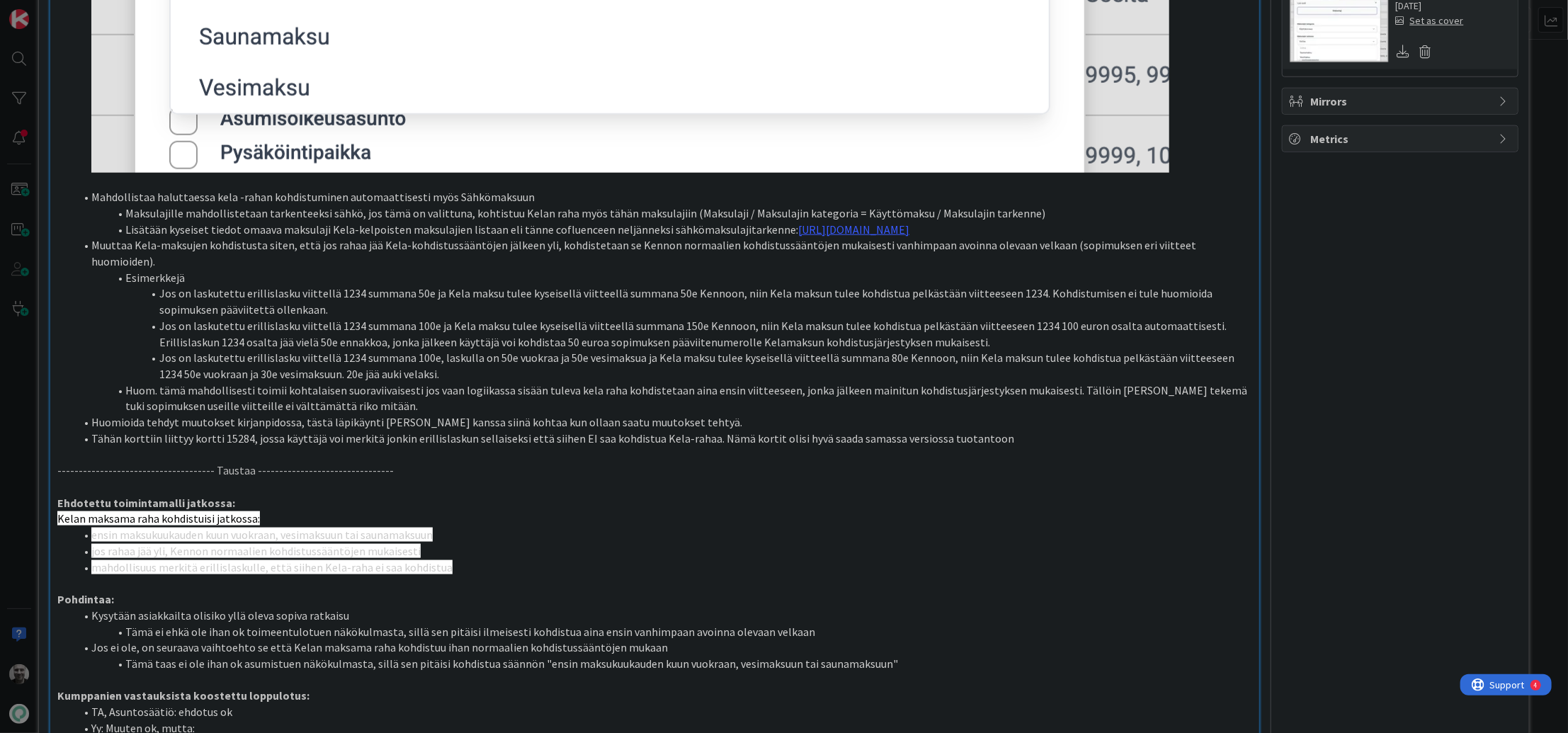
click at [910, 387] on li "Huom. tämä mahdollisesti toimii kohtalaisen suoraviivaisesti jos vaan logiikass…" at bounding box center [663, 399] width 1177 height 32
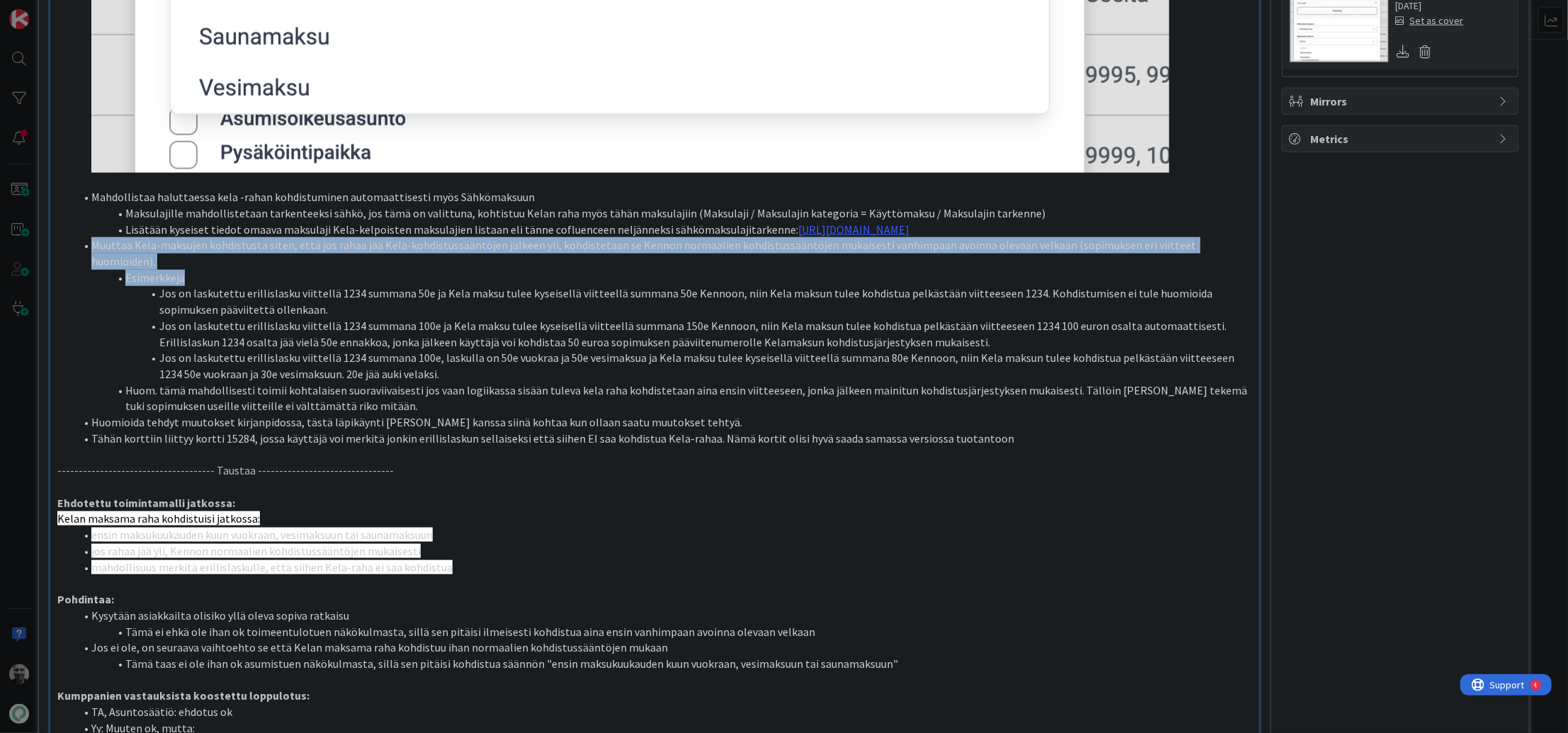
drag, startPoint x: 92, startPoint y: 259, endPoint x: 209, endPoint y: 270, distance: 117.5
click at [209, 270] on ol "Mahdollistaa haluttaessa kela -rahan kohdistuminen automaattisesti myös Sähköma…" at bounding box center [655, 317] width 1194 height 258
copy ol "Muuttaa Kela-maksujen kohdistusta siten, että jos rahaa jää Kela-kohdistussäänt…"
click at [688, 332] on li "Jos on laskutettu erillislasku viittellä 1234 summana 100e ja Kela maksu tulee …" at bounding box center [663, 334] width 1177 height 32
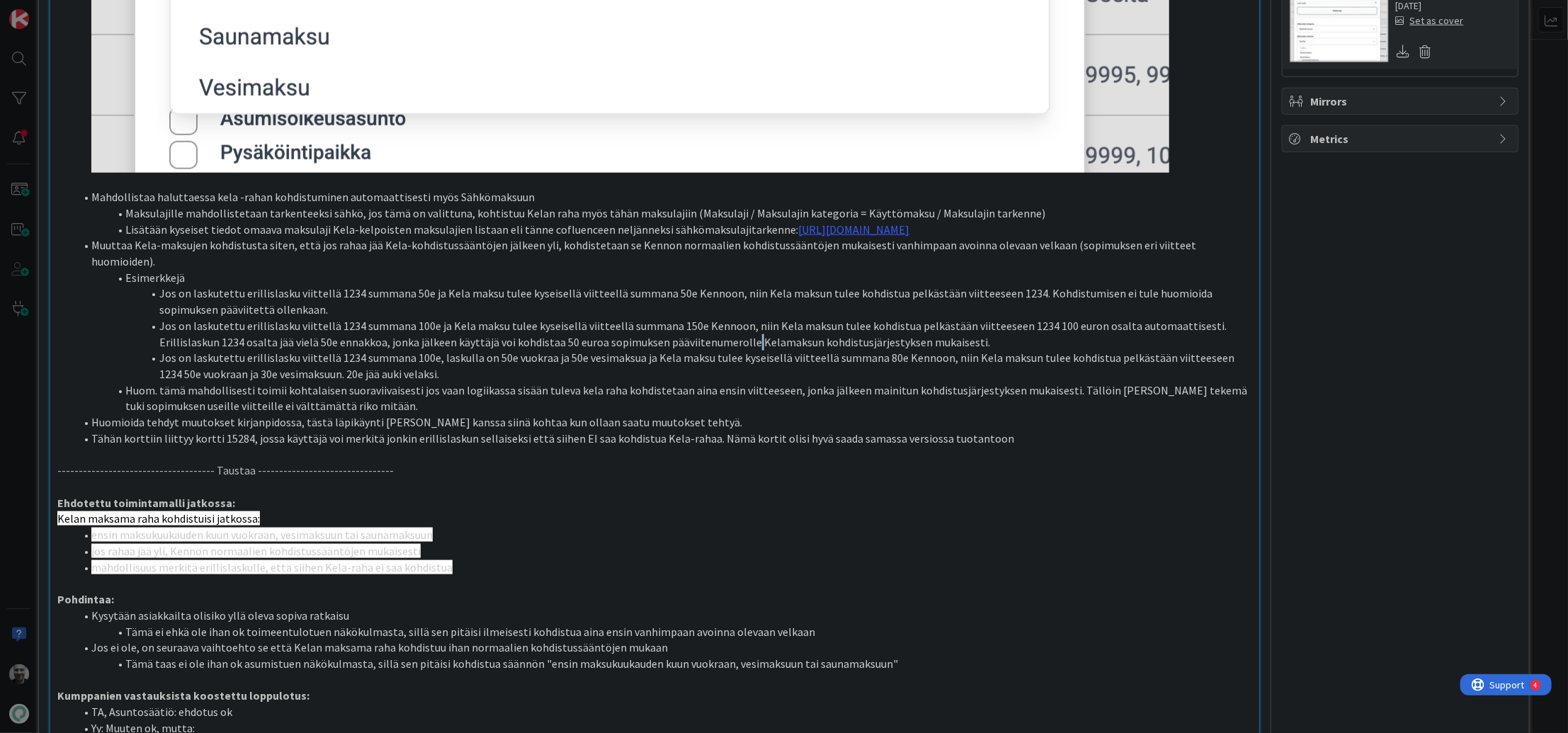
click at [688, 332] on li "Jos on laskutettu erillislasku viittellä 1234 summana 100e ja Kela maksu tulee …" at bounding box center [663, 334] width 1177 height 32
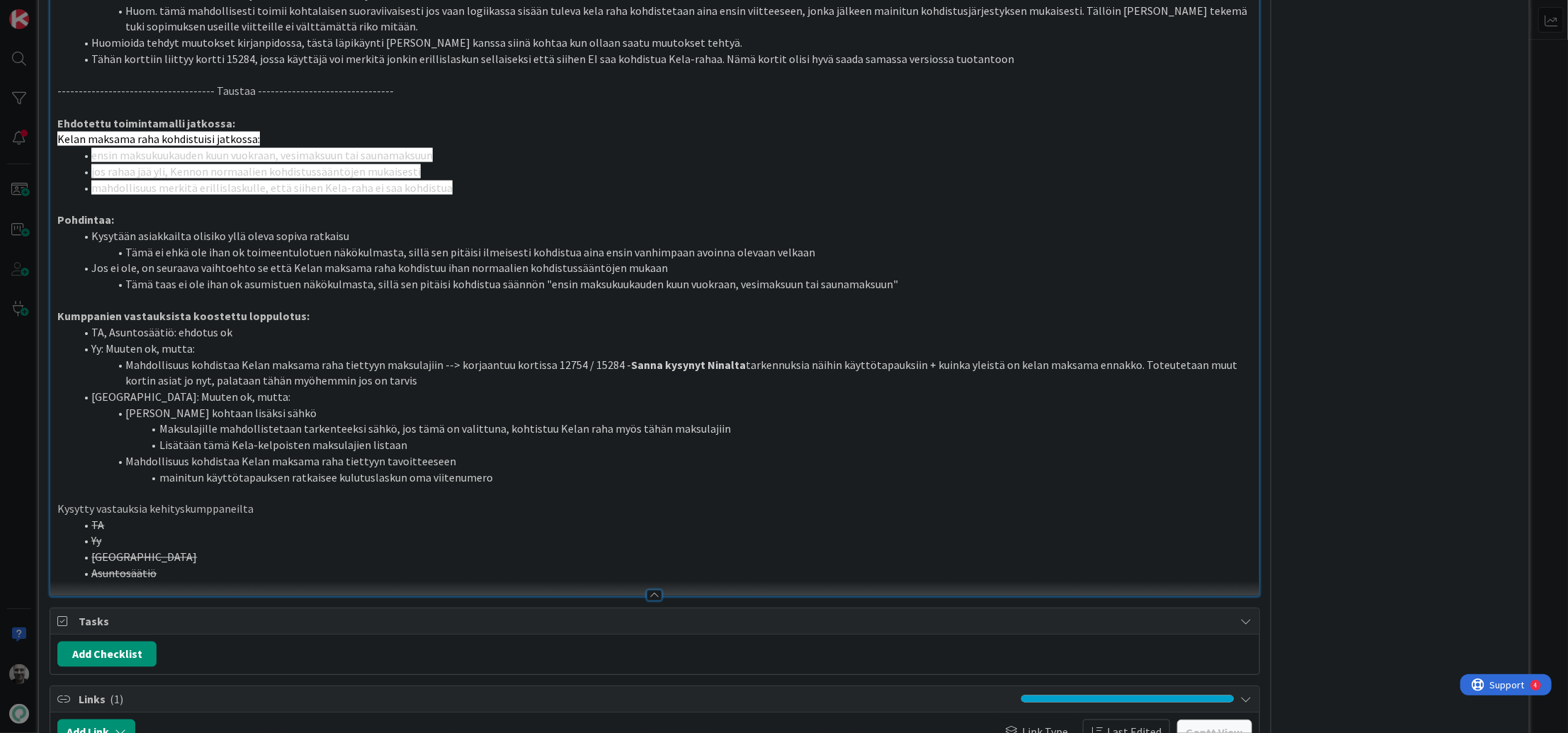
scroll to position [1459, 0]
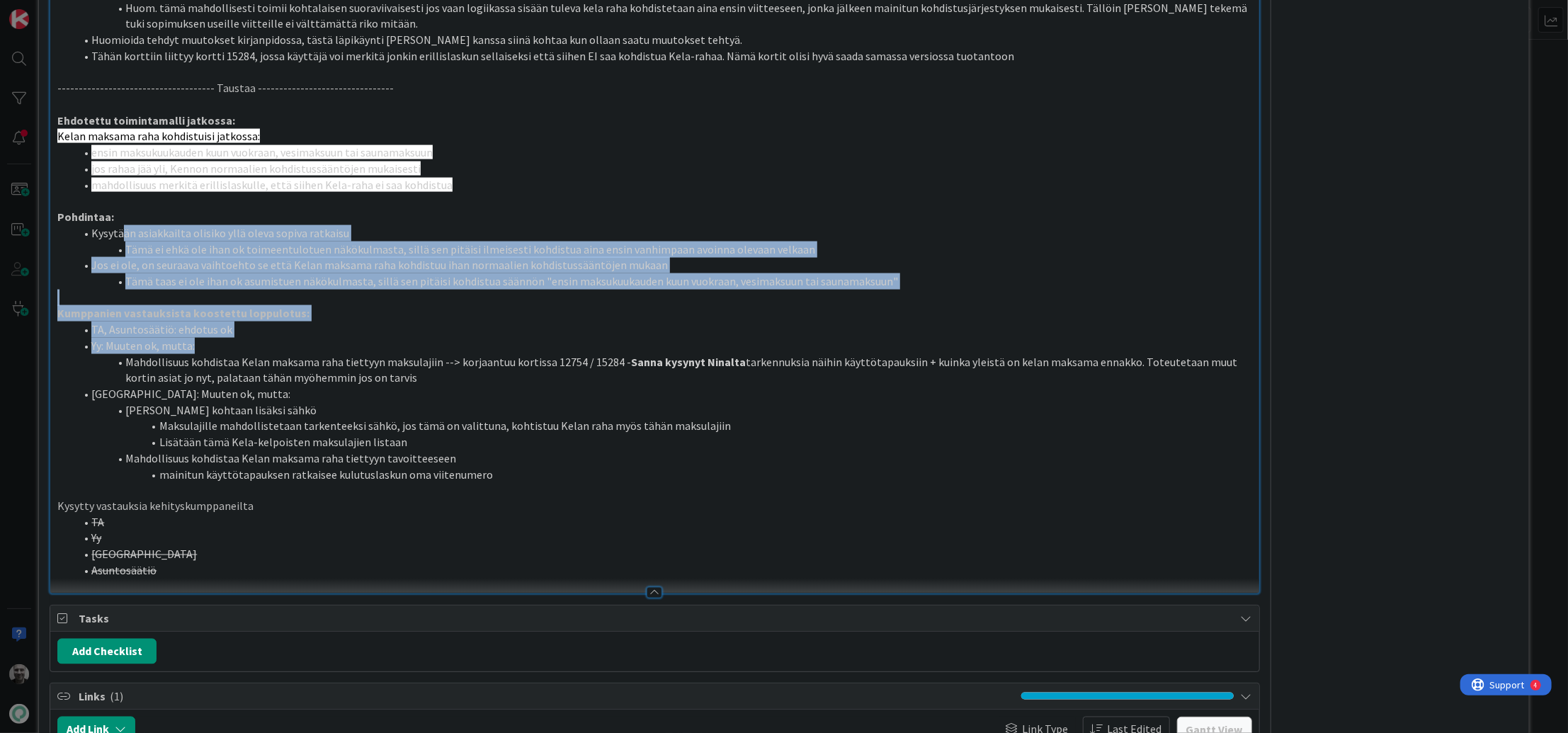
drag, startPoint x: 123, startPoint y: 230, endPoint x: 766, endPoint y: 341, distance: 652.5
click at [766, 341] on li "Yy: Muuten ok, mutta:" at bounding box center [663, 346] width 1177 height 16
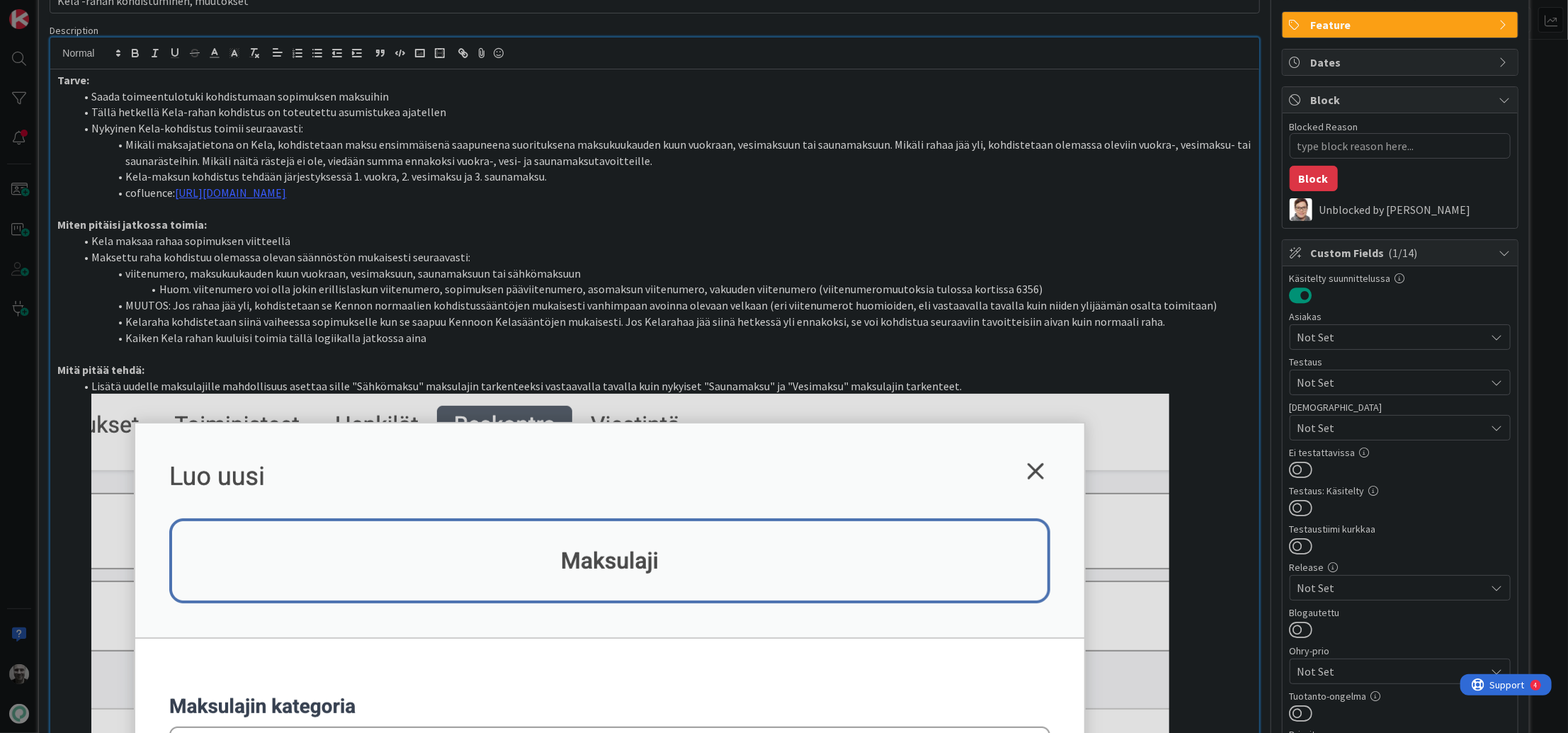
scroll to position [0, 0]
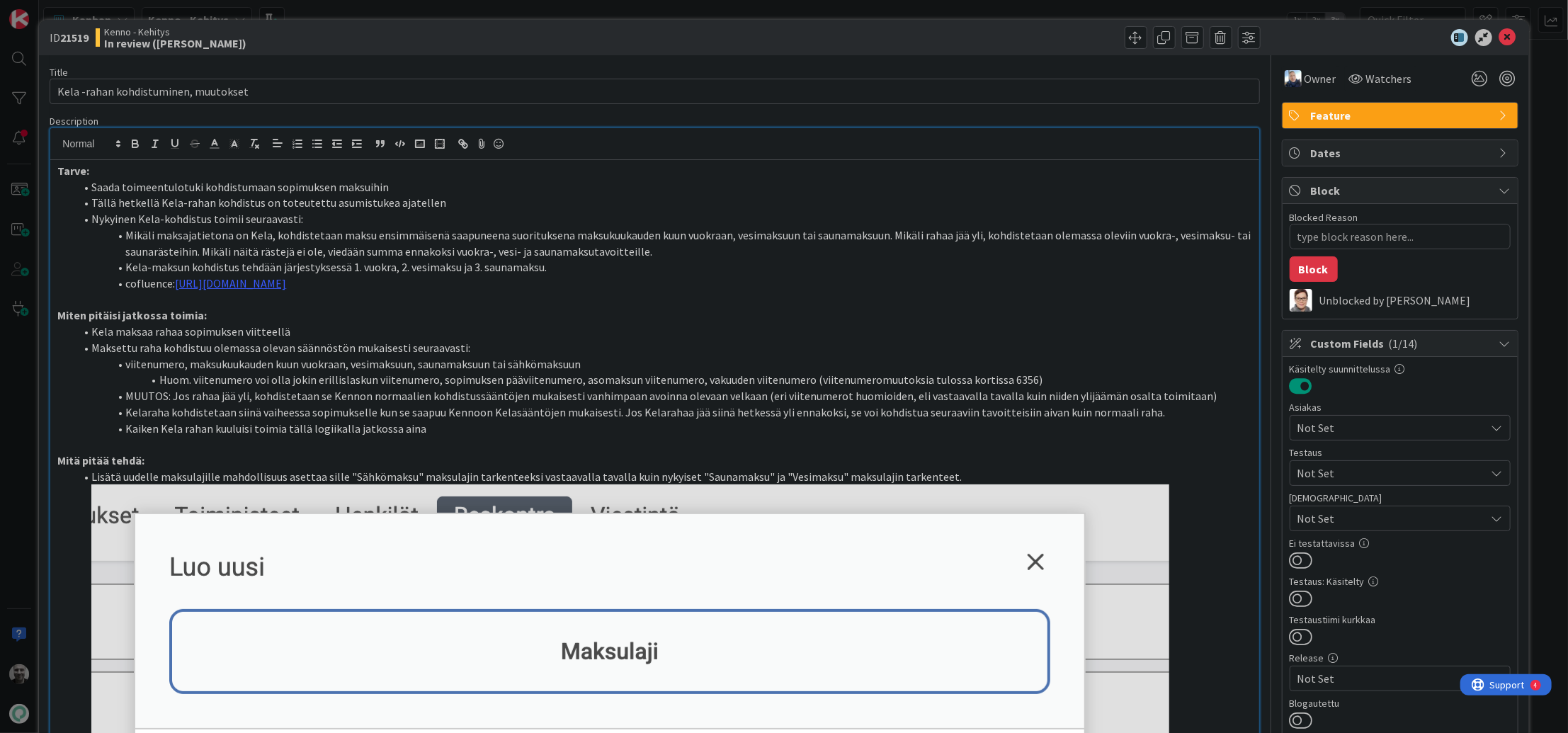
click at [673, 386] on li "Huom. viitenumero voi olla jokin erillislaskun viitenumero, sopimuksen pääviite…" at bounding box center [663, 380] width 1177 height 16
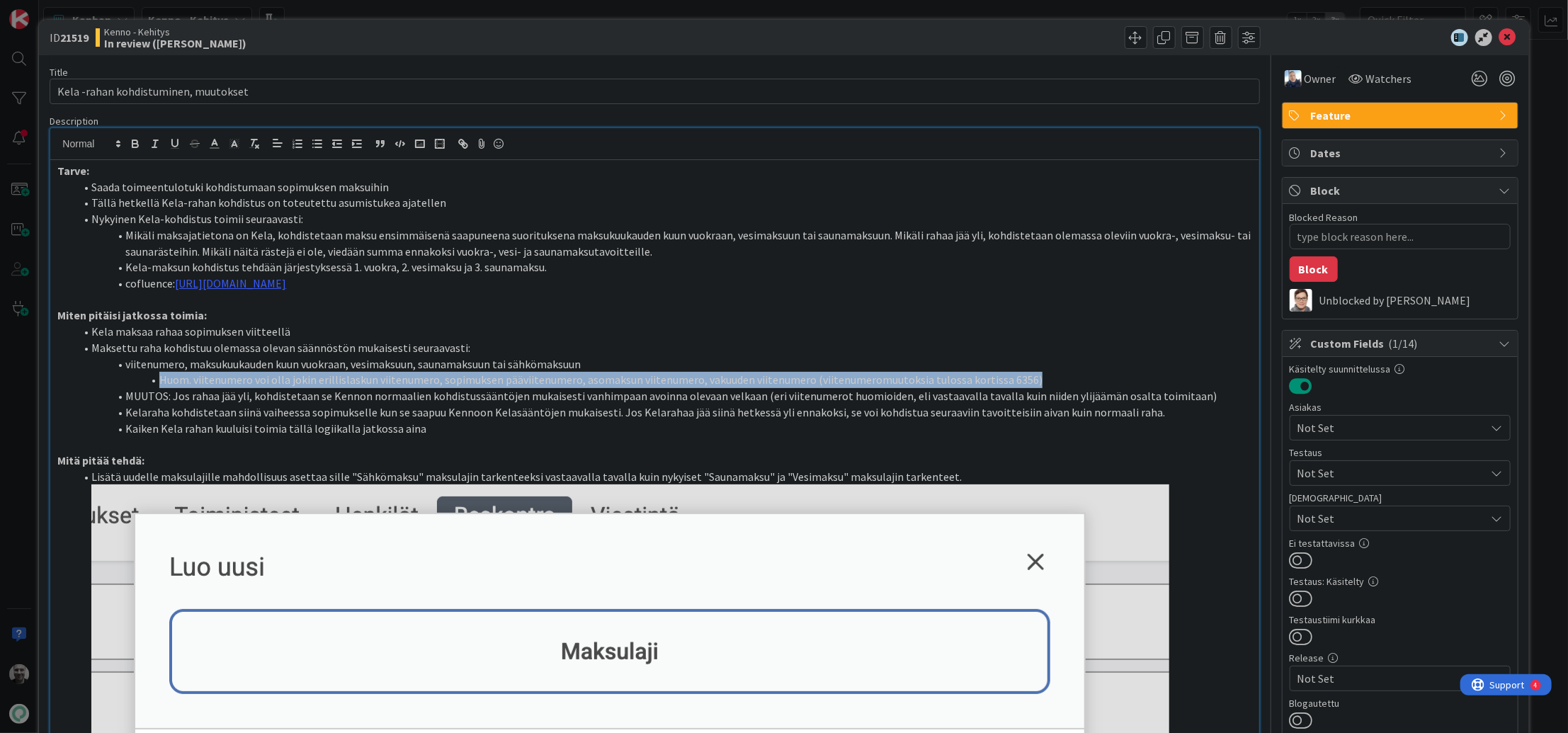
click at [673, 386] on li "Huom. viitenumero voi olla jokin erillislaskun viitenumero, sopimuksen pääviite…" at bounding box center [663, 380] width 1177 height 16
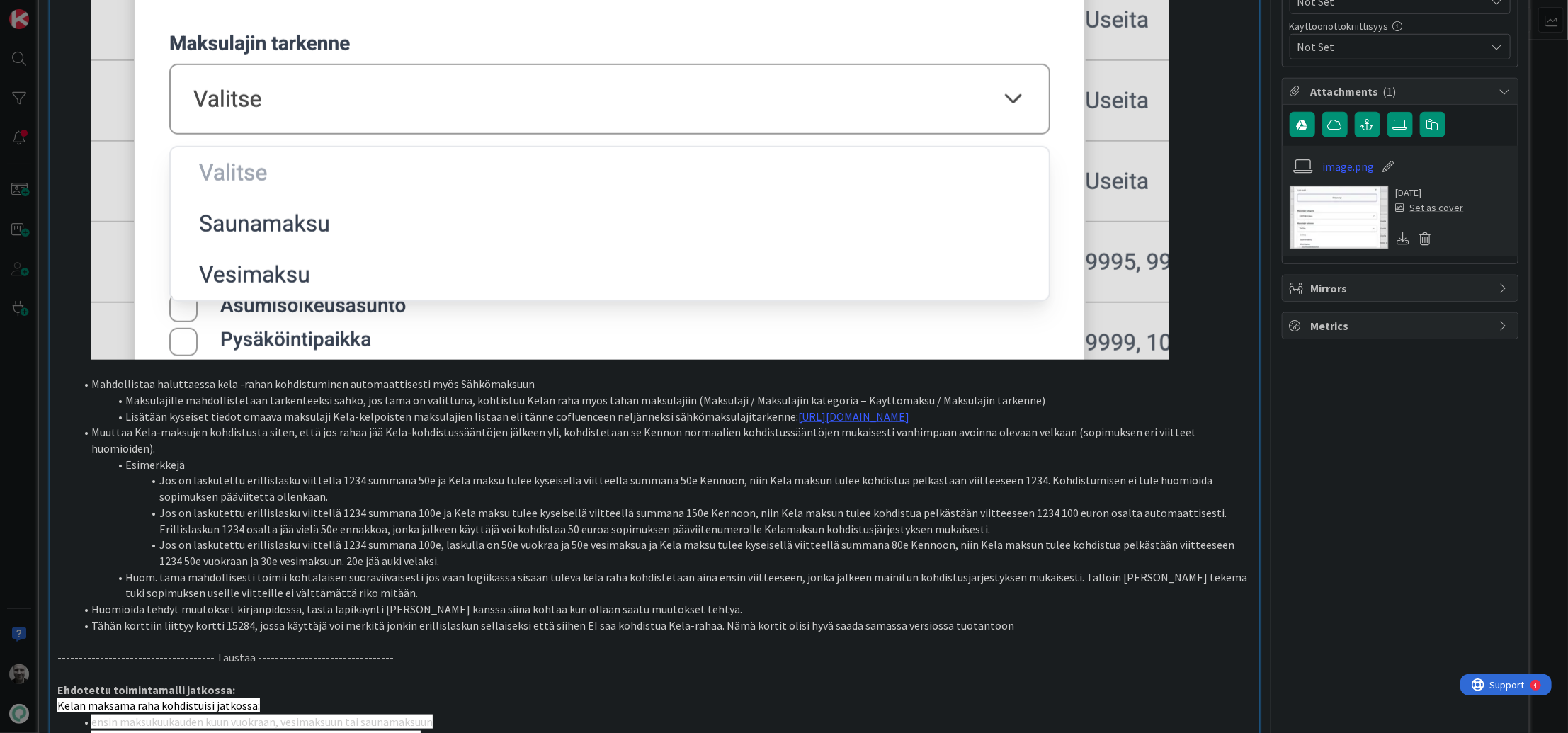
scroll to position [885, 0]
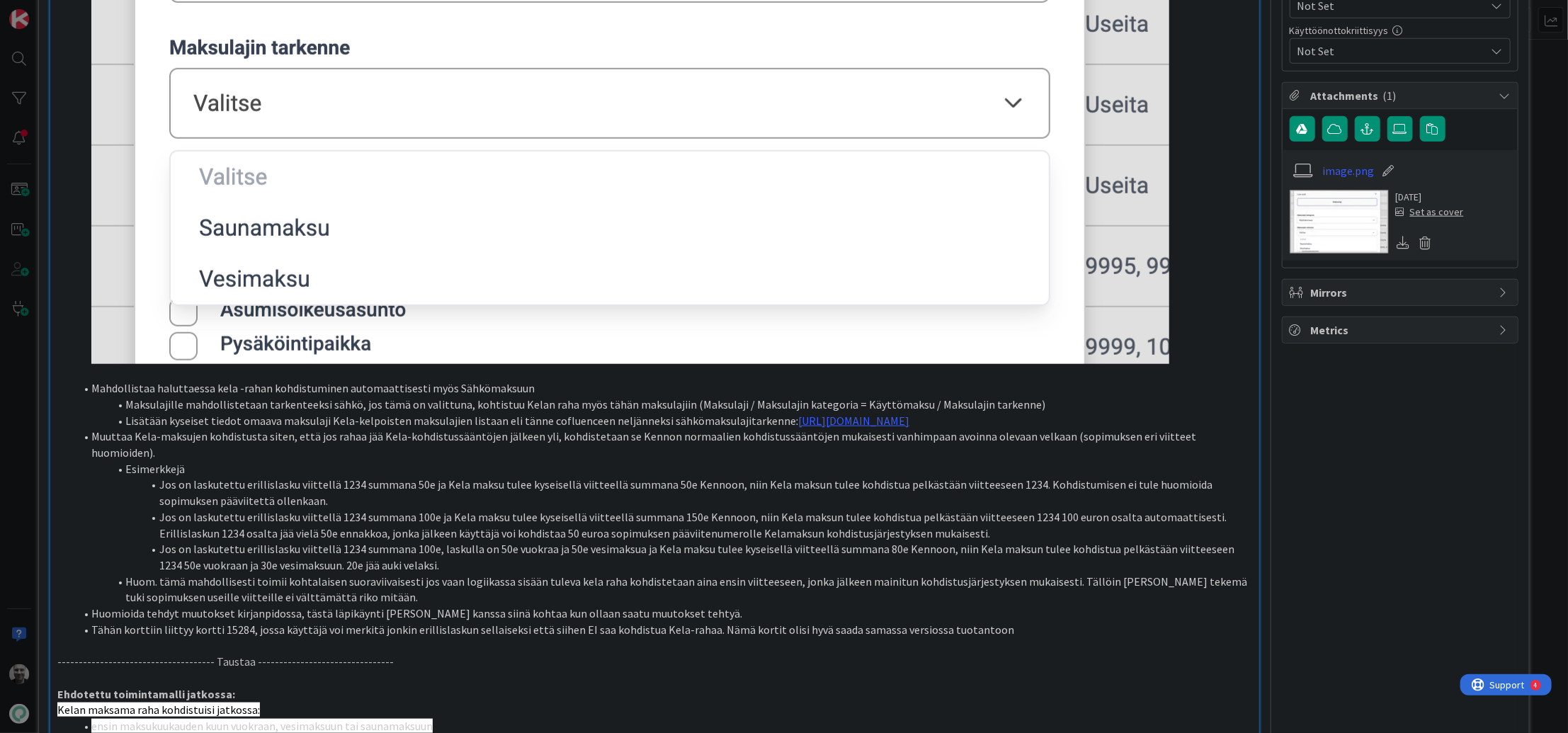
type textarea "x"
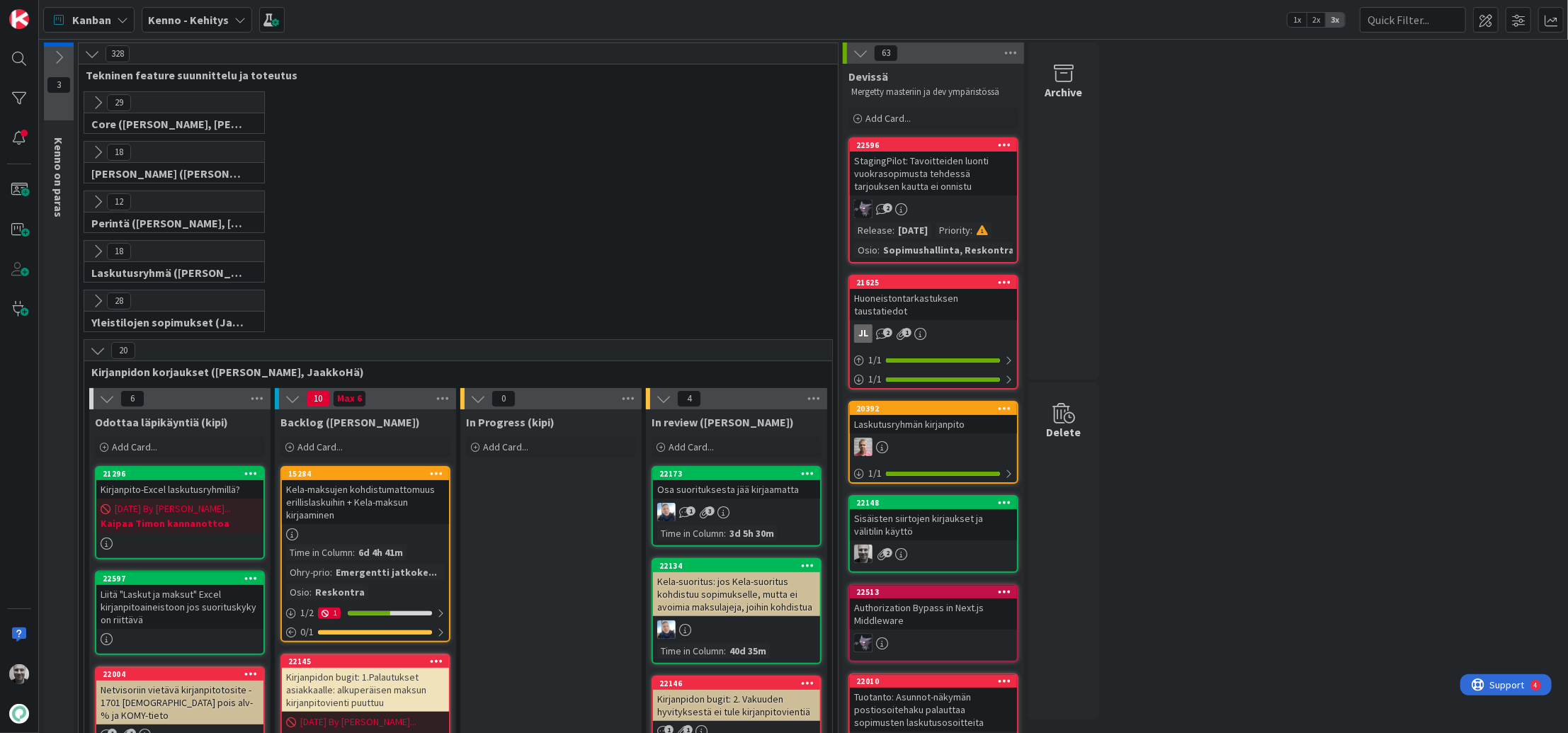
scroll to position [318, 0]
